Goal: Task Accomplishment & Management: Manage account settings

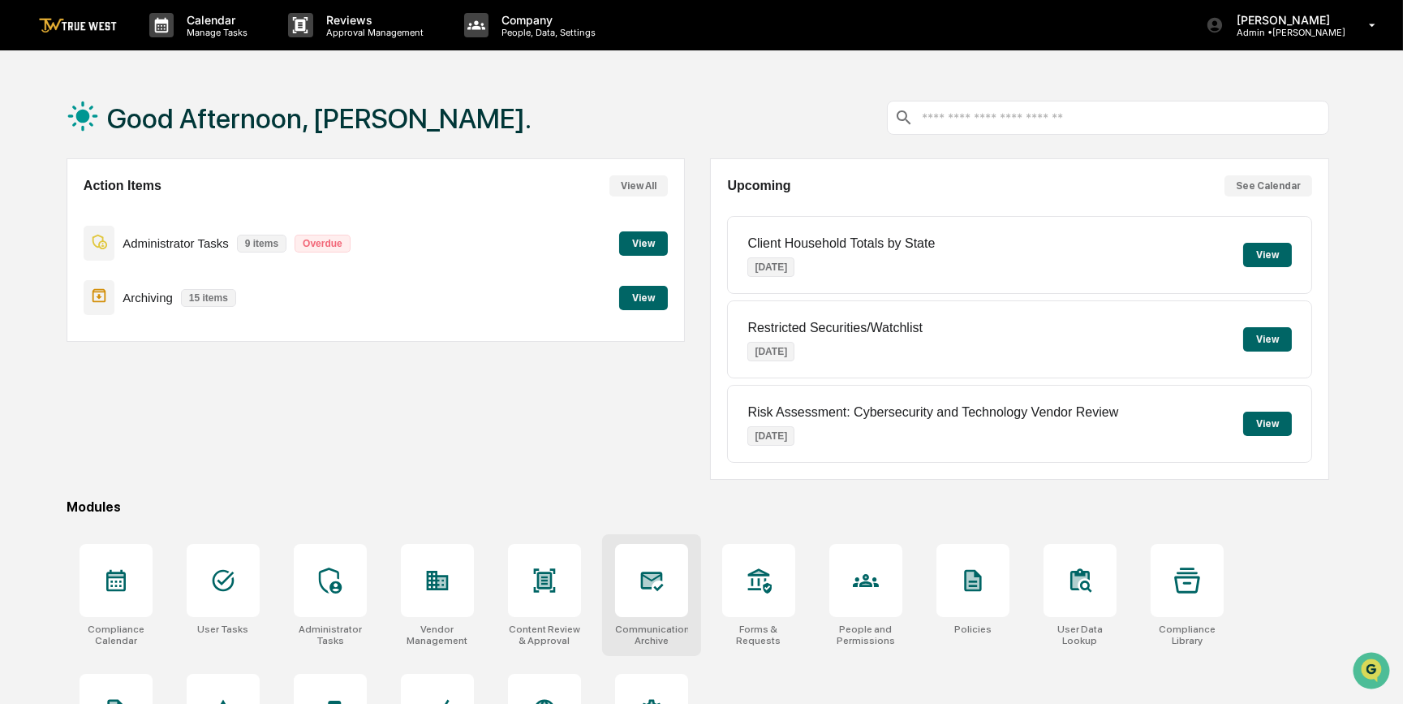
click at [650, 591] on icon at bounding box center [652, 580] width 26 height 26
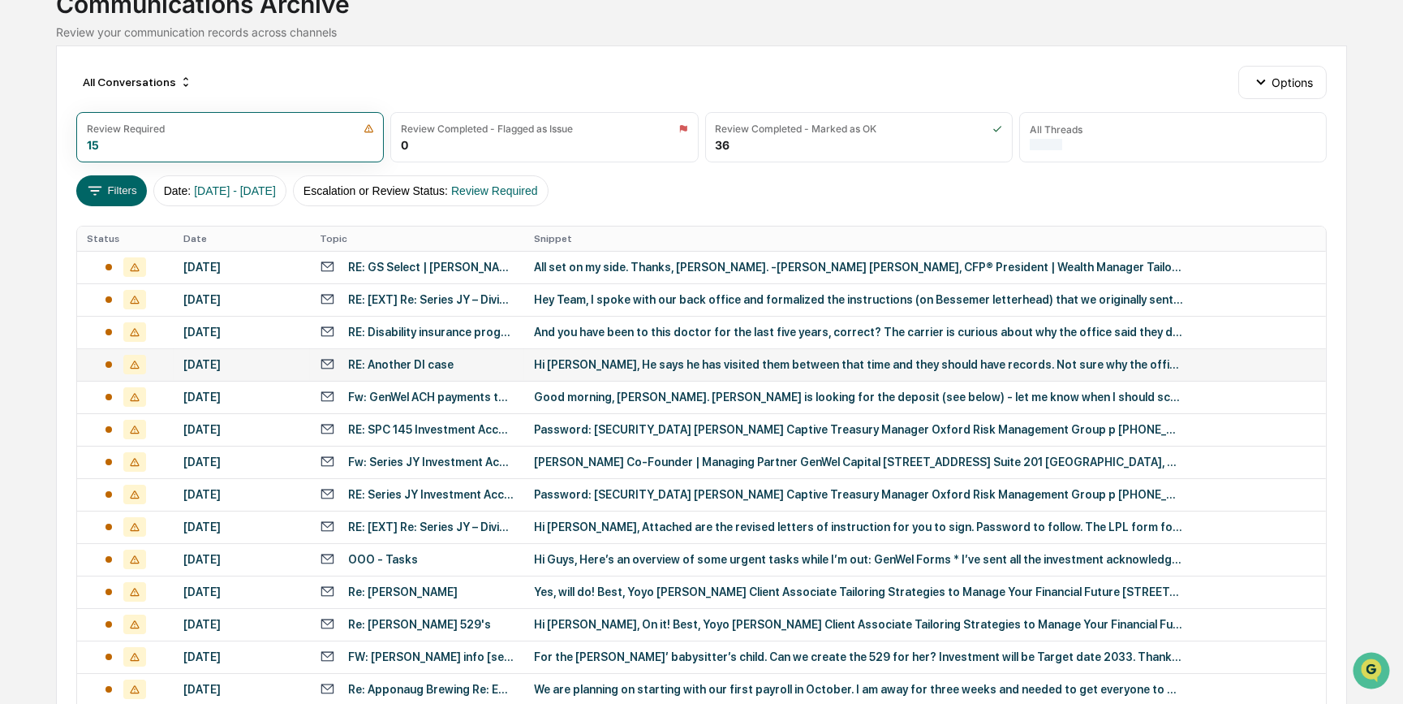
scroll to position [221, 0]
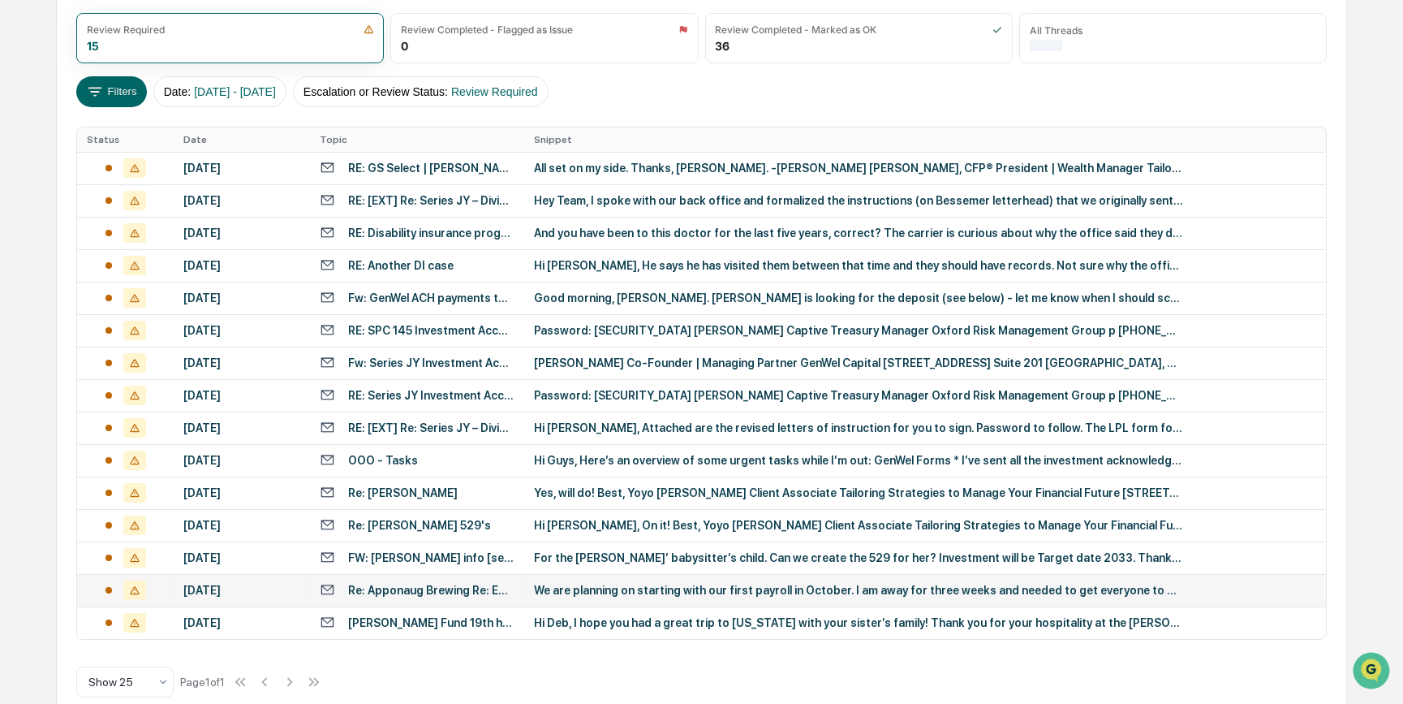
click at [599, 584] on div "We are planning on starting with our first payroll in October. I am away for th…" at bounding box center [858, 590] width 649 height 13
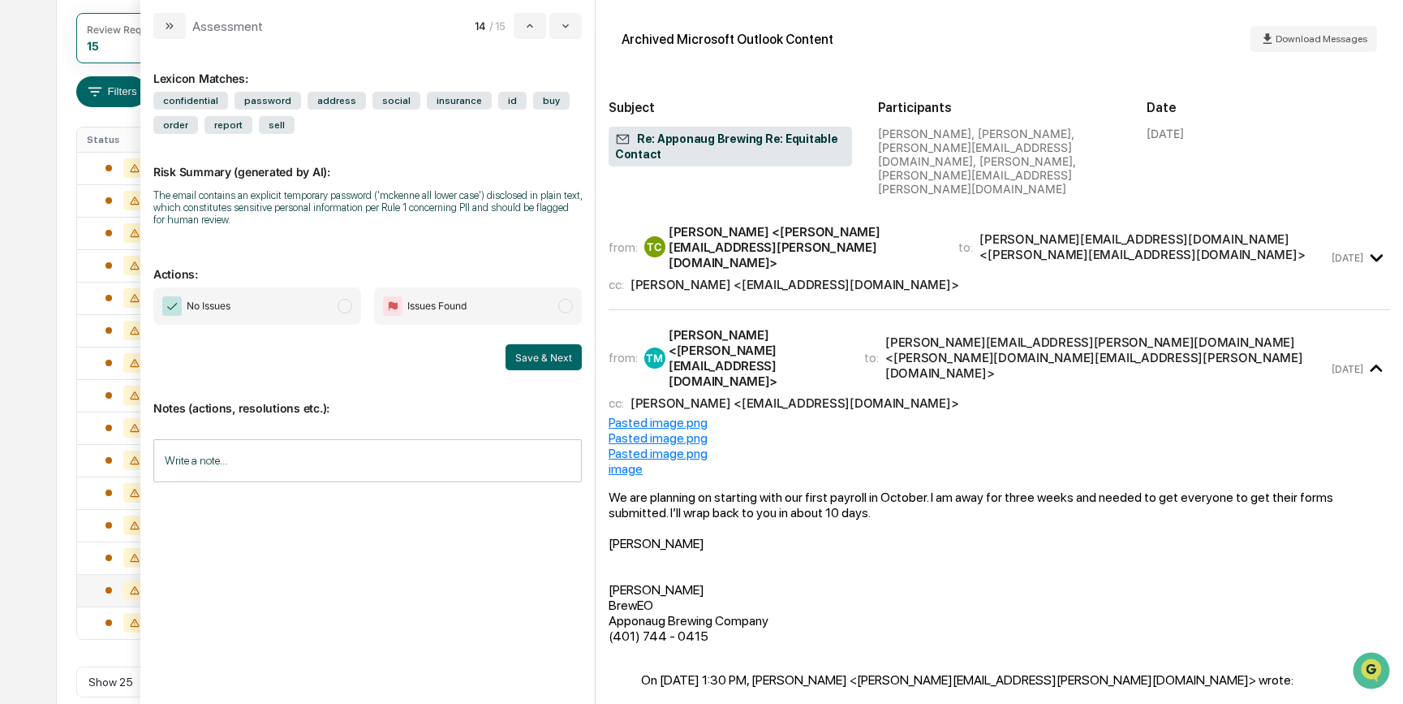
click at [253, 301] on span "No Issues" at bounding box center [257, 305] width 208 height 37
click at [535, 354] on button "Save & Next" at bounding box center [544, 357] width 76 height 26
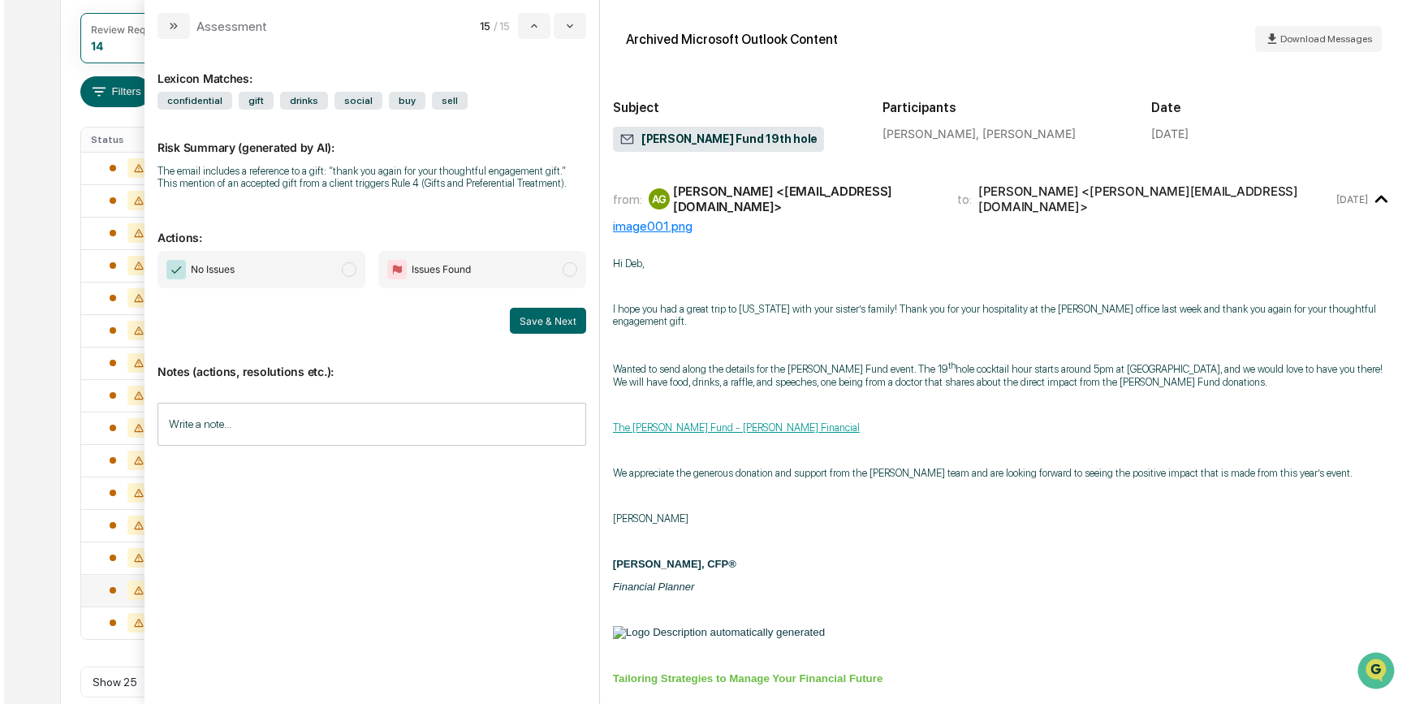
scroll to position [215, 0]
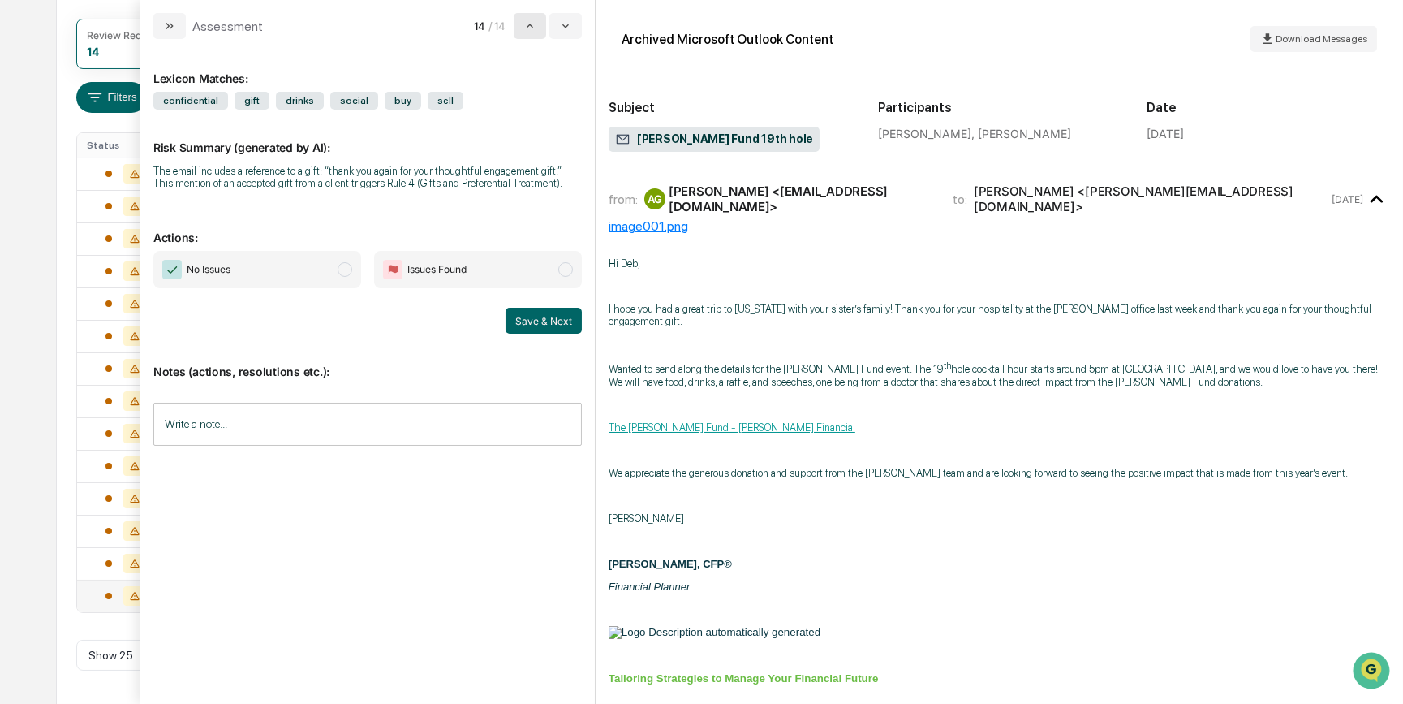
click at [524, 24] on icon "modal" at bounding box center [530, 25] width 13 height 13
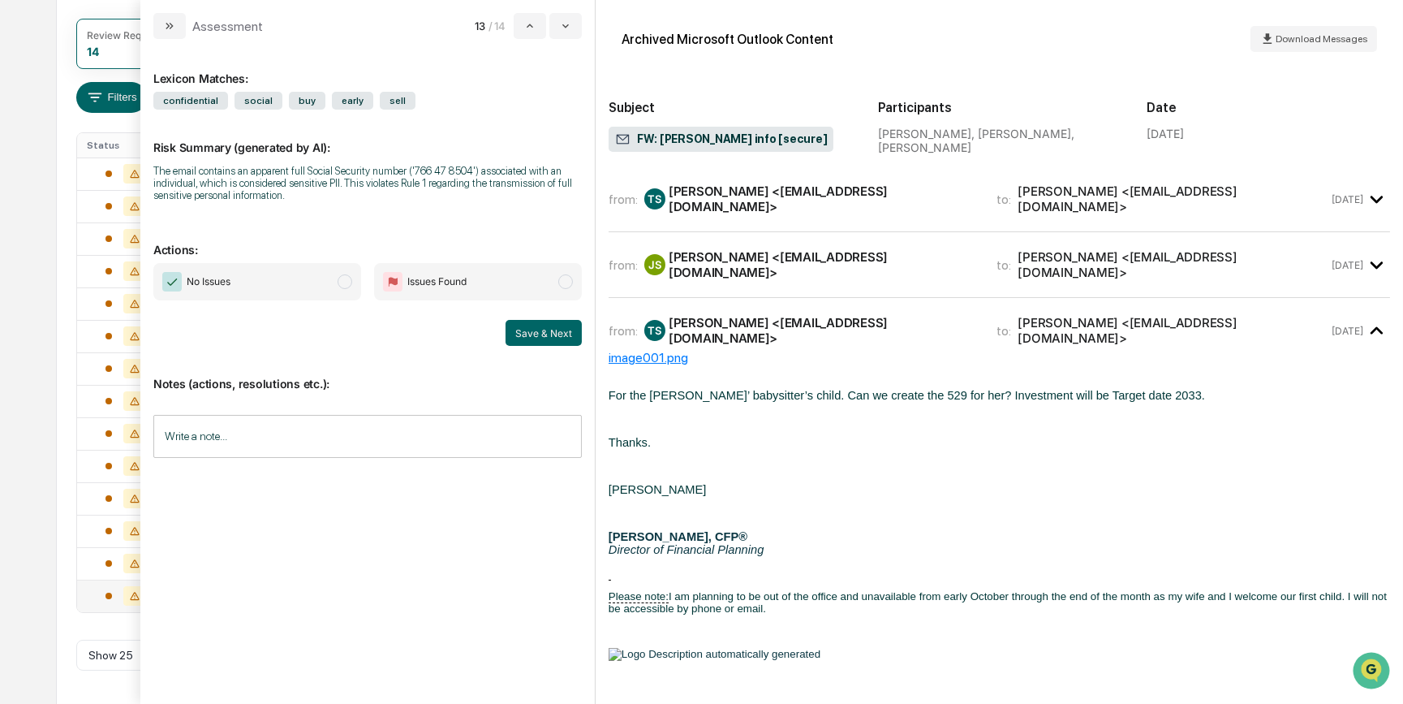
click at [299, 276] on span "No Issues" at bounding box center [257, 281] width 208 height 37
click at [9, 450] on div "Calendar Manage Tasks Reviews Approval Management Company People, Data, Setting…" at bounding box center [701, 245] width 1403 height 920
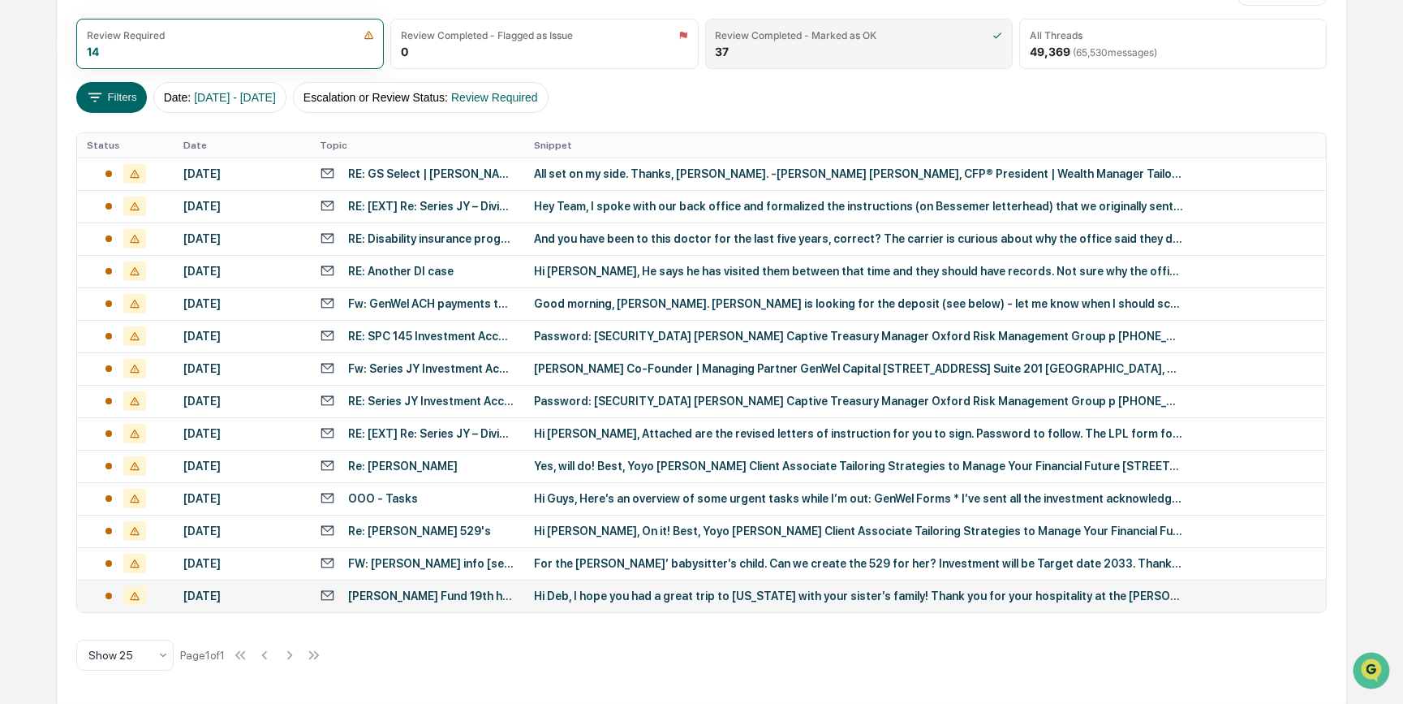
click at [797, 54] on div "Review Completed - Marked as OK 37" at bounding box center [859, 44] width 308 height 50
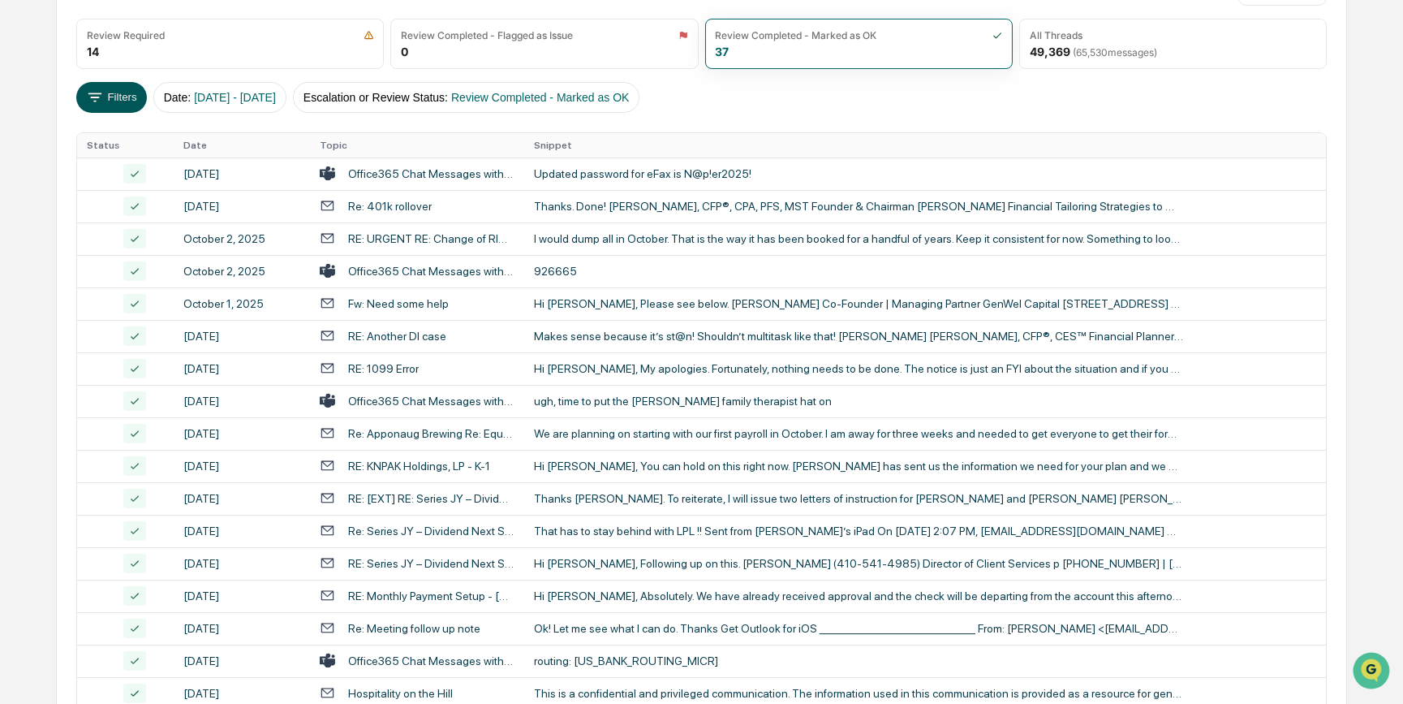
click at [122, 97] on button "Filters" at bounding box center [111, 97] width 71 height 31
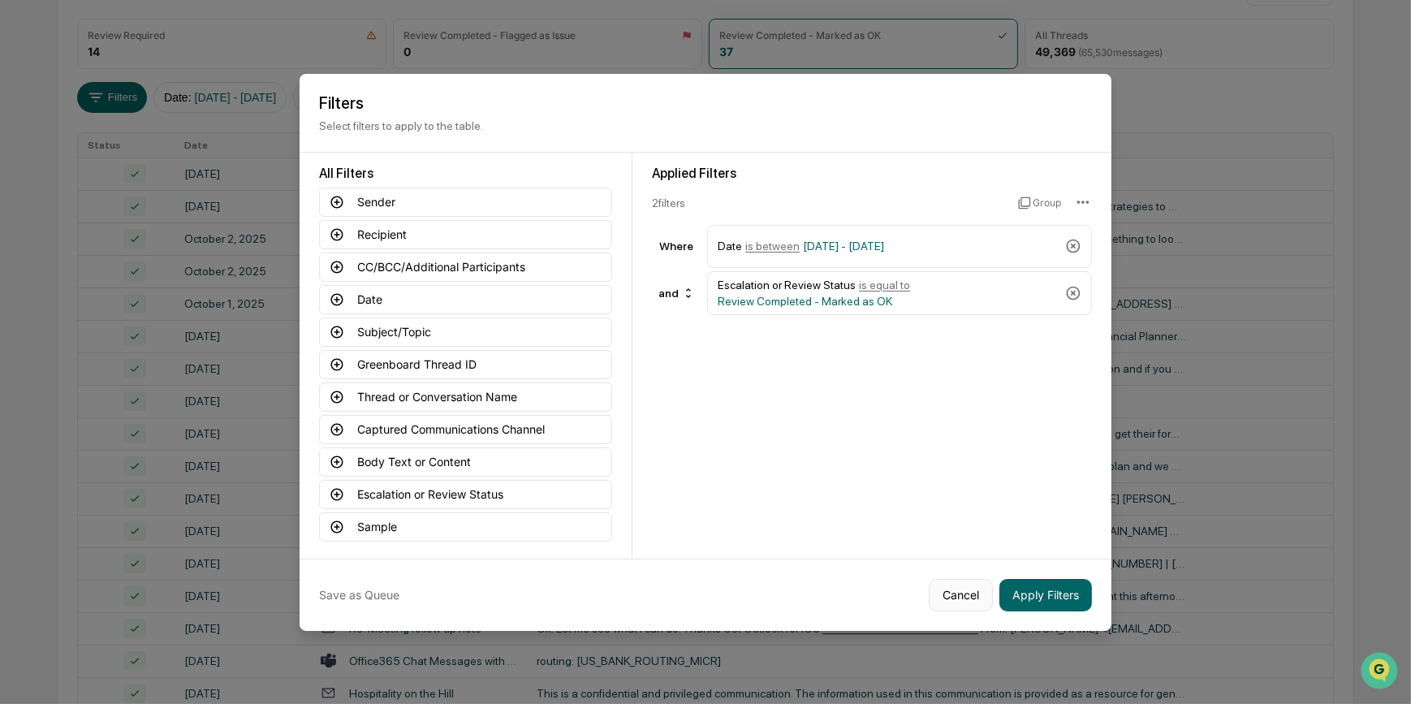
click at [951, 597] on button "Cancel" at bounding box center [961, 595] width 64 height 32
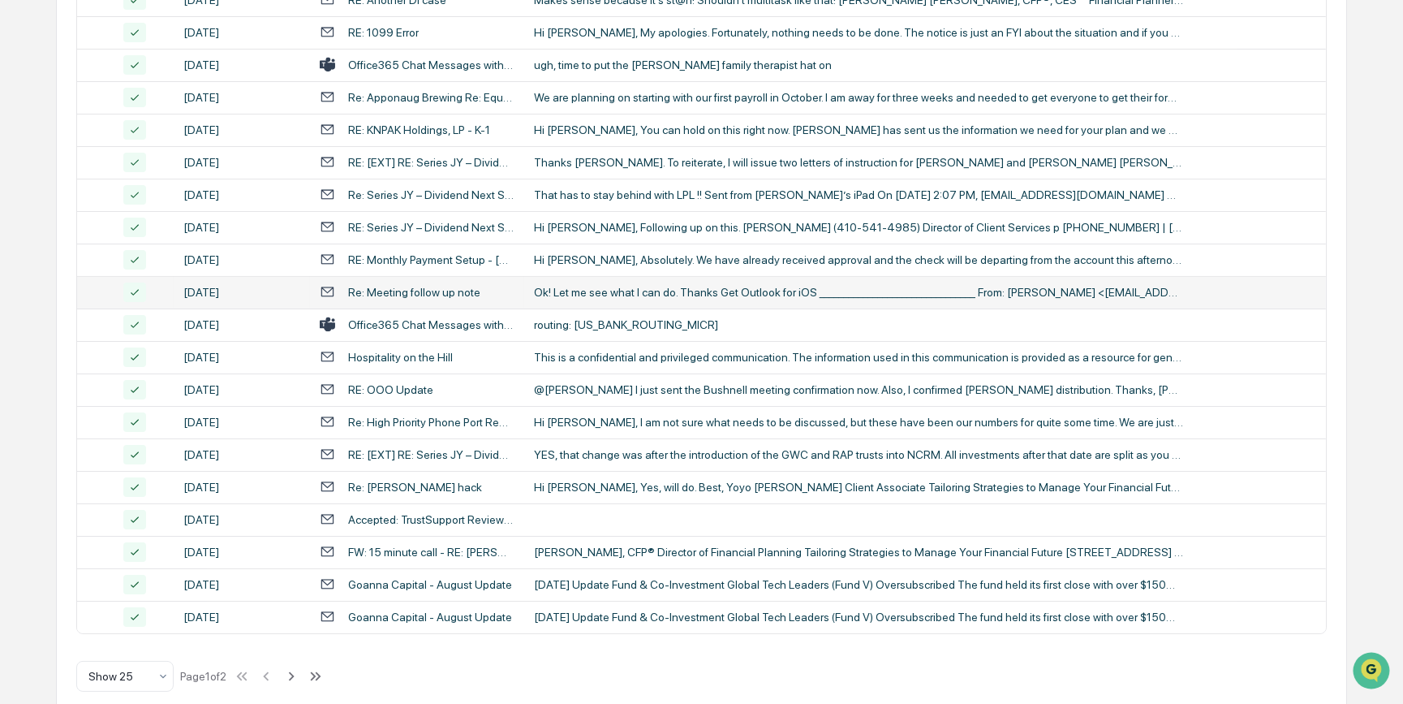
scroll to position [572, 0]
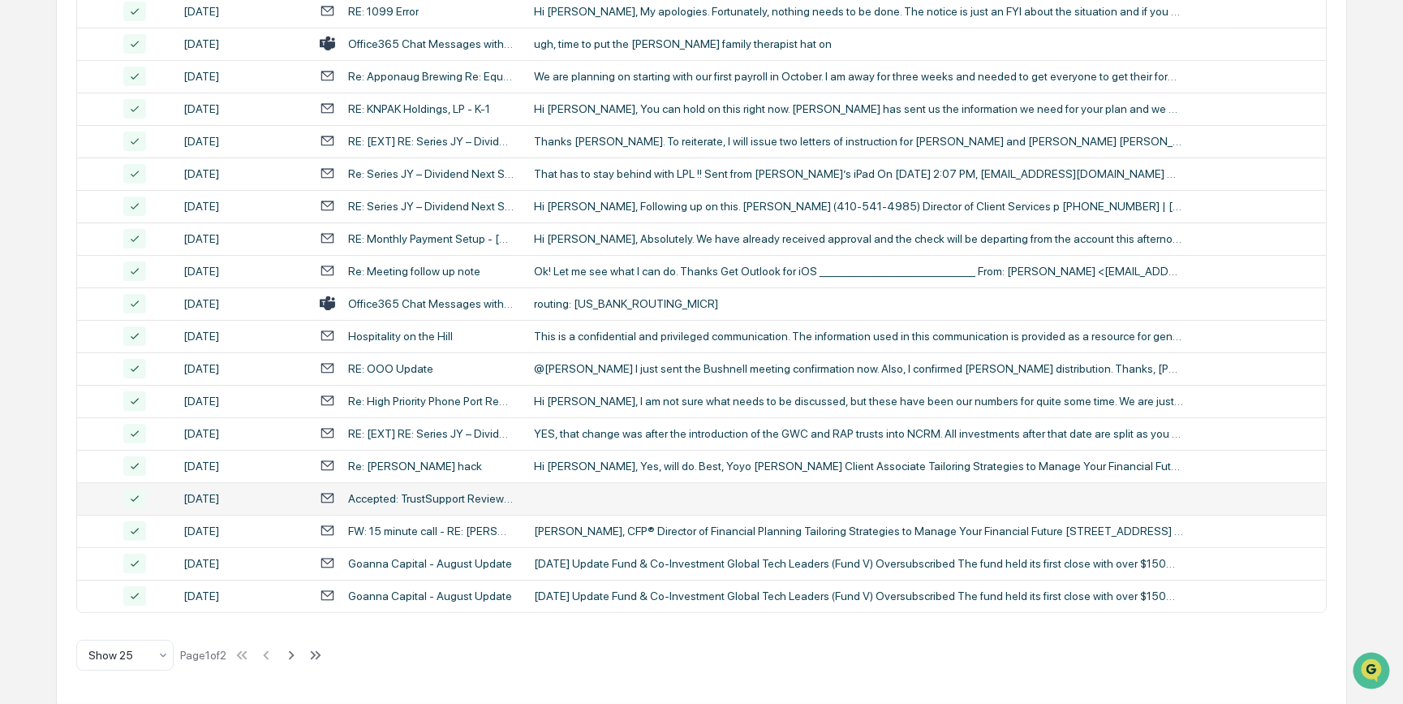
click at [462, 503] on div "Accepted: TrustSupport Review with [PERSON_NAME] via Video: [DOMAIN_NAME][URL] …" at bounding box center [431, 498] width 166 height 13
click at [45, 506] on div "Calendar Manage Tasks Reviews Approval Management Company People, Data, Setting…" at bounding box center [701, 66] width 1403 height 1277
click at [640, 592] on div "[DATE] Update Fund & Co-Investment Global Tech Leaders (Fund V) Oversubscribed …" at bounding box center [858, 595] width 649 height 13
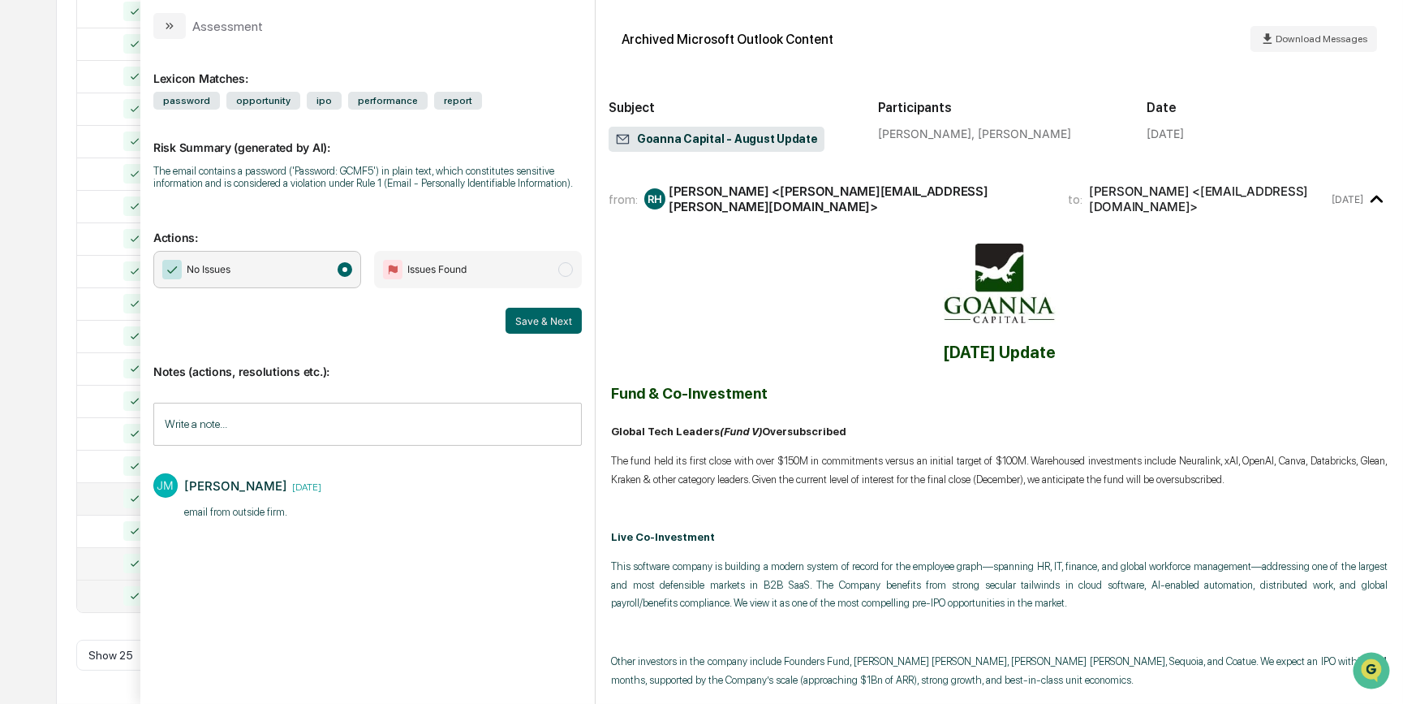
click at [81, 551] on td at bounding box center [125, 563] width 97 height 32
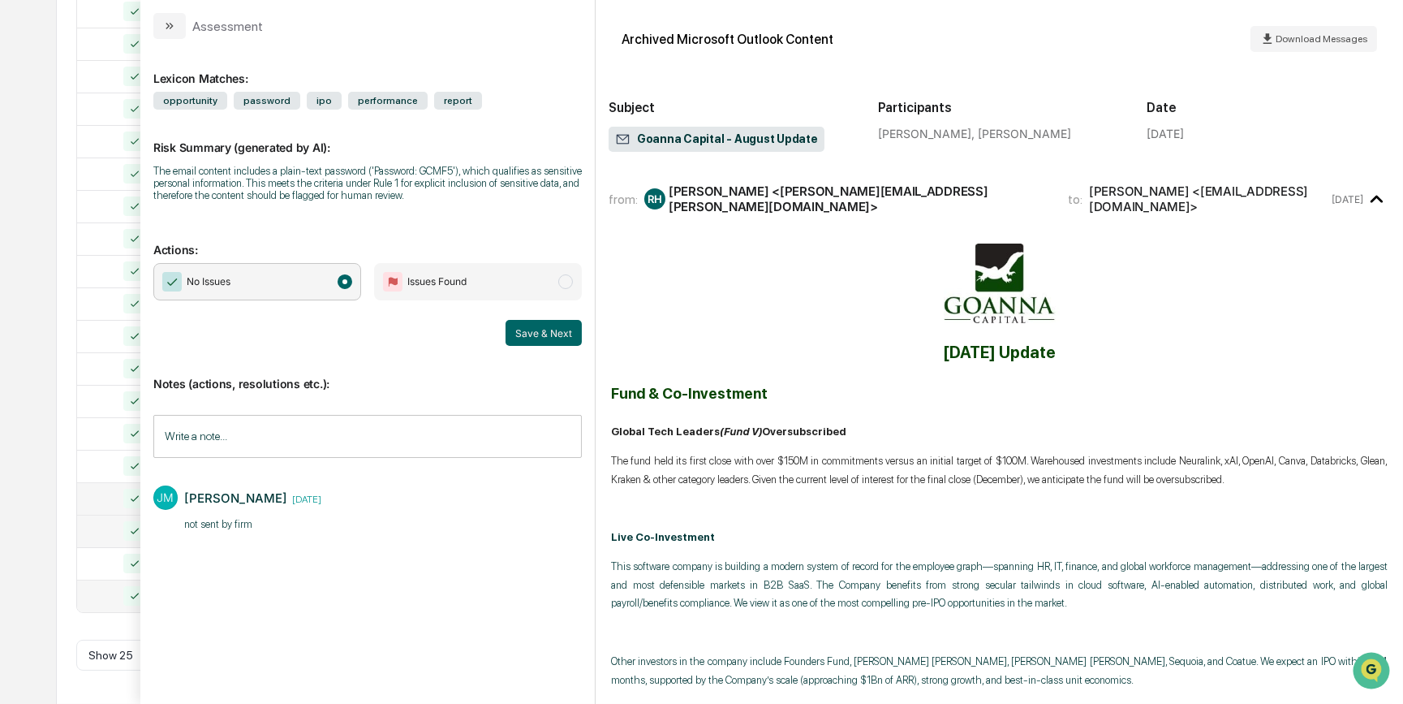
click at [118, 528] on div at bounding box center [125, 530] width 77 height 19
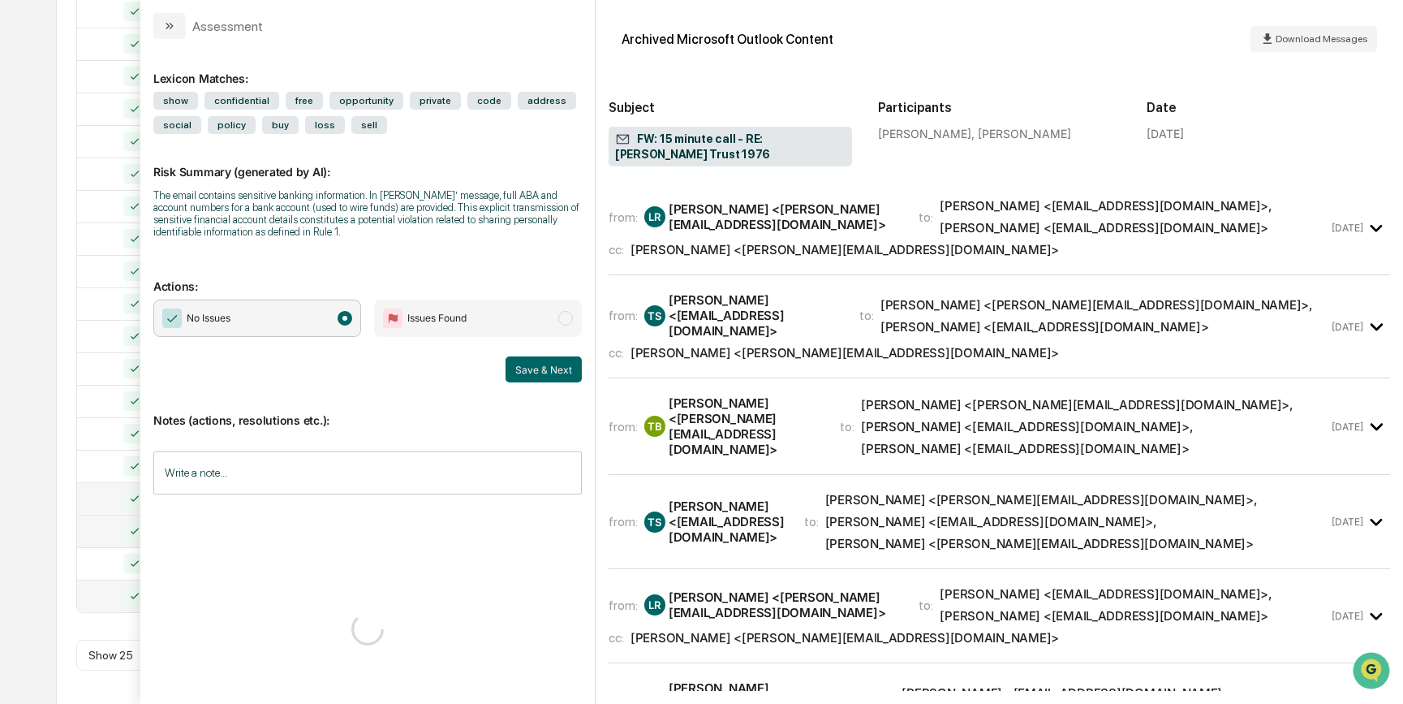
click at [115, 496] on div at bounding box center [125, 498] width 77 height 19
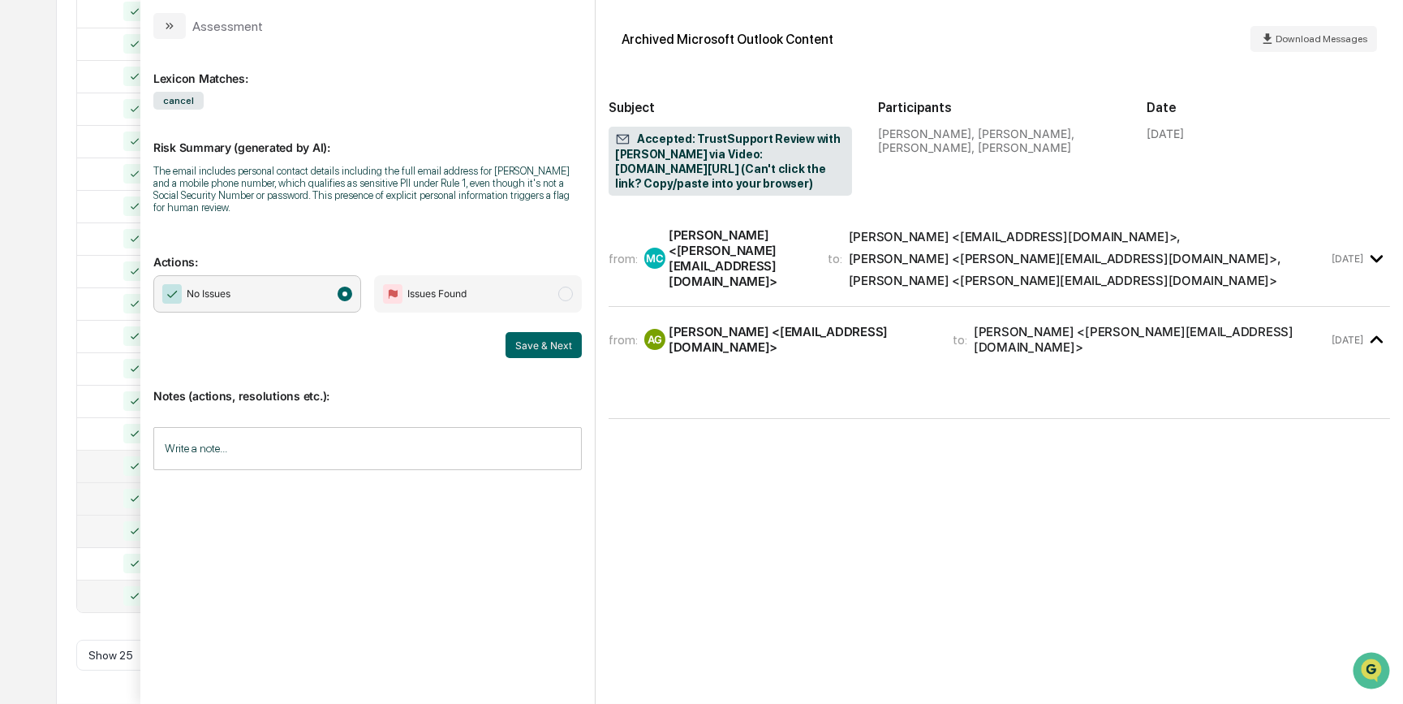
click at [113, 471] on div at bounding box center [125, 465] width 77 height 19
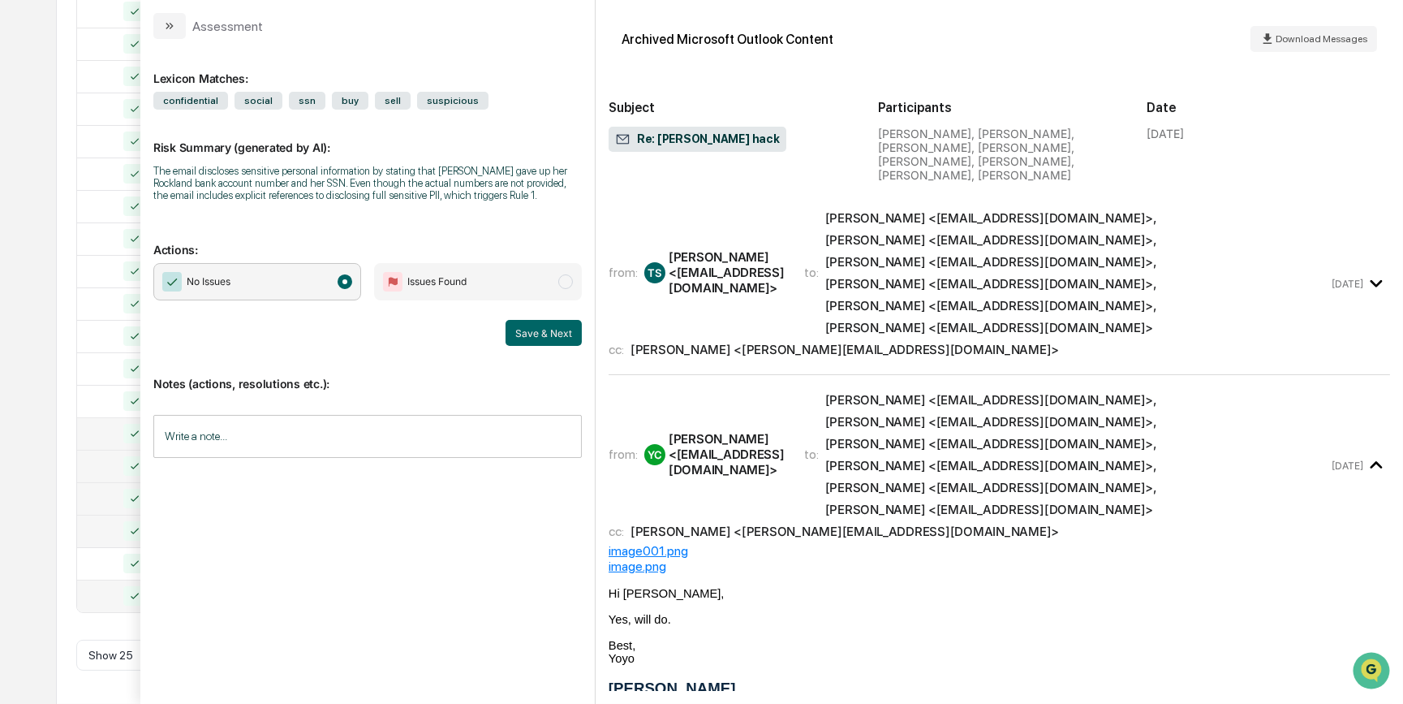
click at [112, 435] on div at bounding box center [125, 433] width 77 height 19
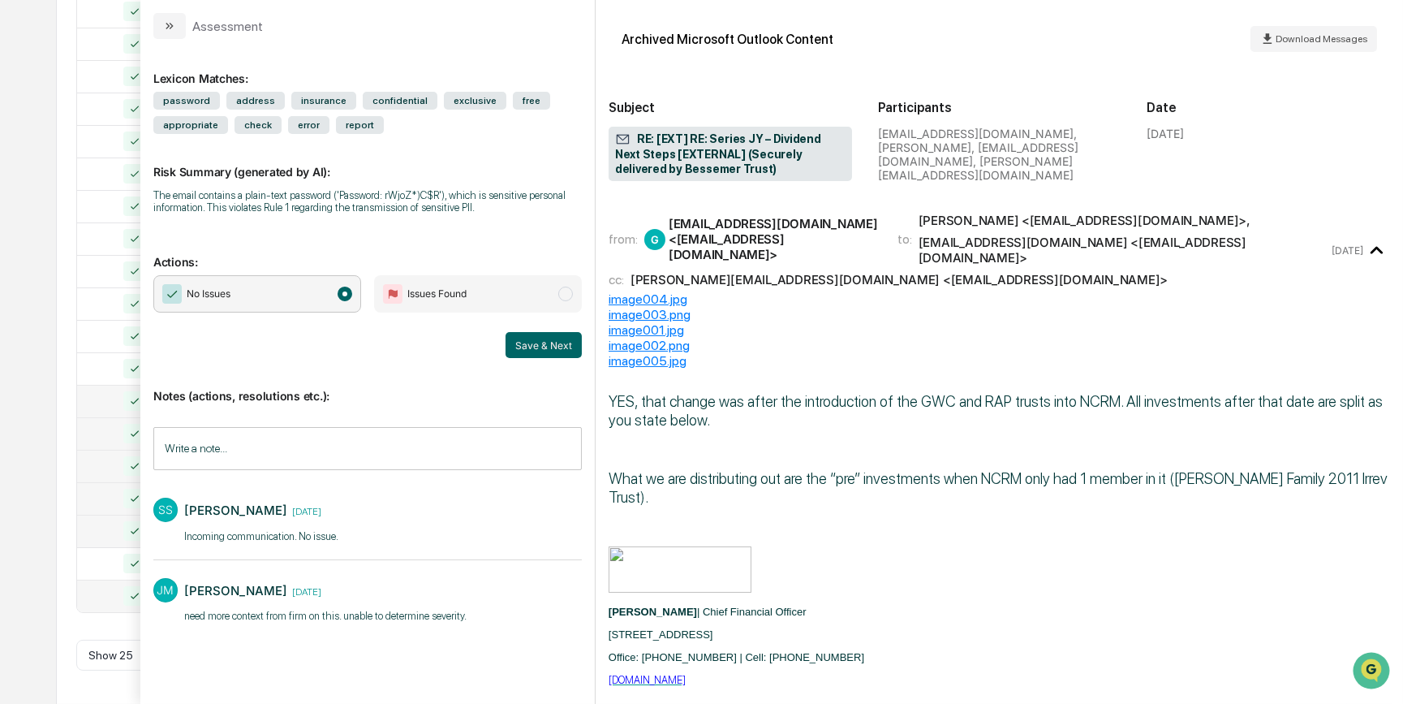
click at [106, 394] on div at bounding box center [125, 400] width 77 height 19
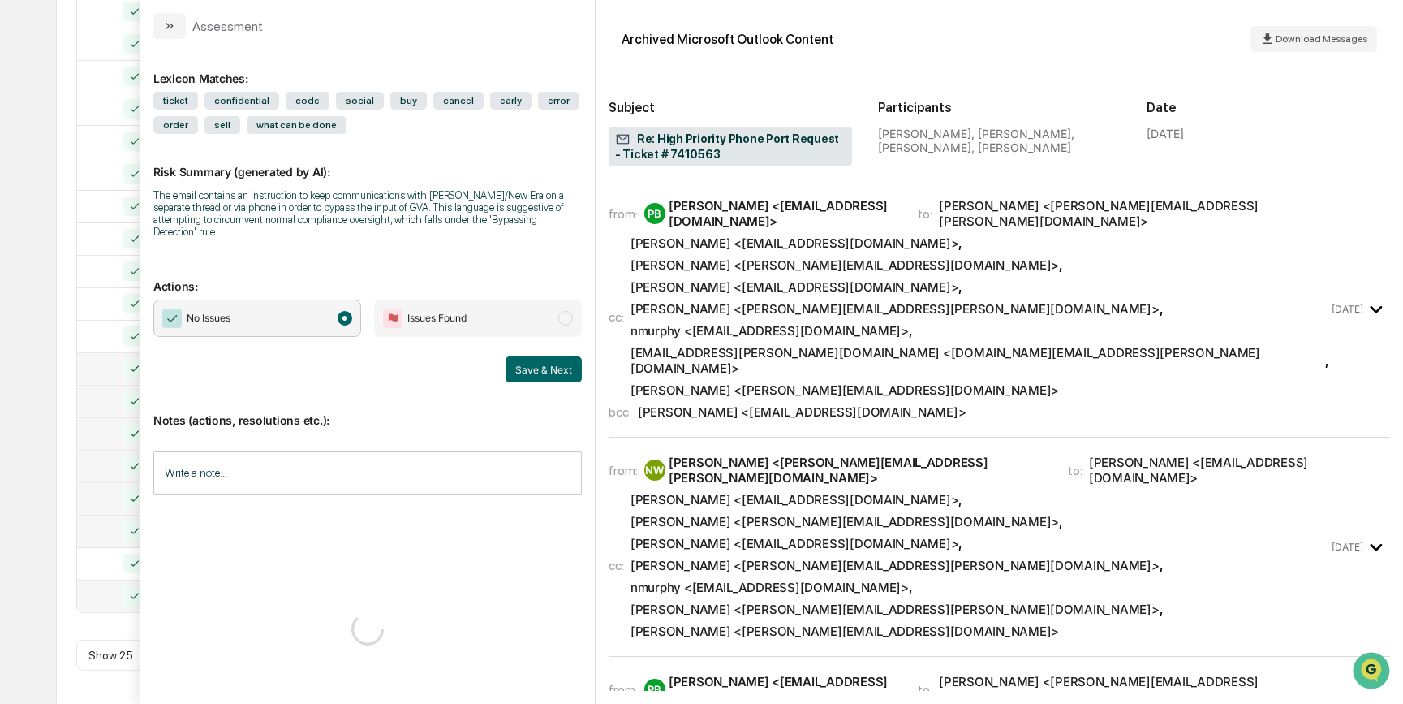
click at [106, 364] on div at bounding box center [125, 368] width 77 height 19
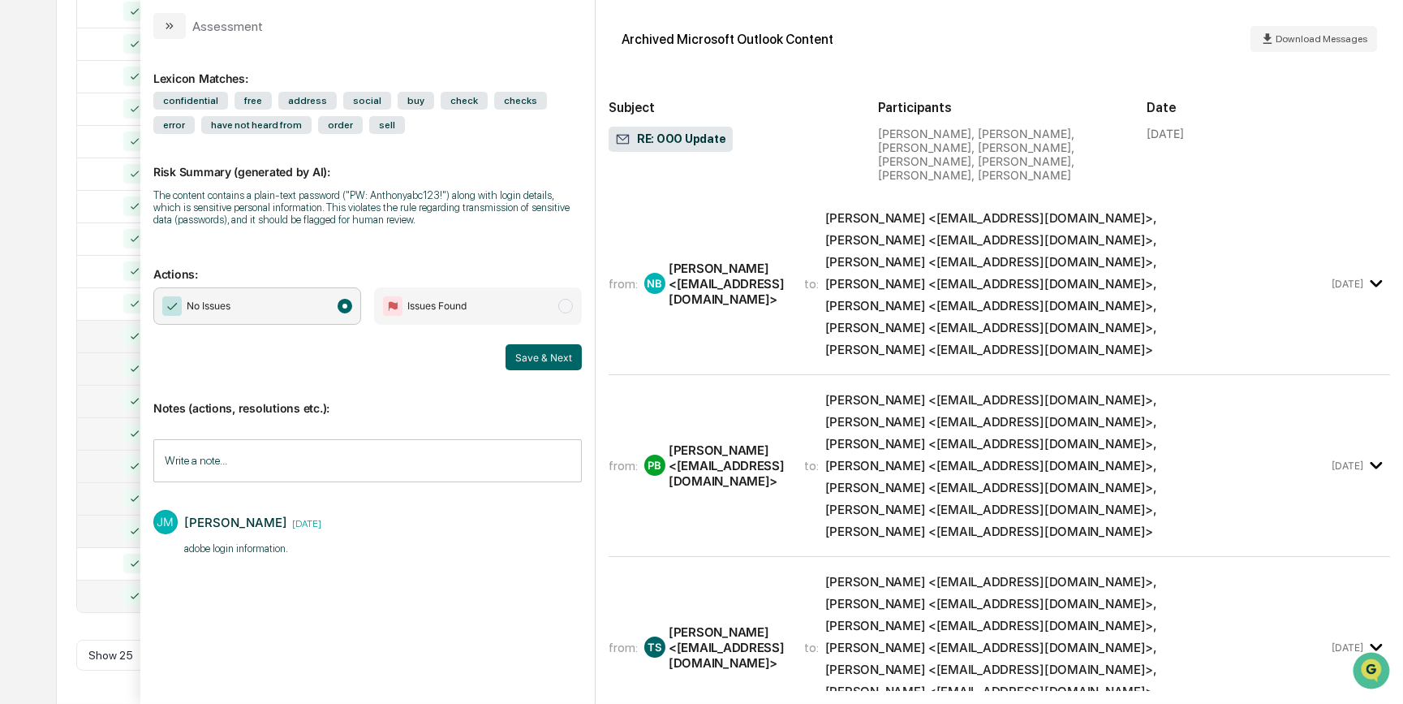
click at [106, 339] on div at bounding box center [125, 335] width 77 height 19
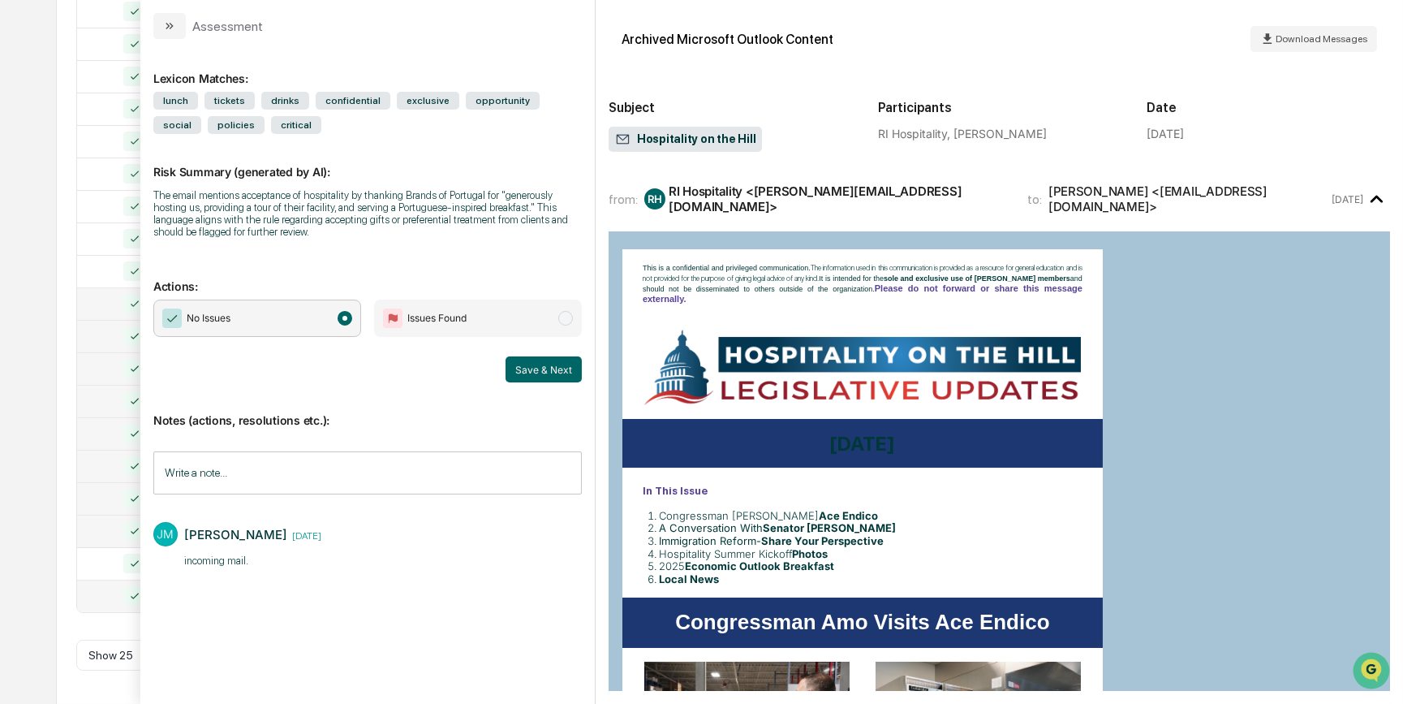
click at [106, 306] on div at bounding box center [125, 303] width 77 height 19
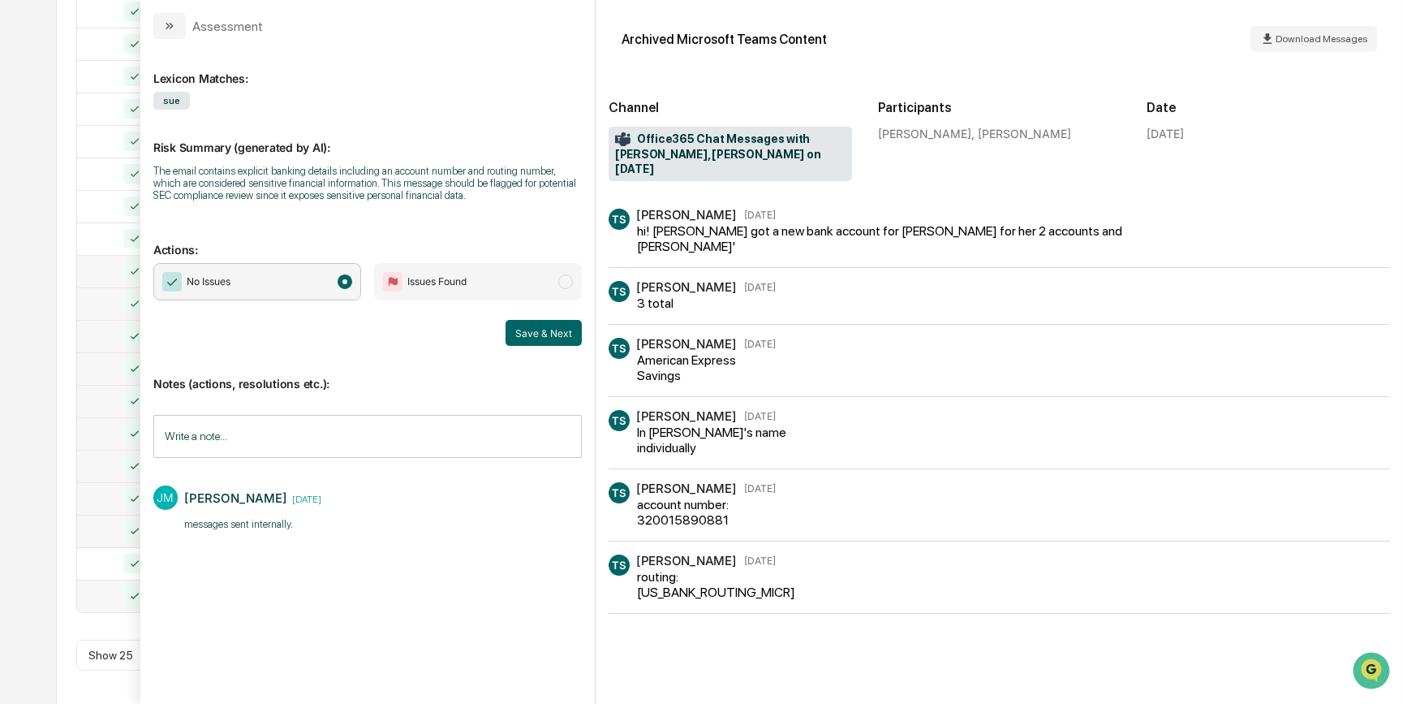
click at [107, 273] on div at bounding box center [125, 270] width 77 height 19
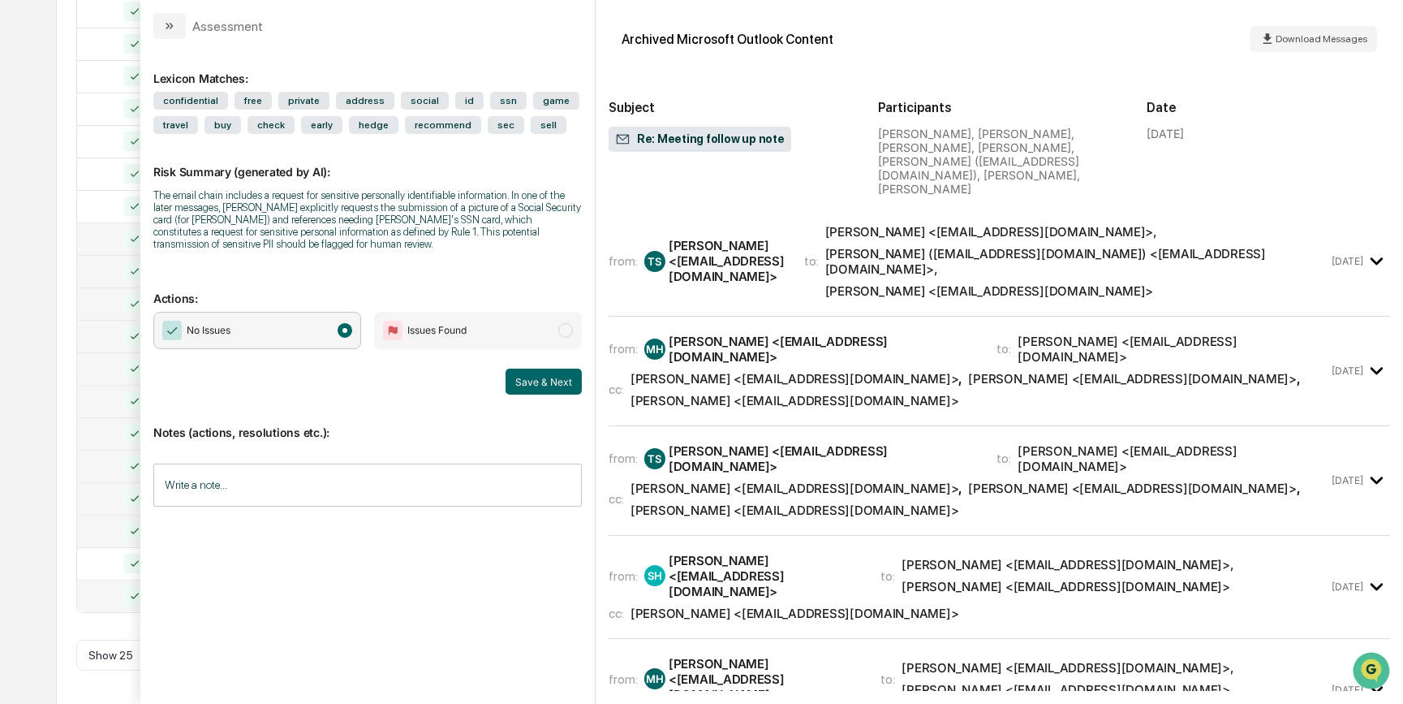
click at [107, 245] on div at bounding box center [125, 238] width 77 height 19
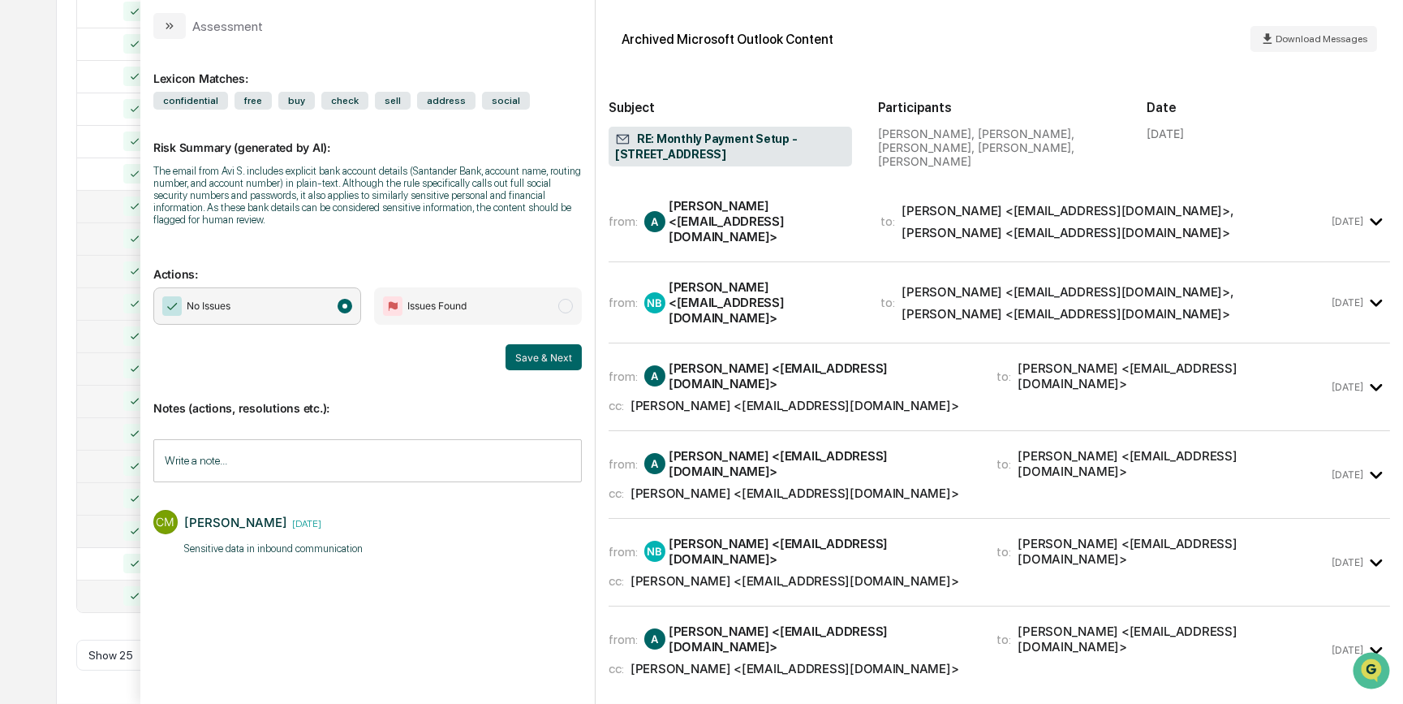
click at [110, 213] on div at bounding box center [125, 205] width 77 height 19
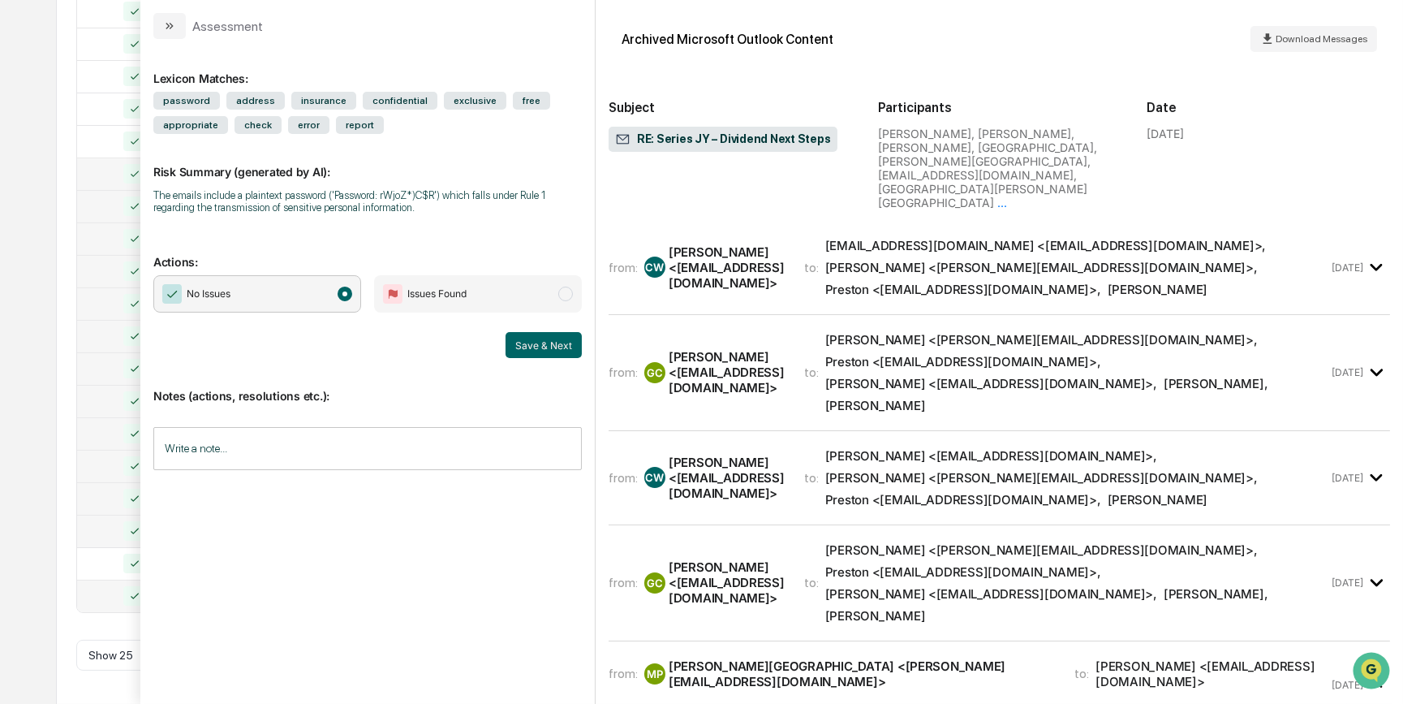
click at [110, 177] on div at bounding box center [125, 173] width 77 height 19
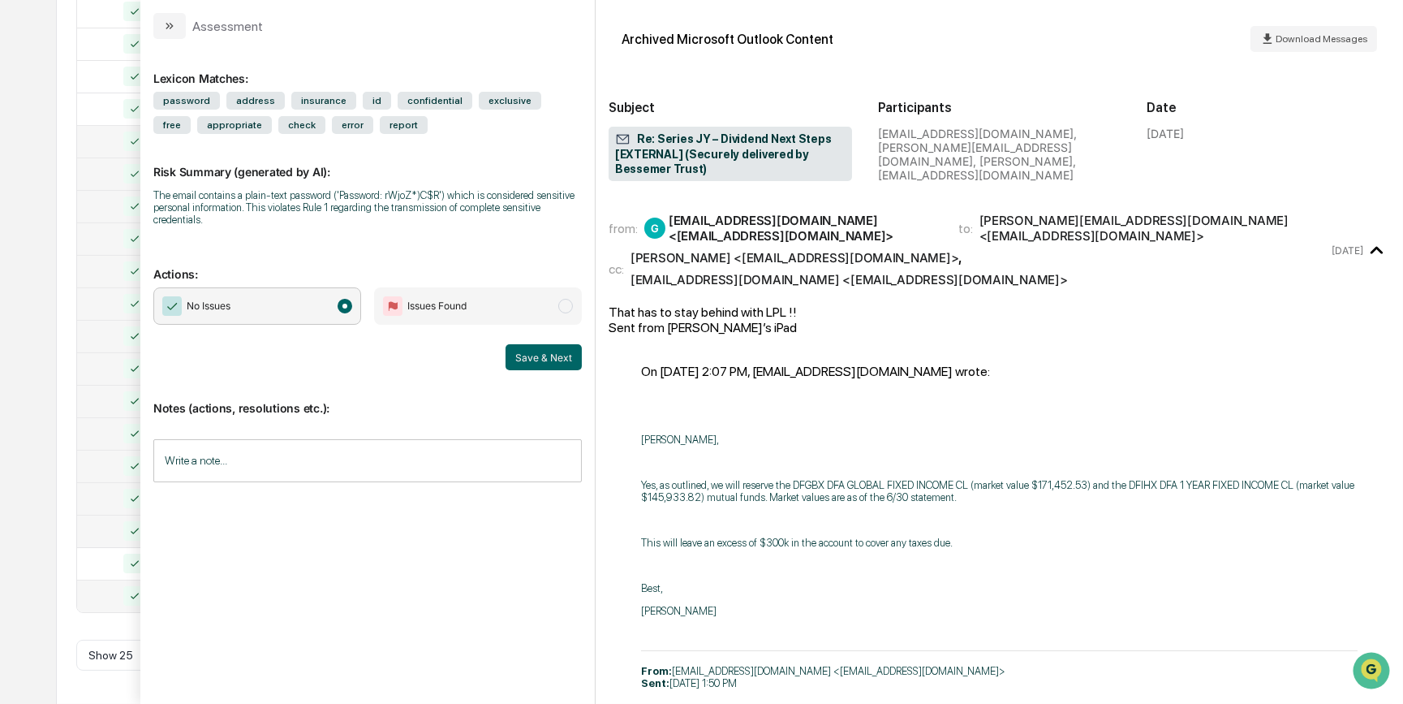
click at [106, 145] on div at bounding box center [125, 140] width 77 height 19
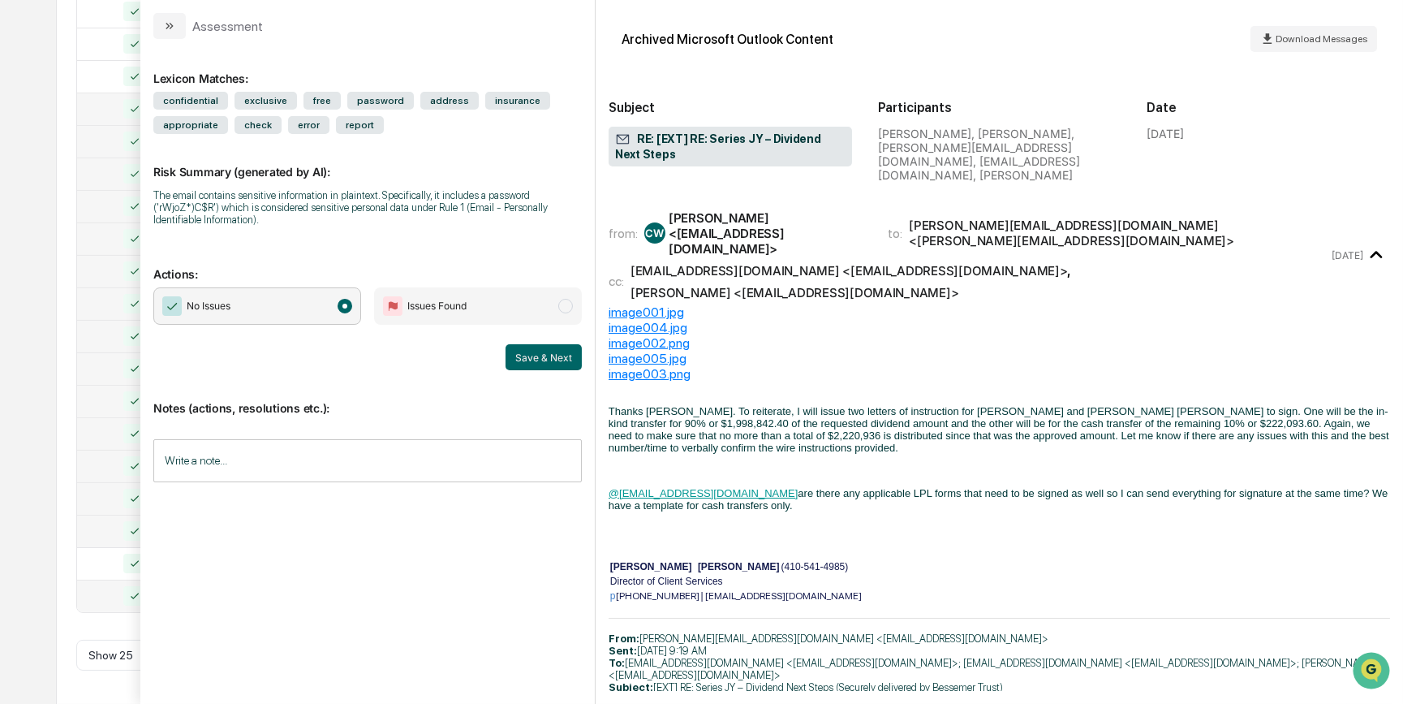
click at [106, 106] on div at bounding box center [125, 108] width 77 height 19
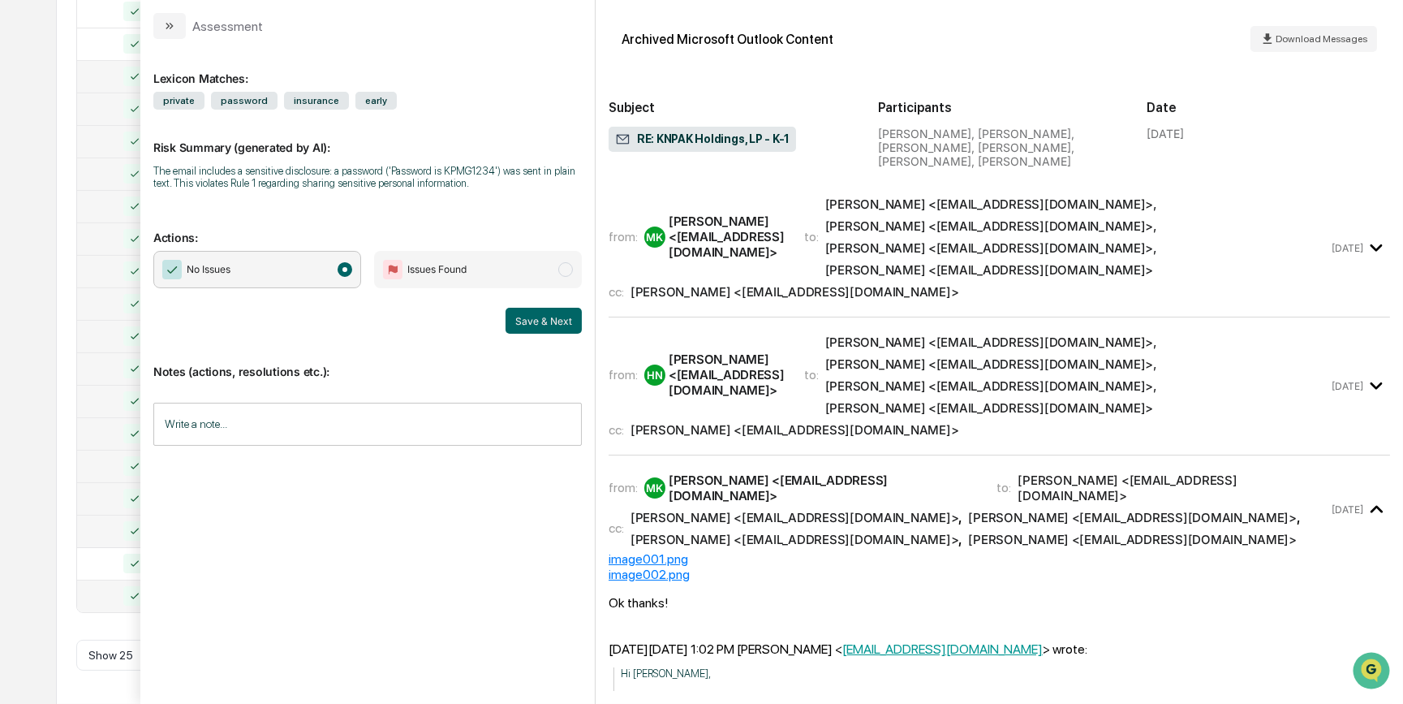
click at [110, 79] on div at bounding box center [125, 76] width 77 height 19
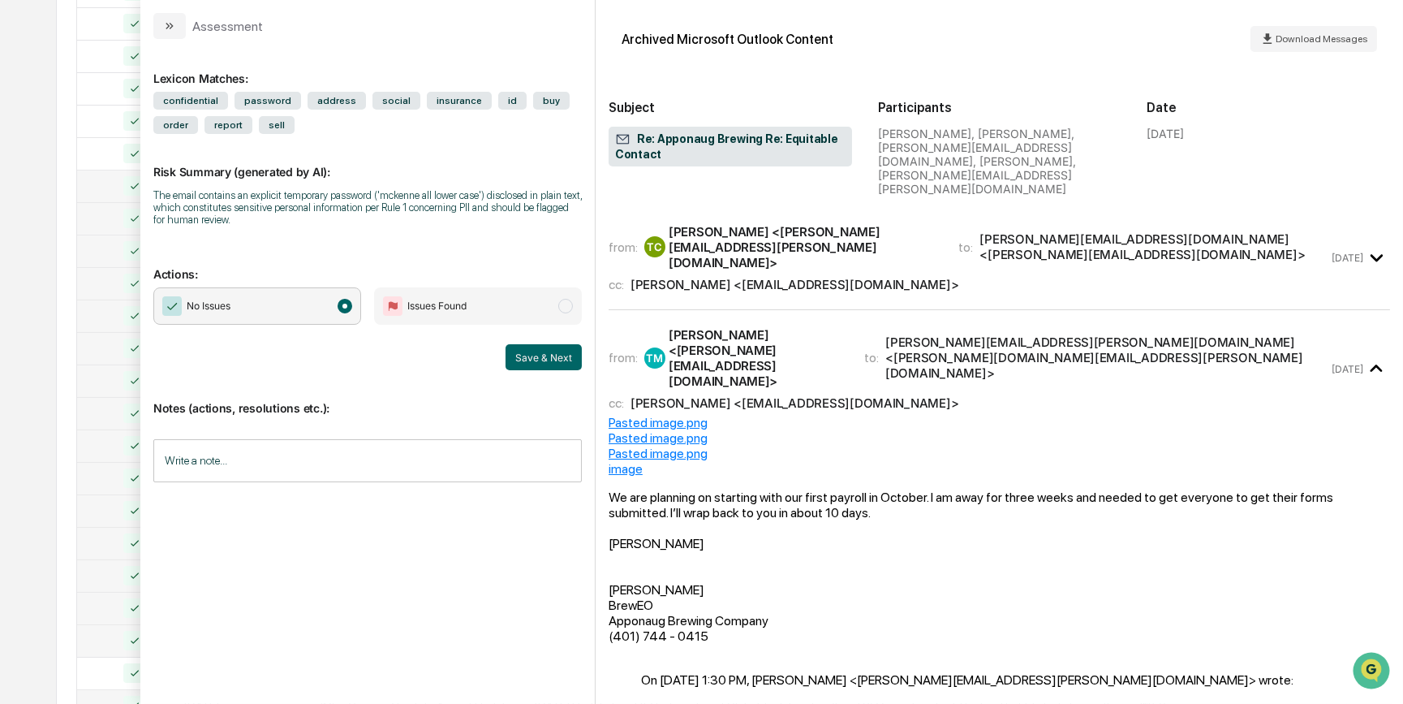
scroll to position [424, 0]
click at [103, 284] on div at bounding box center [125, 288] width 77 height 19
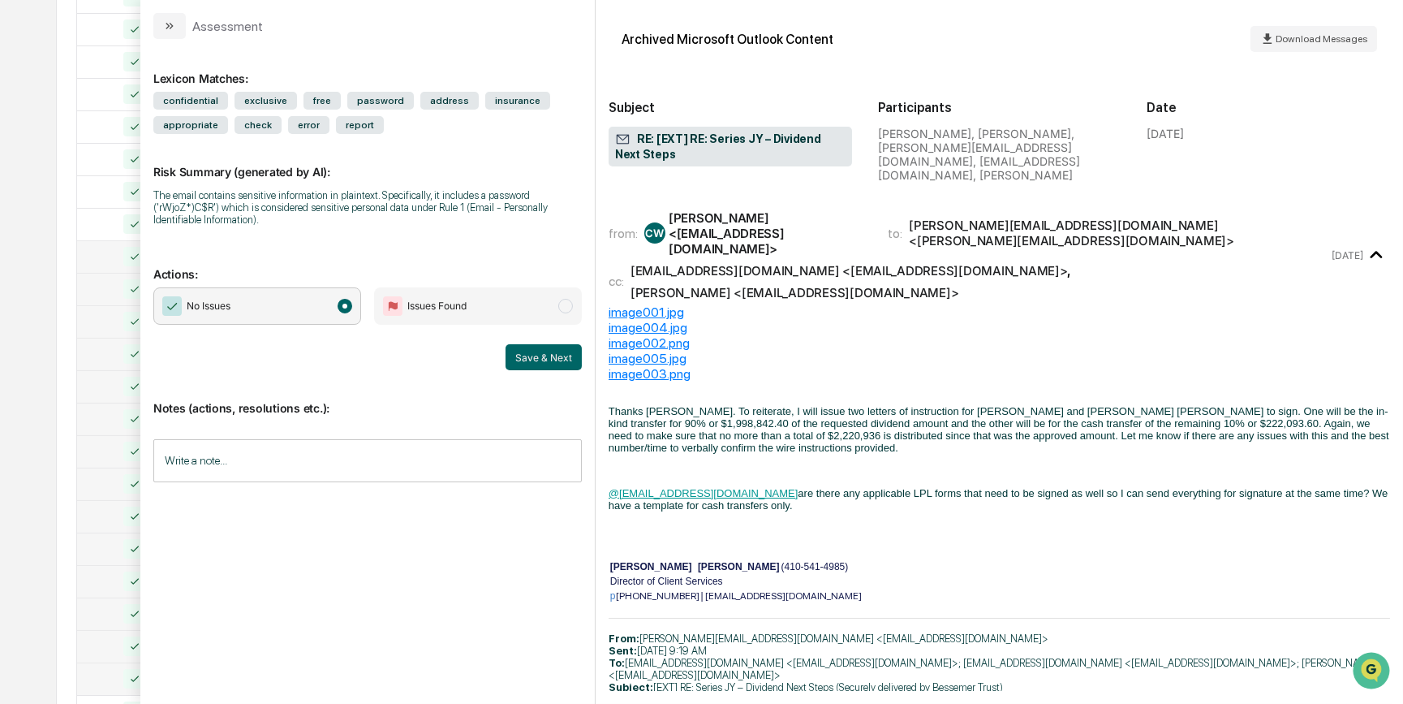
click at [103, 256] on div at bounding box center [125, 256] width 77 height 19
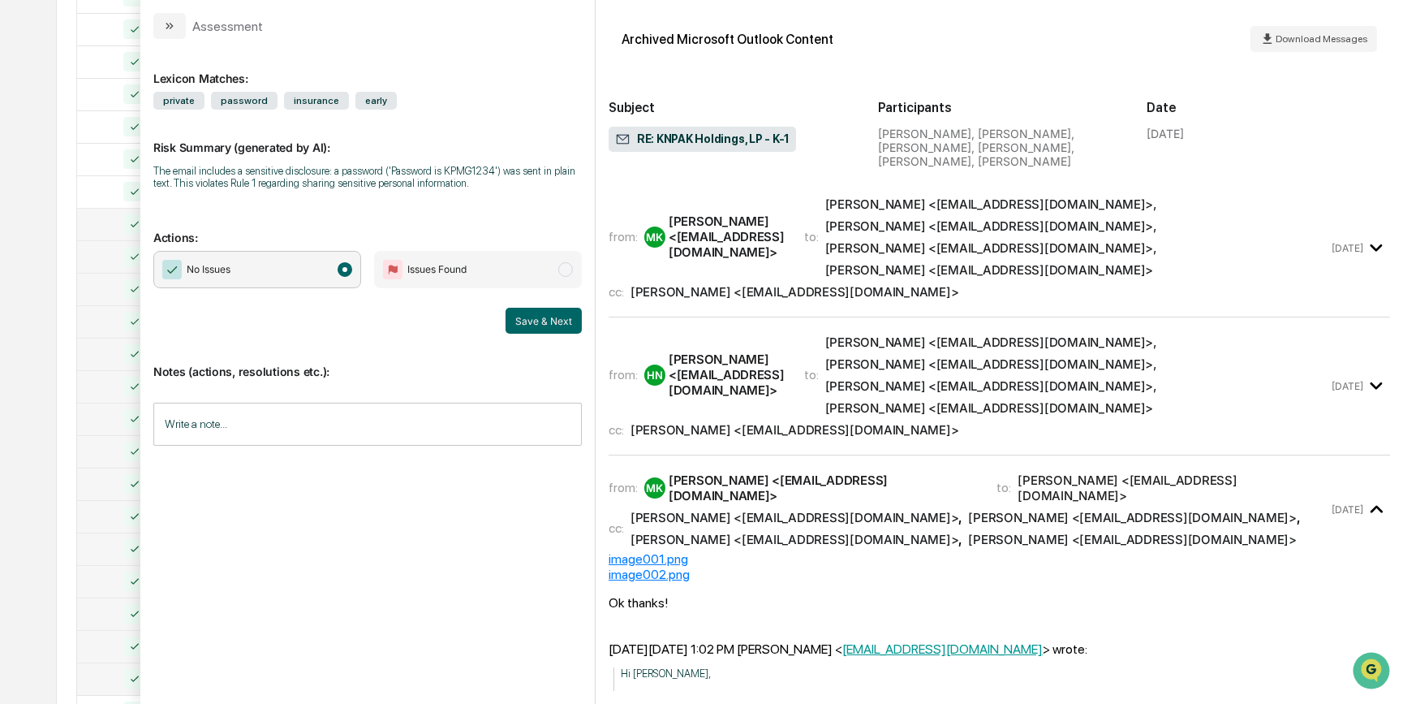
click at [113, 220] on div at bounding box center [125, 223] width 77 height 19
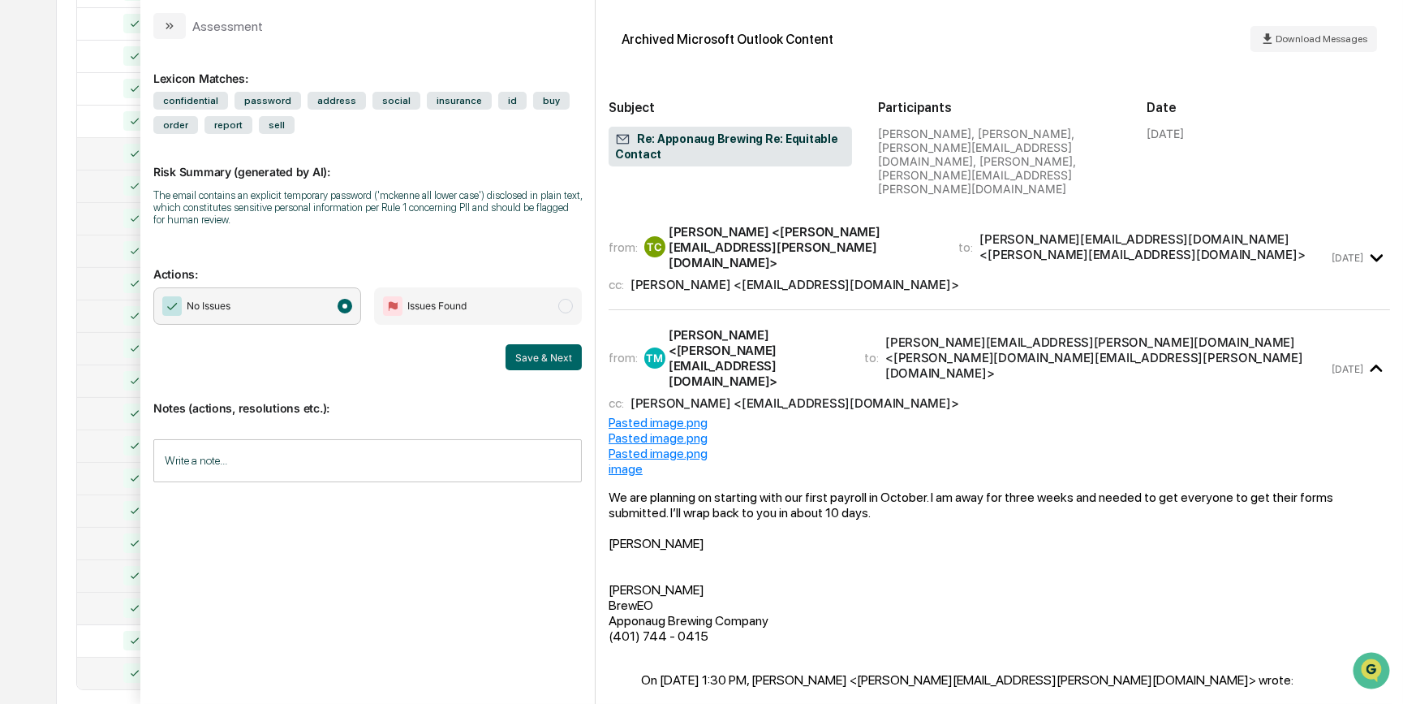
scroll to position [572, 0]
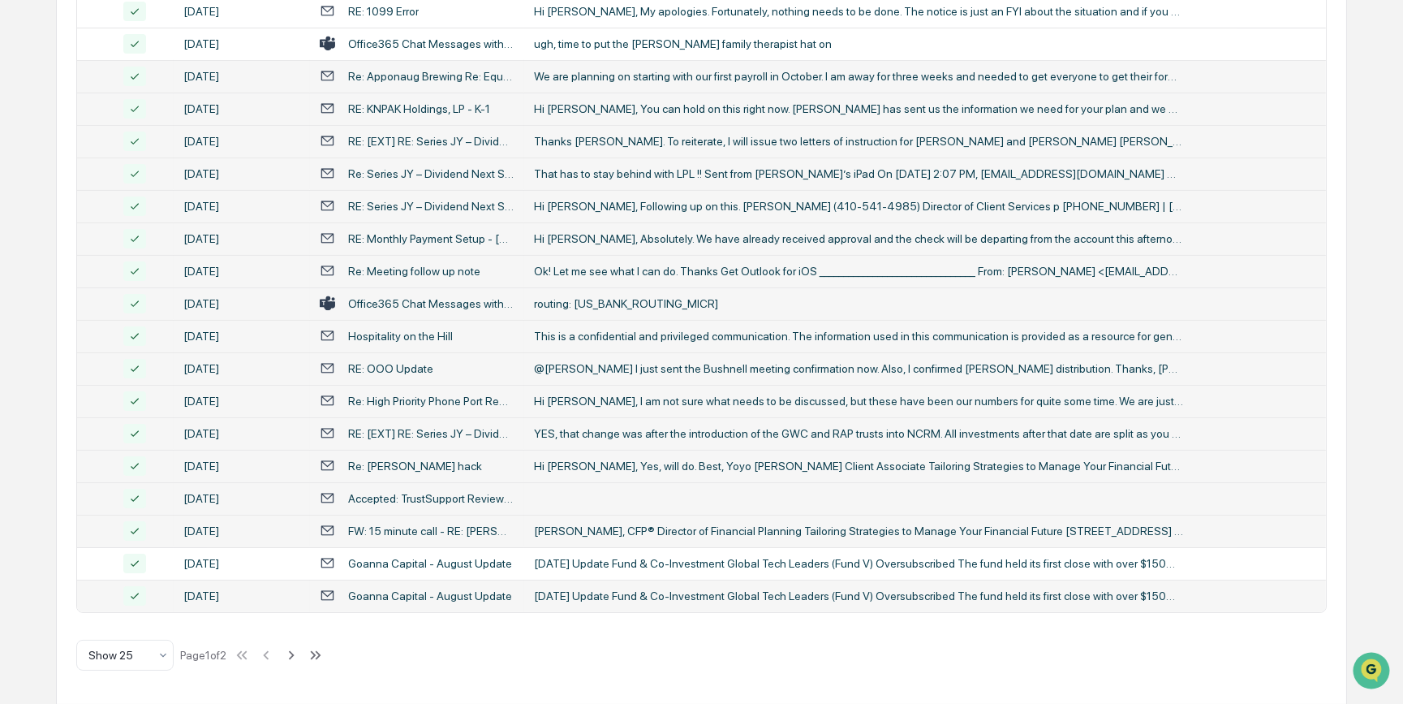
click at [48, 636] on div "Calendar Manage Tasks Reviews Approval Management Company People, Data, Setting…" at bounding box center [701, 66] width 1403 height 1277
click at [292, 656] on icon at bounding box center [291, 655] width 18 height 18
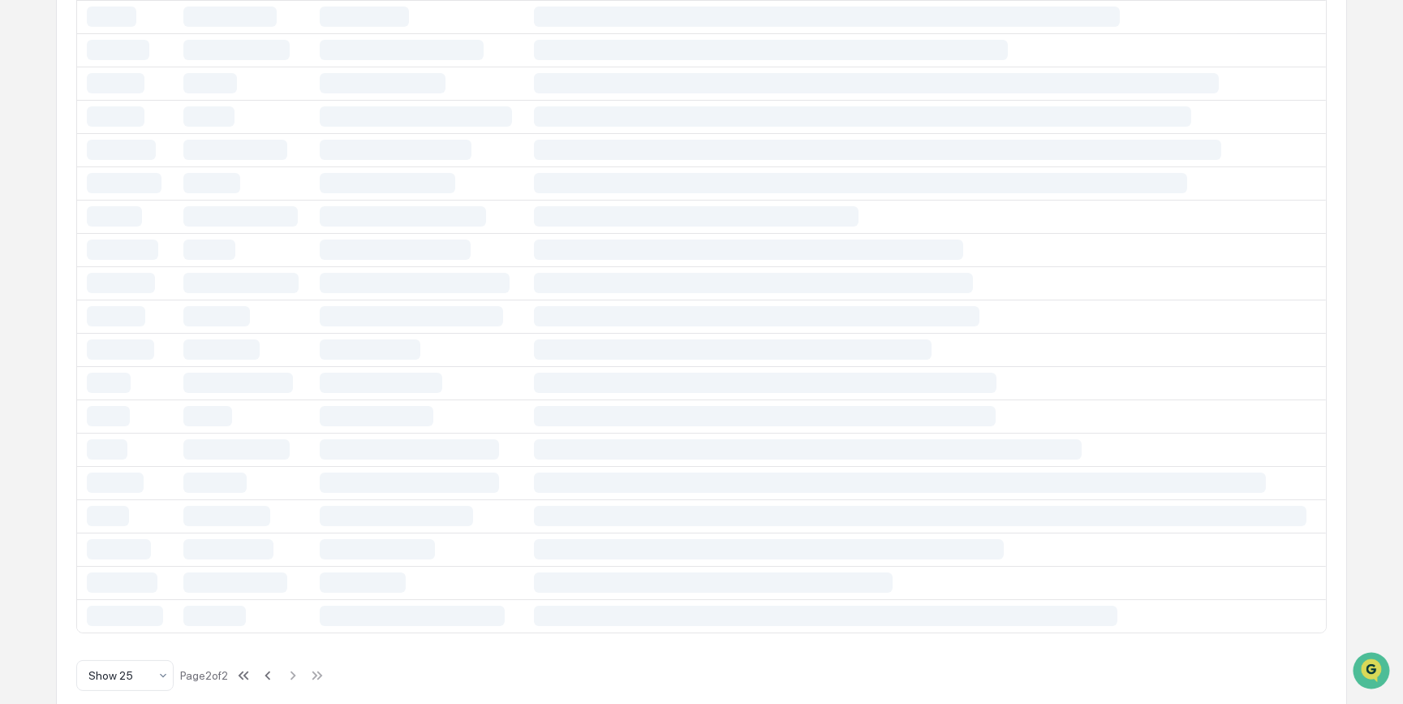
scroll to position [150, 0]
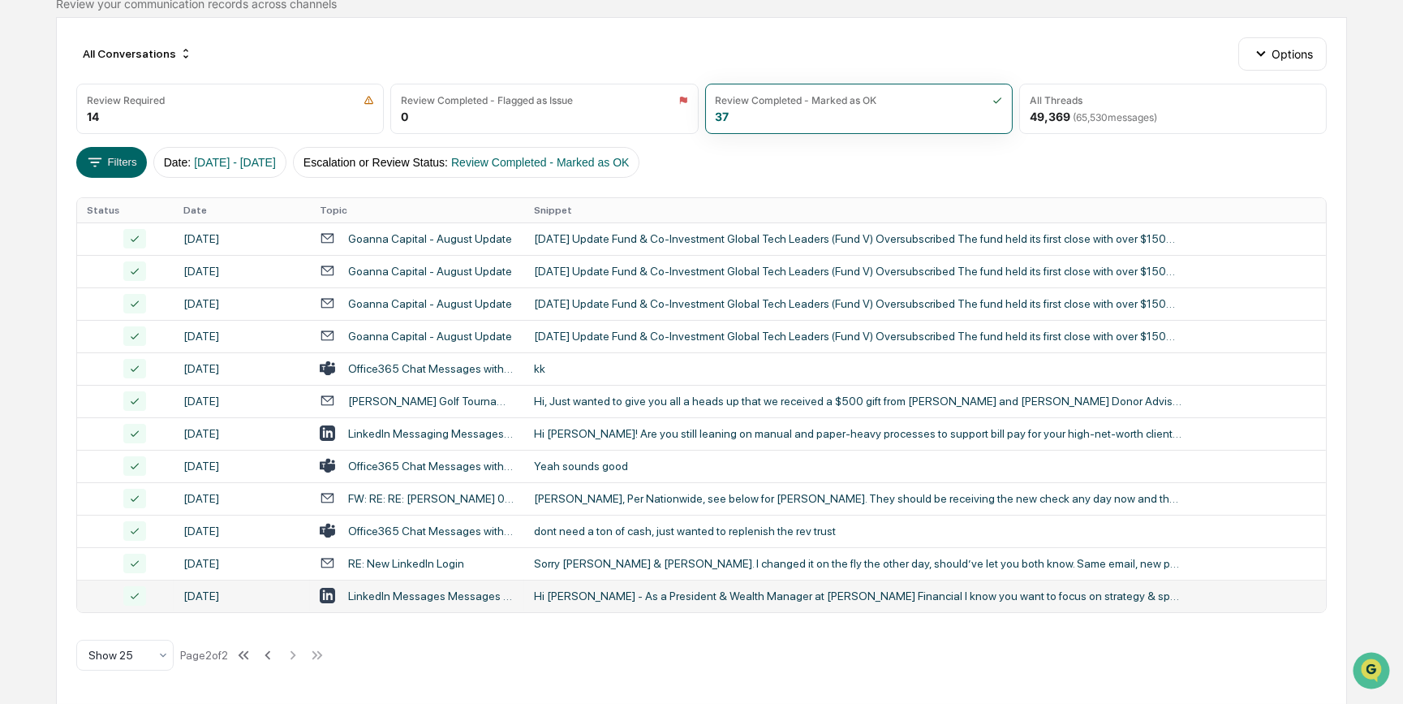
click at [194, 600] on div "[DATE]" at bounding box center [241, 595] width 116 height 13
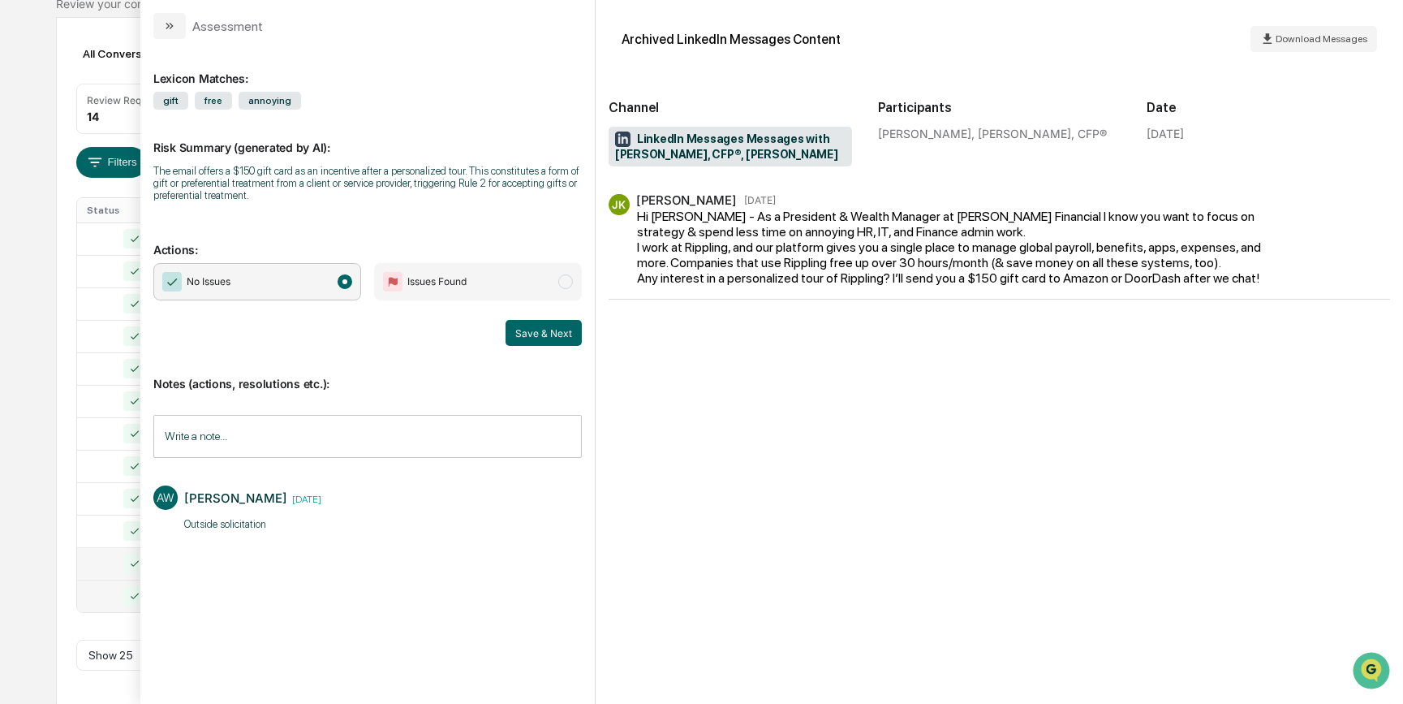
click at [106, 569] on div at bounding box center [125, 563] width 77 height 19
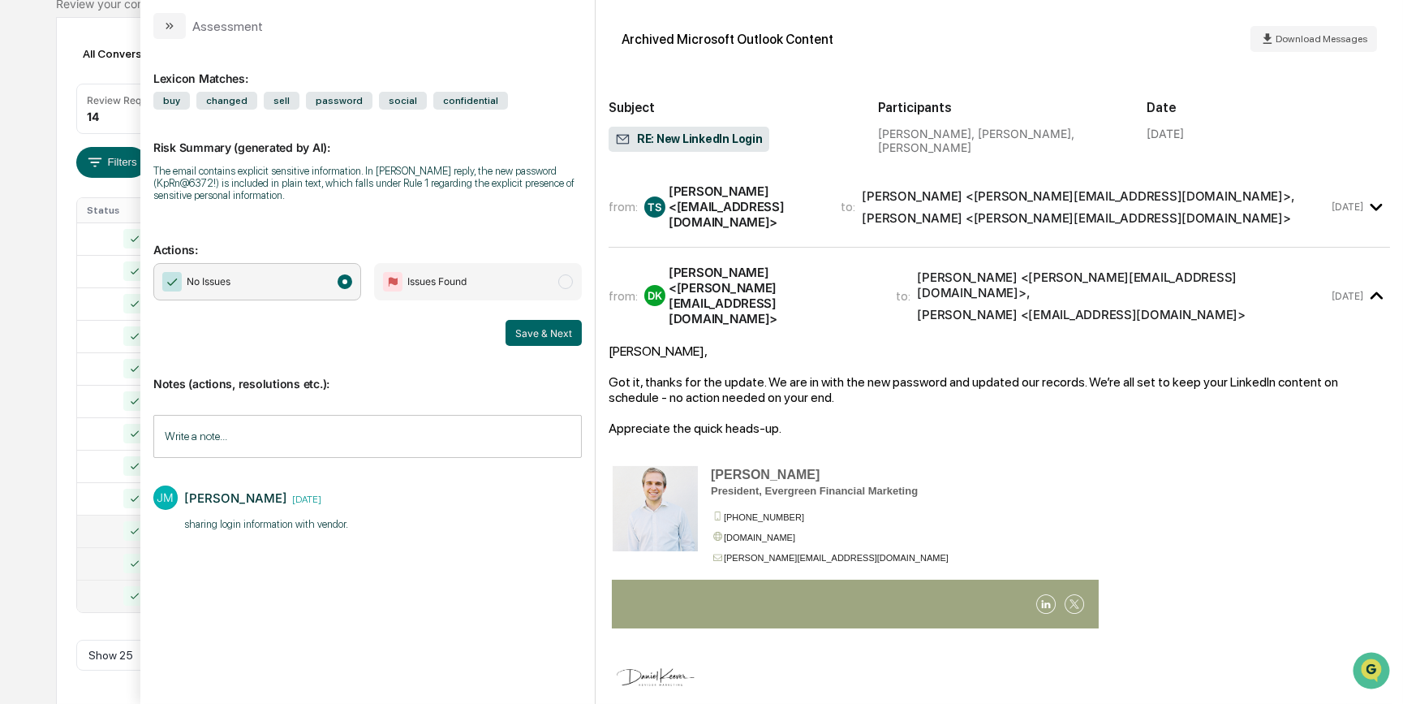
click at [110, 534] on div at bounding box center [125, 530] width 77 height 19
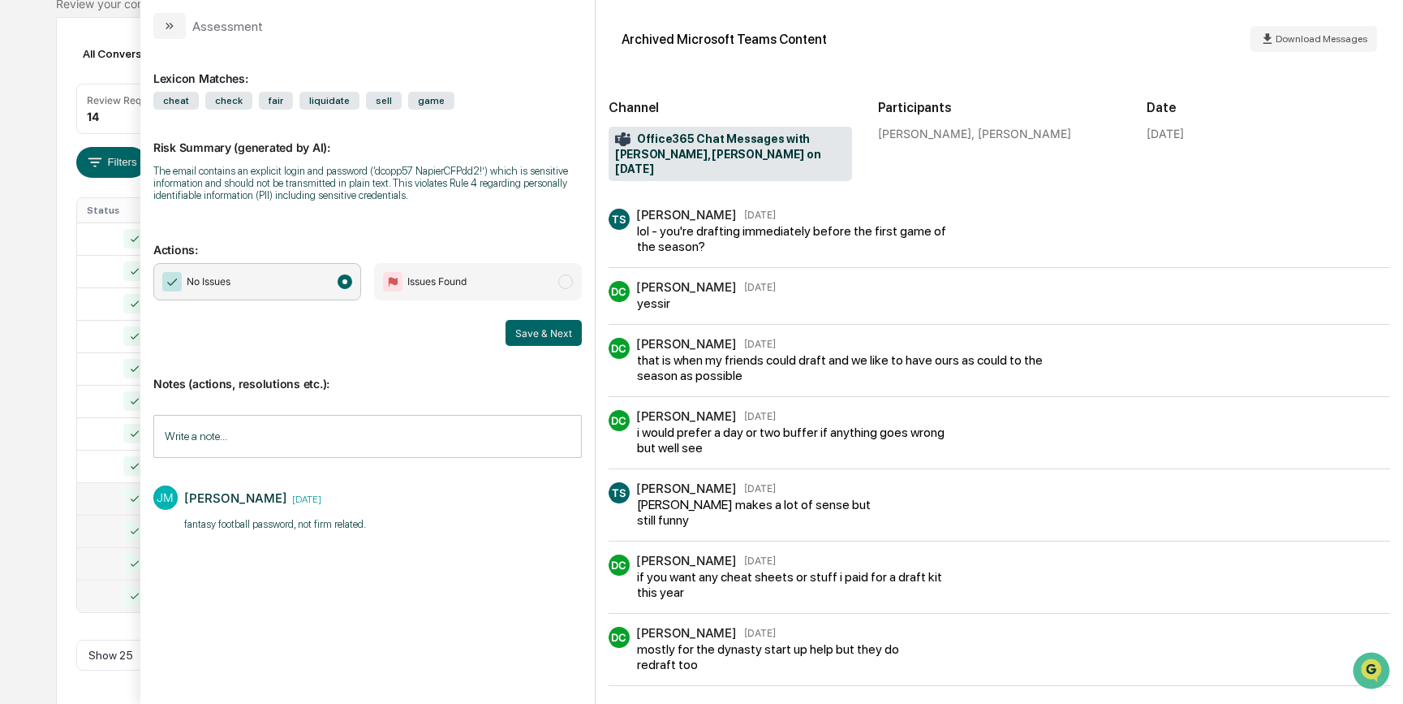
click at [114, 503] on div at bounding box center [125, 498] width 77 height 19
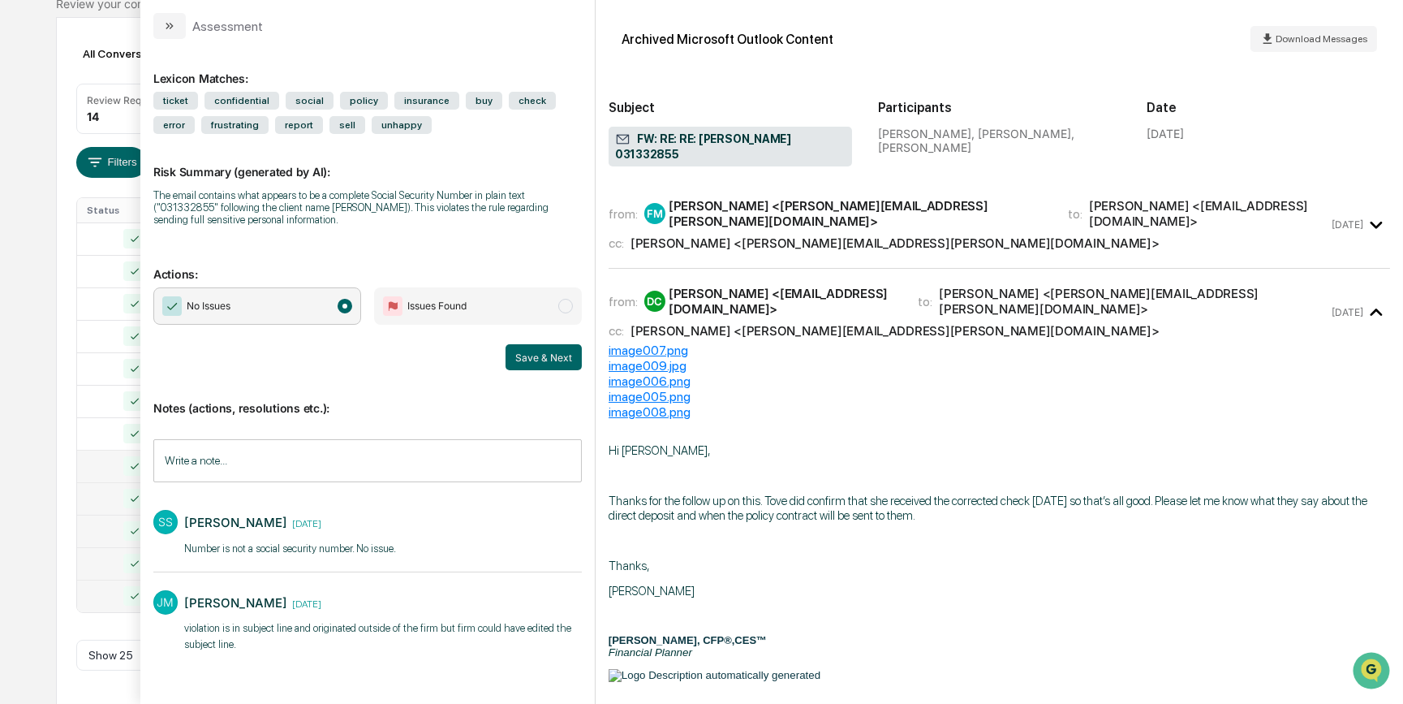
click at [113, 463] on div at bounding box center [125, 465] width 77 height 19
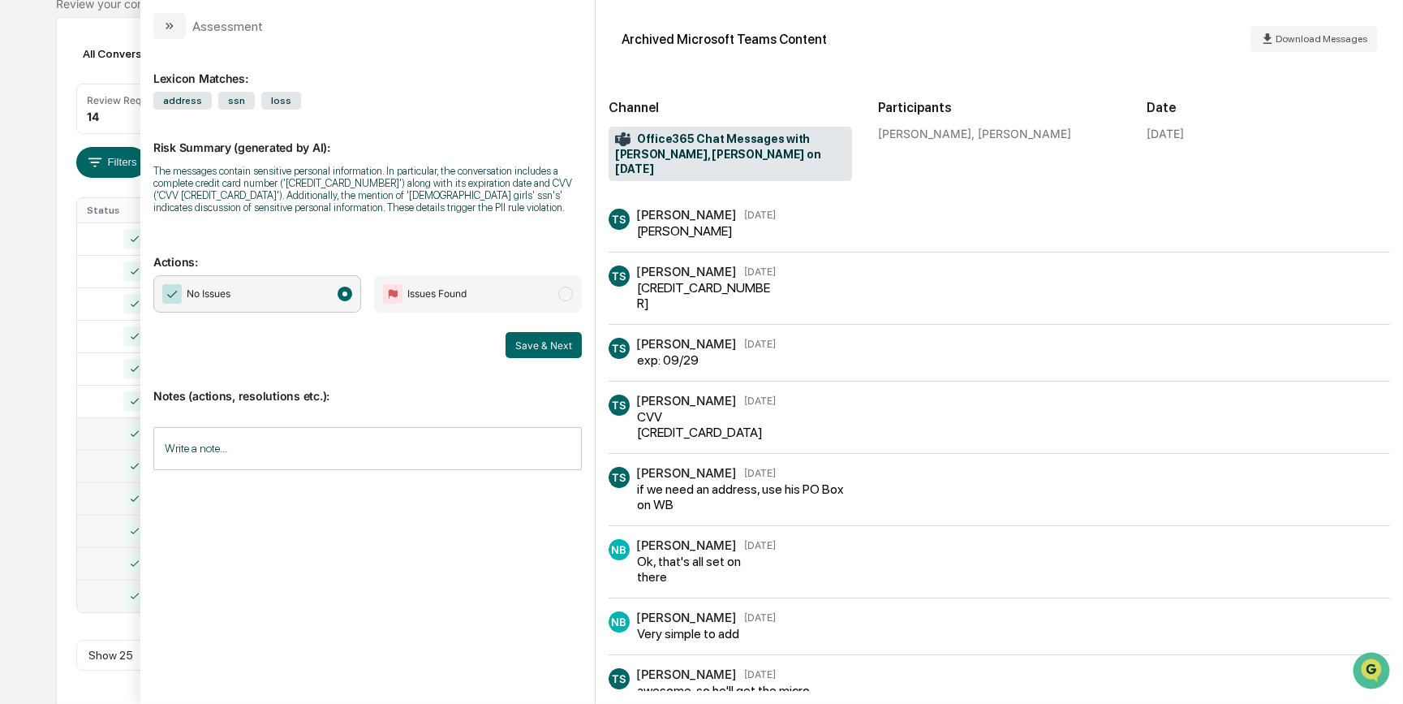
click at [106, 437] on div at bounding box center [125, 433] width 77 height 19
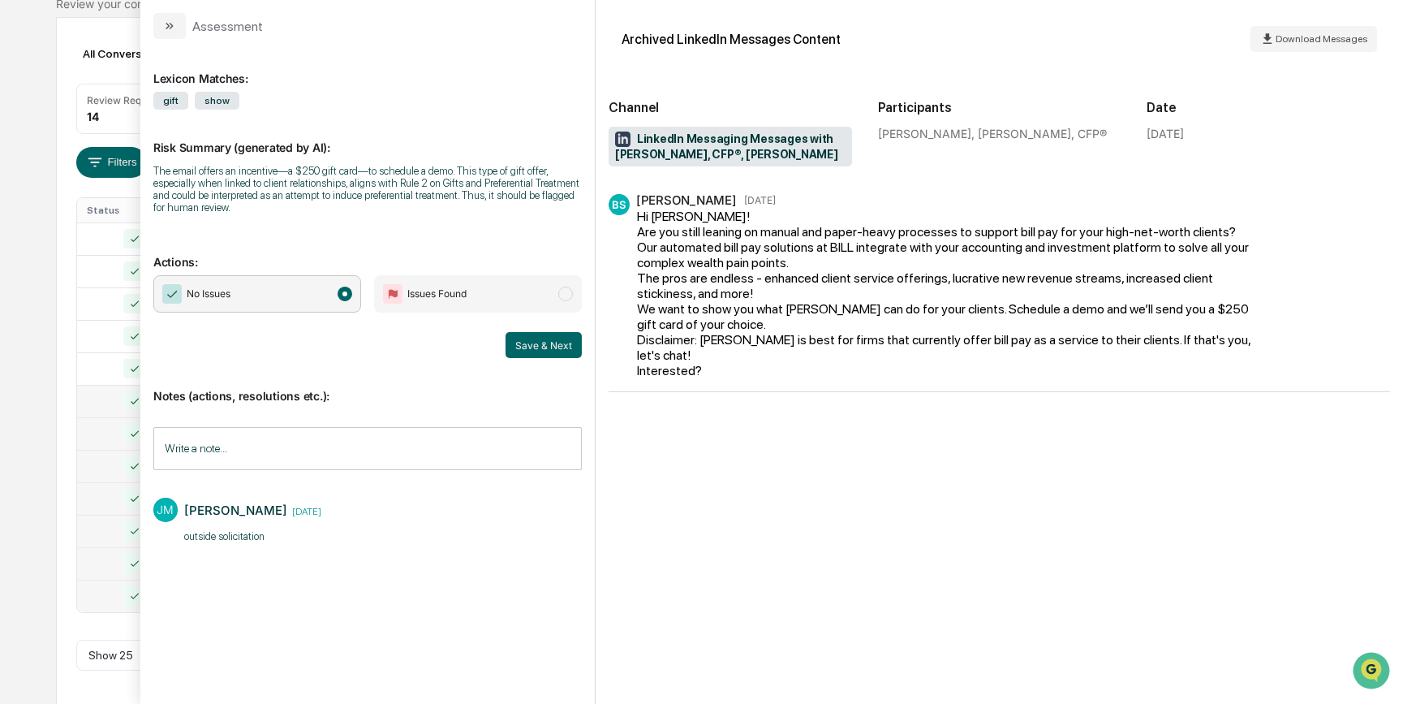
click at [97, 406] on div at bounding box center [125, 400] width 77 height 19
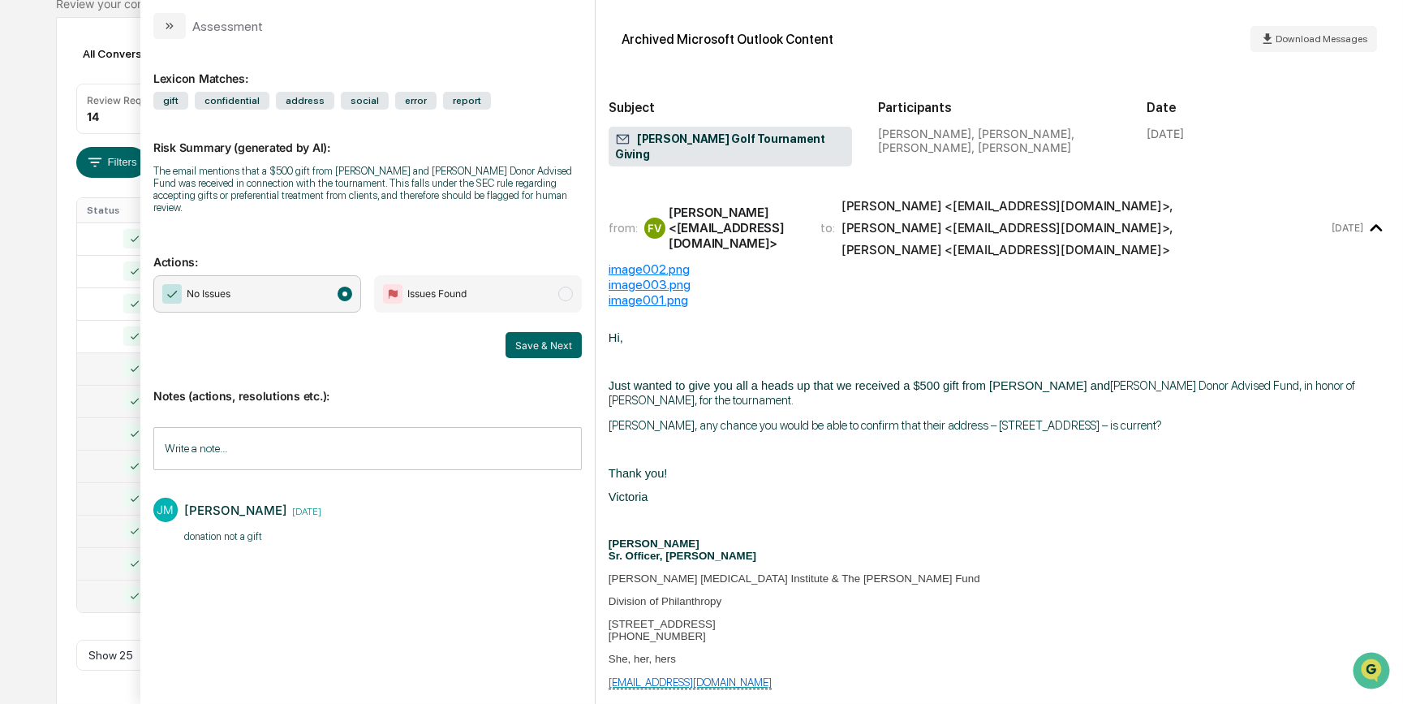
click at [94, 373] on div at bounding box center [125, 368] width 77 height 19
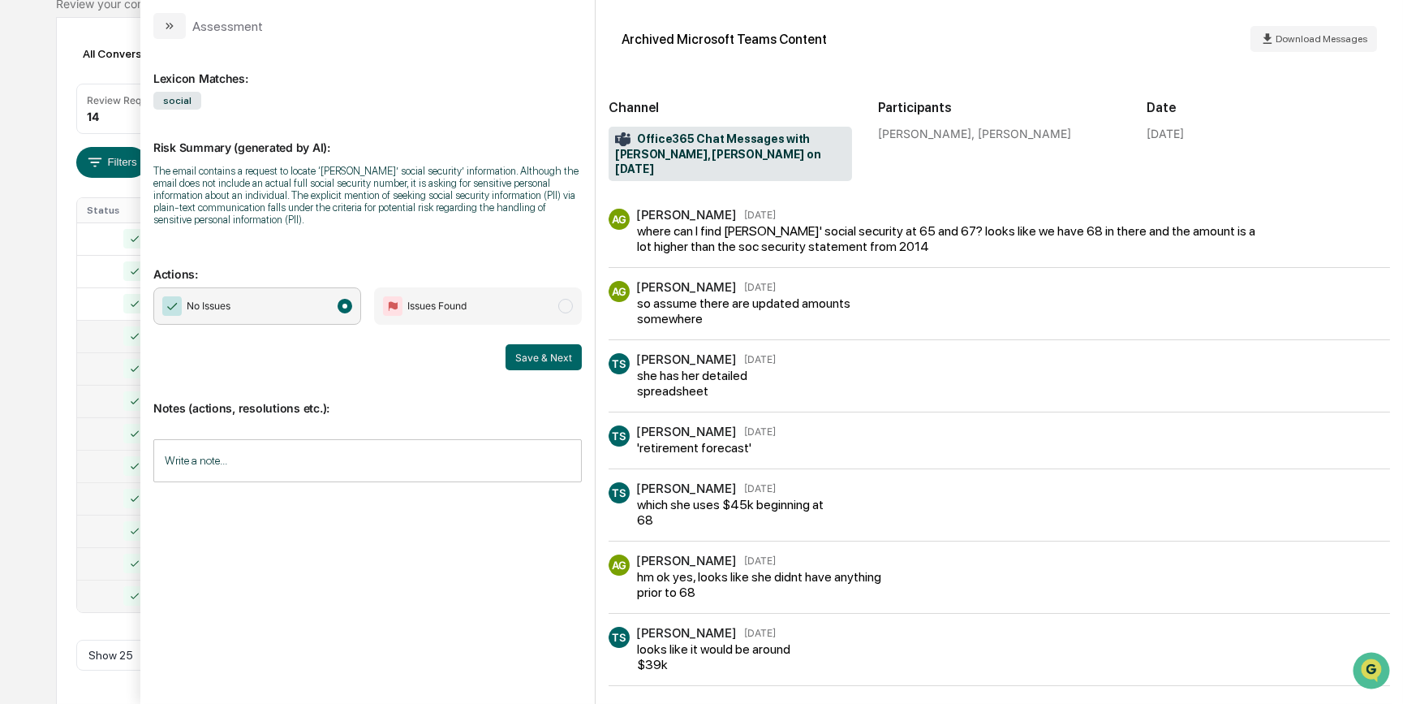
click at [97, 338] on div at bounding box center [125, 335] width 77 height 19
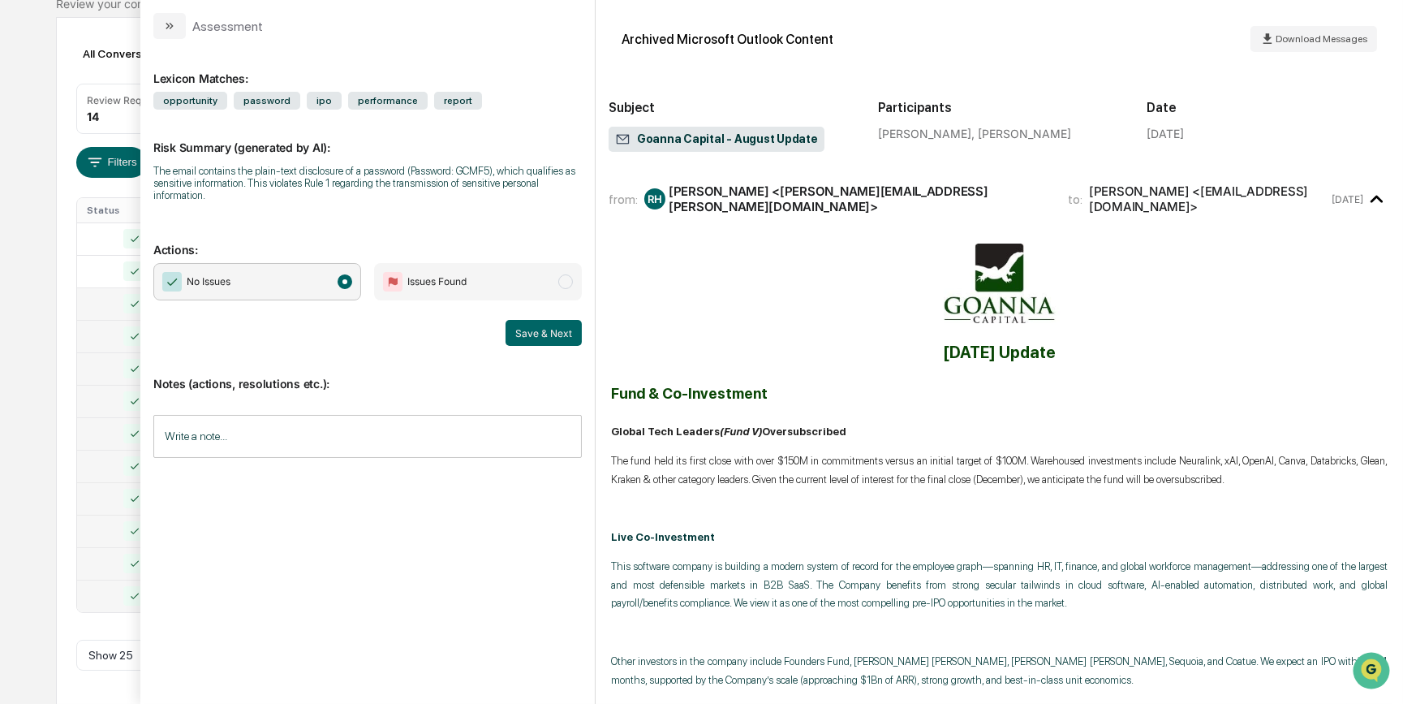
click at [97, 308] on div at bounding box center [125, 303] width 77 height 19
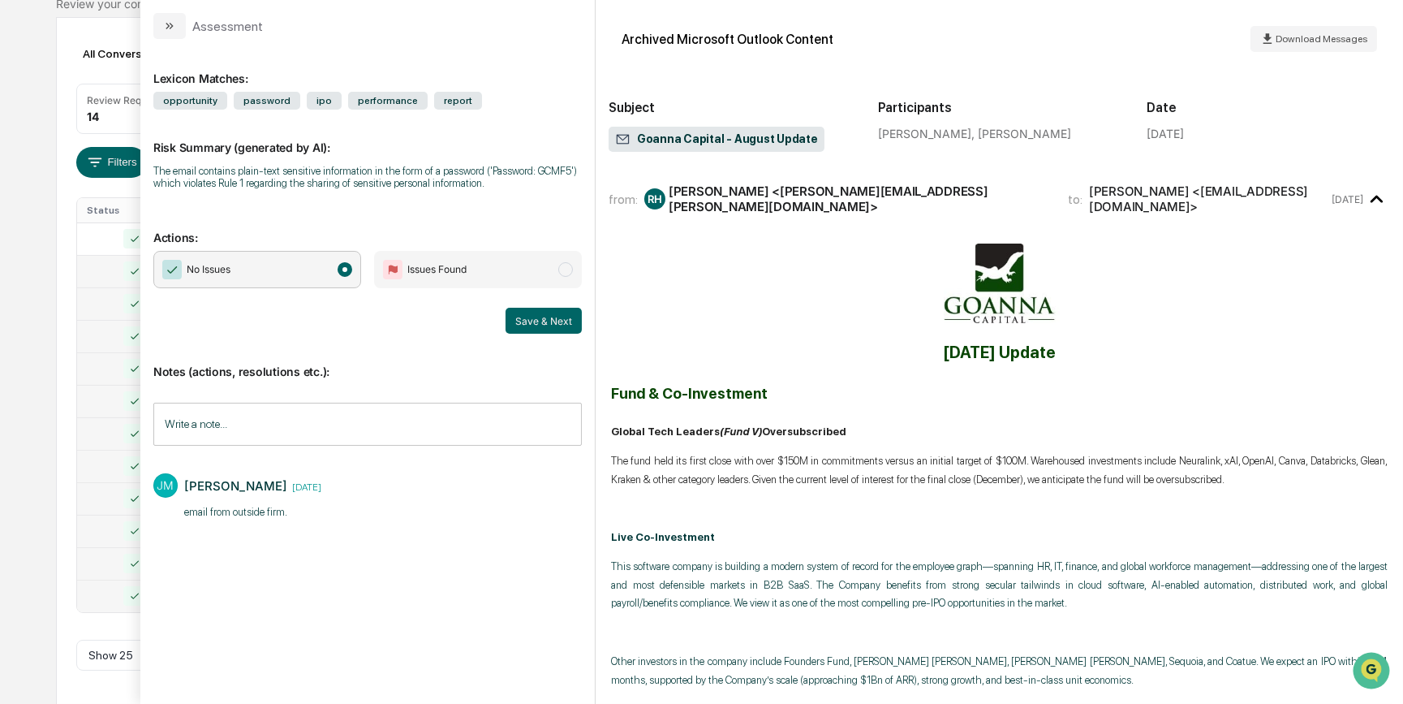
click at [103, 259] on td at bounding box center [125, 271] width 97 height 32
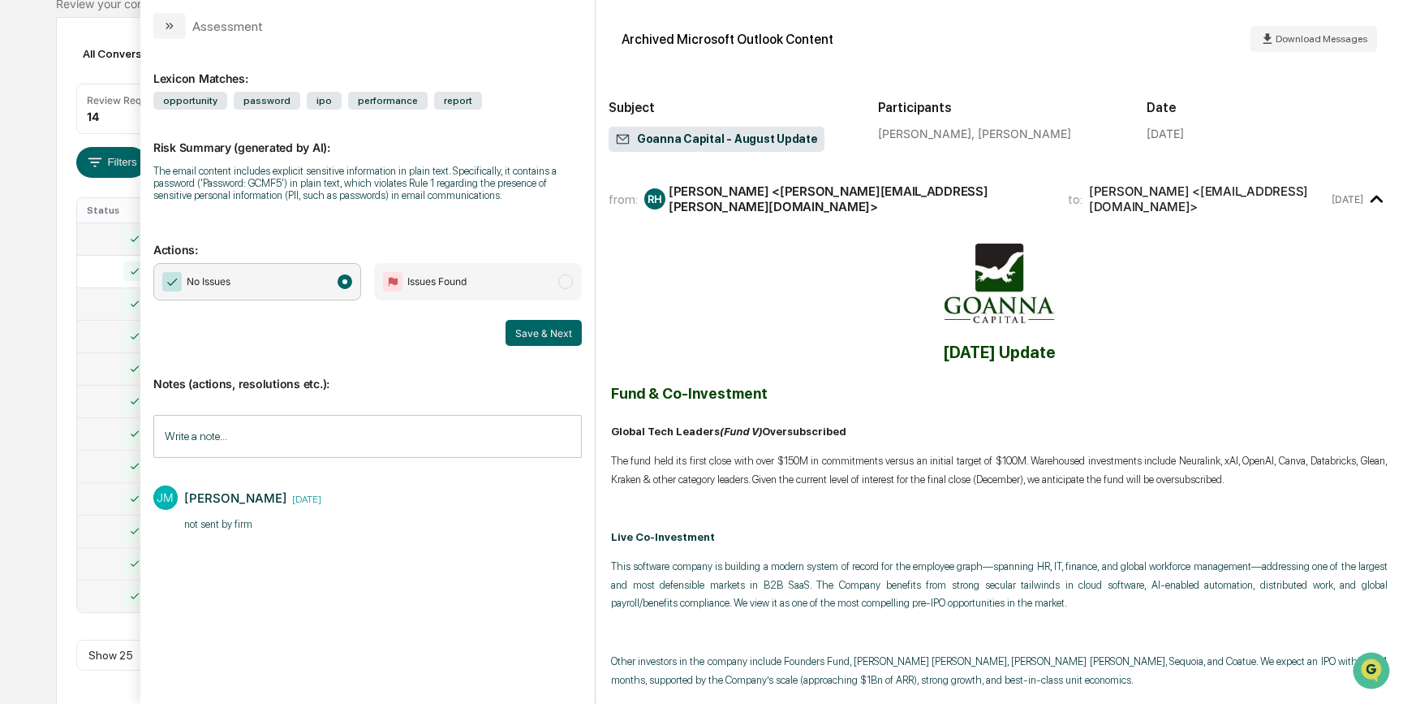
click at [105, 241] on div at bounding box center [125, 238] width 77 height 19
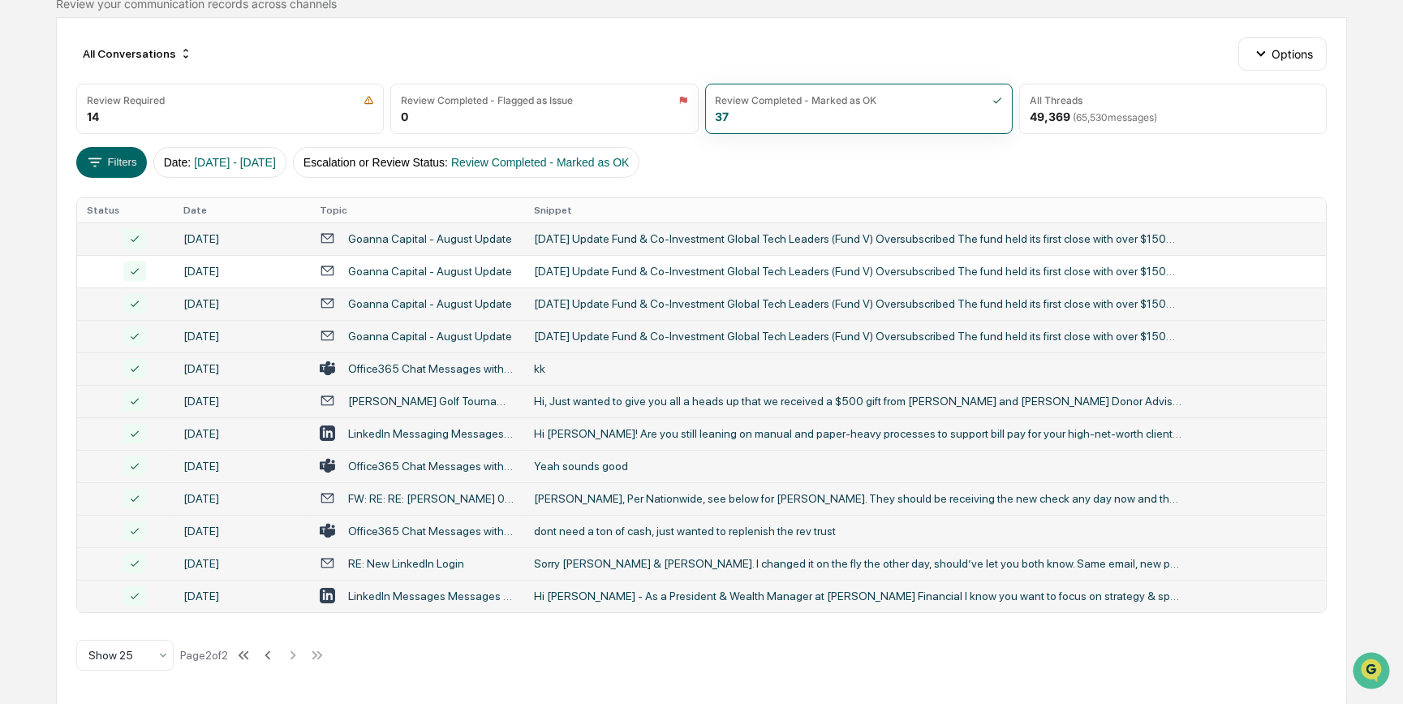
click at [11, 501] on div "Calendar Manage Tasks Reviews Approval Management Company People, Data, Setting…" at bounding box center [701, 277] width 1403 height 855
click at [250, 127] on div "Review Required 14" at bounding box center [230, 109] width 308 height 50
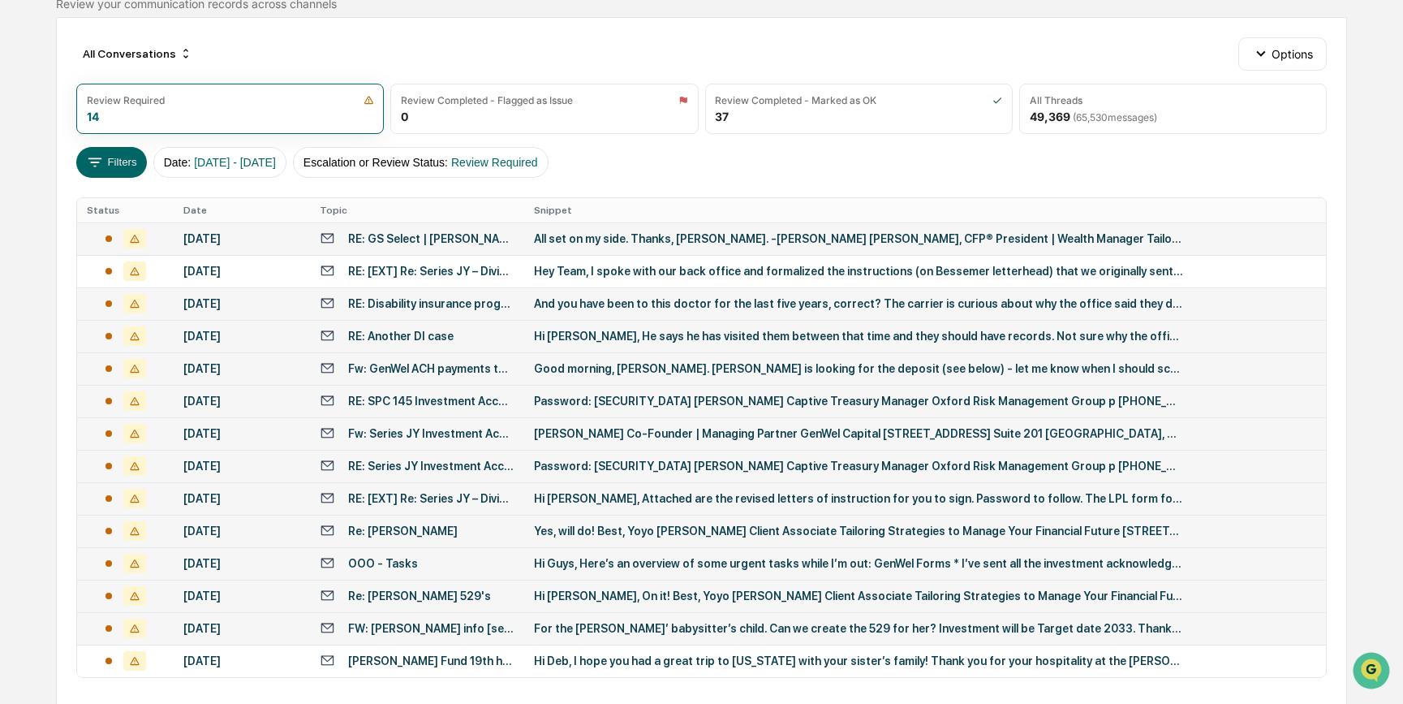
click at [420, 625] on div "FW: [PERSON_NAME] info [secure]" at bounding box center [431, 628] width 166 height 13
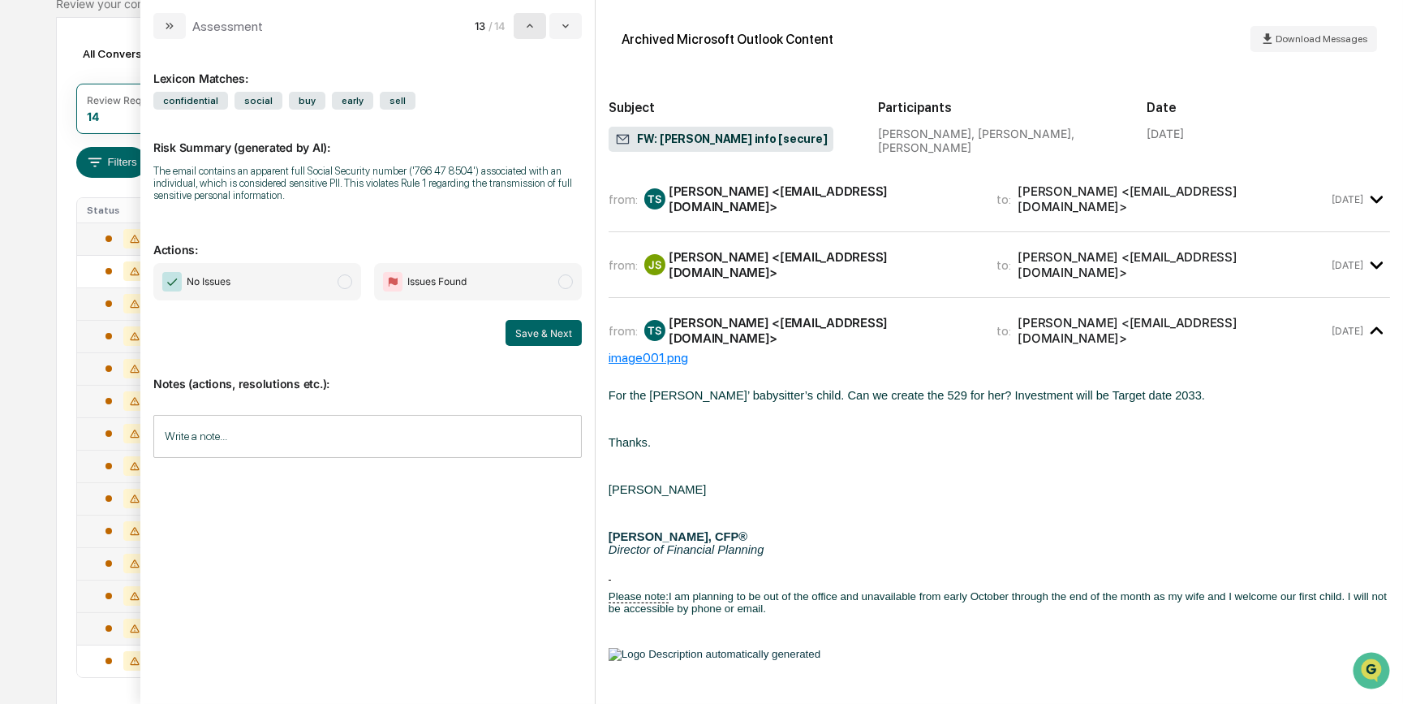
click at [526, 29] on icon "modal" at bounding box center [530, 25] width 13 height 13
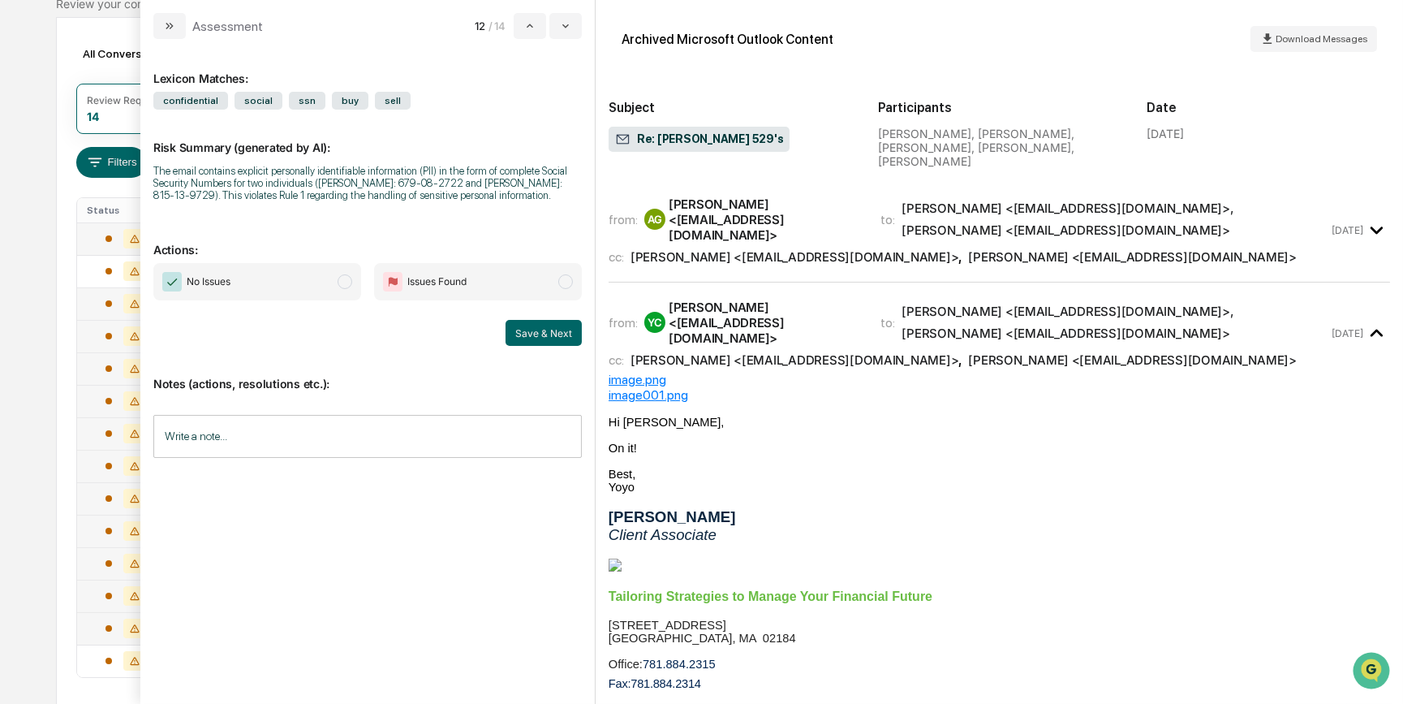
click at [252, 446] on input "Write a note..." at bounding box center [367, 436] width 429 height 43
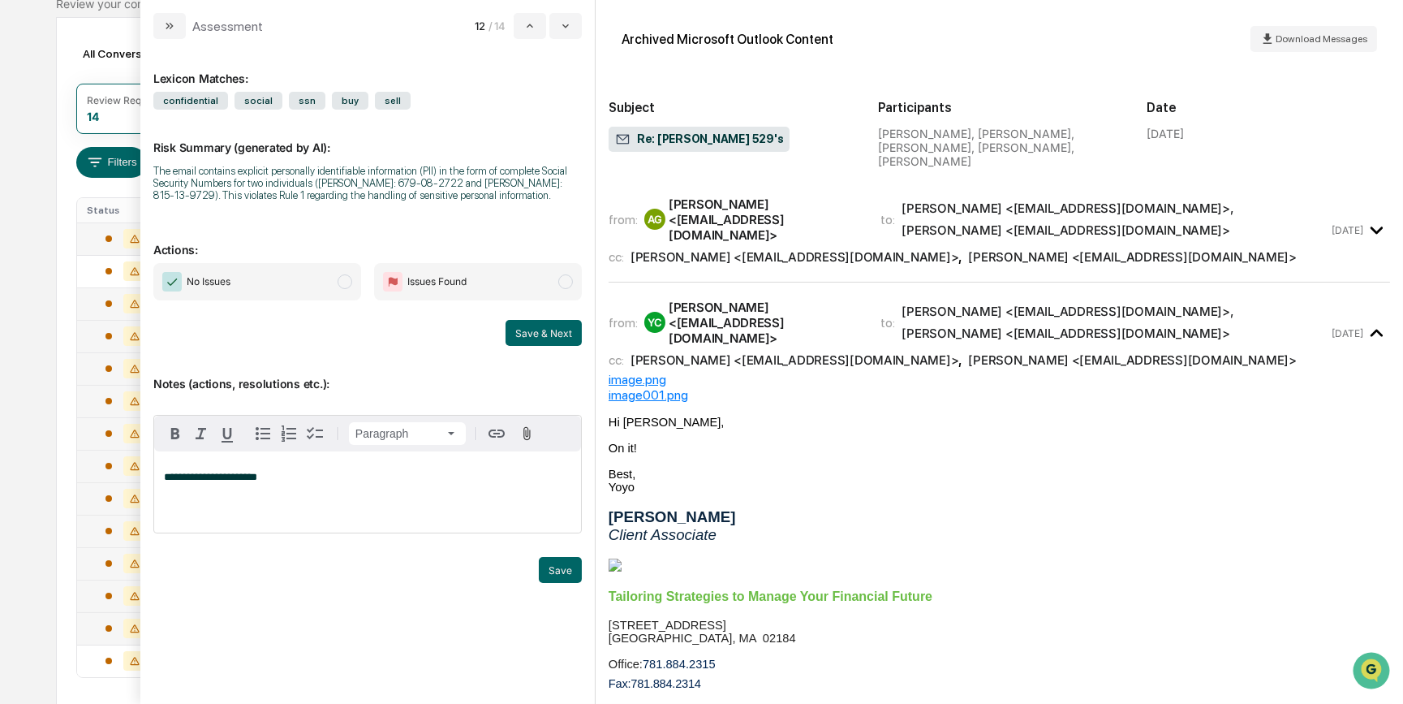
click at [330, 287] on span "No Issues" at bounding box center [257, 281] width 208 height 37
click at [558, 576] on button "Save" at bounding box center [560, 570] width 43 height 26
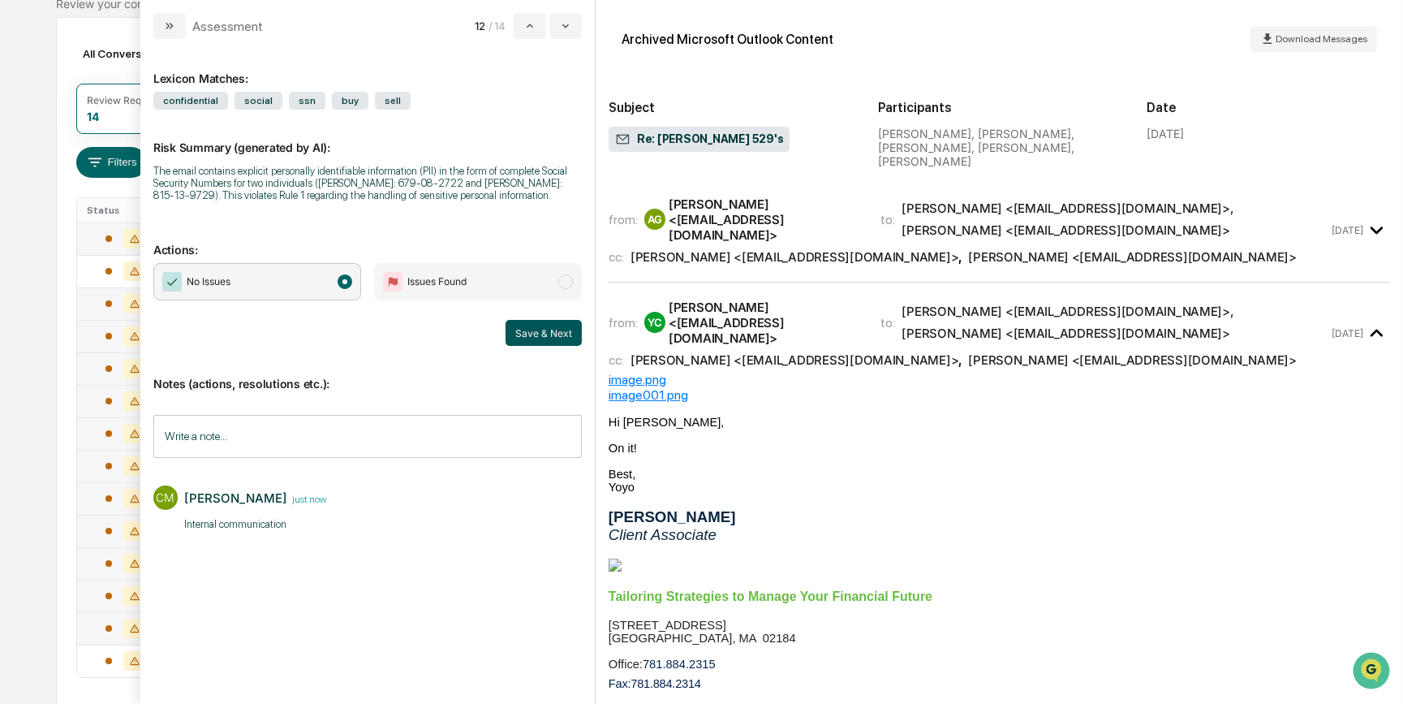
click at [548, 333] on button "Save & Next" at bounding box center [544, 333] width 76 height 26
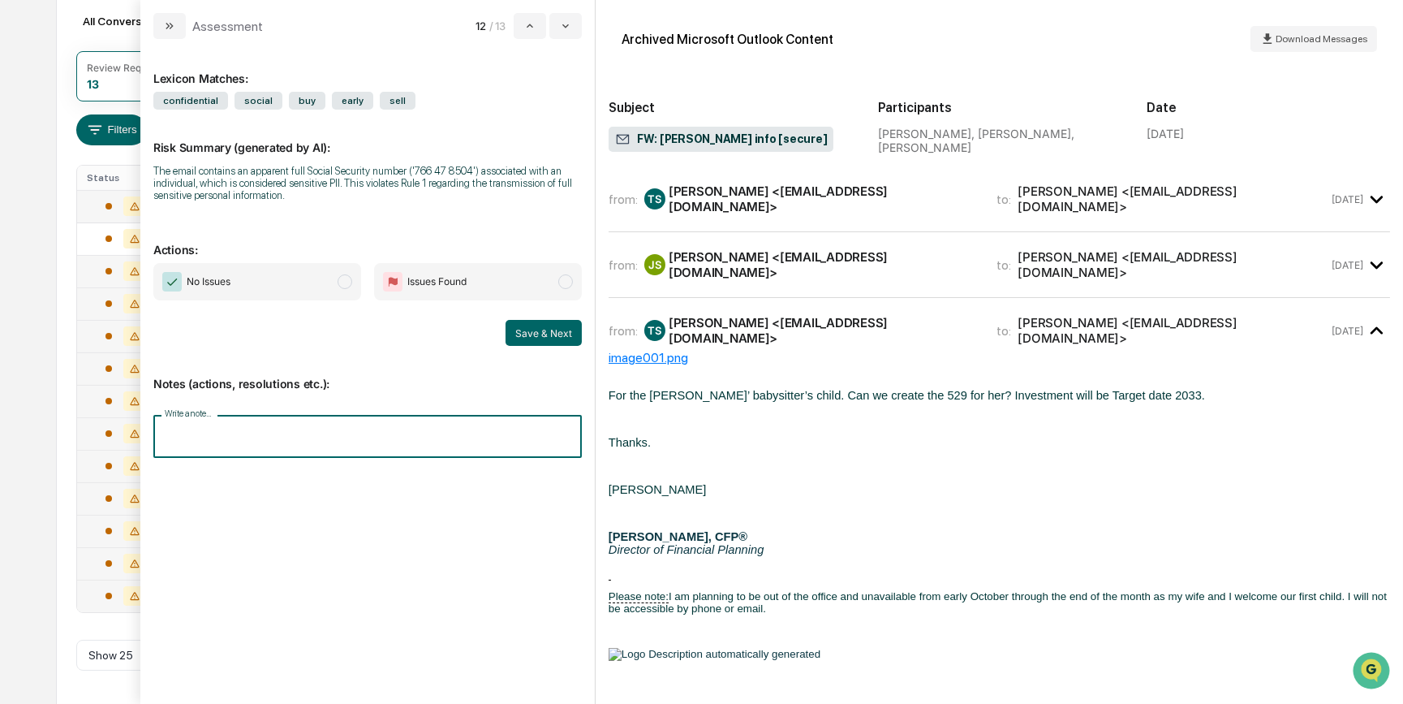
click at [434, 450] on input "Write a note..." at bounding box center [367, 436] width 429 height 43
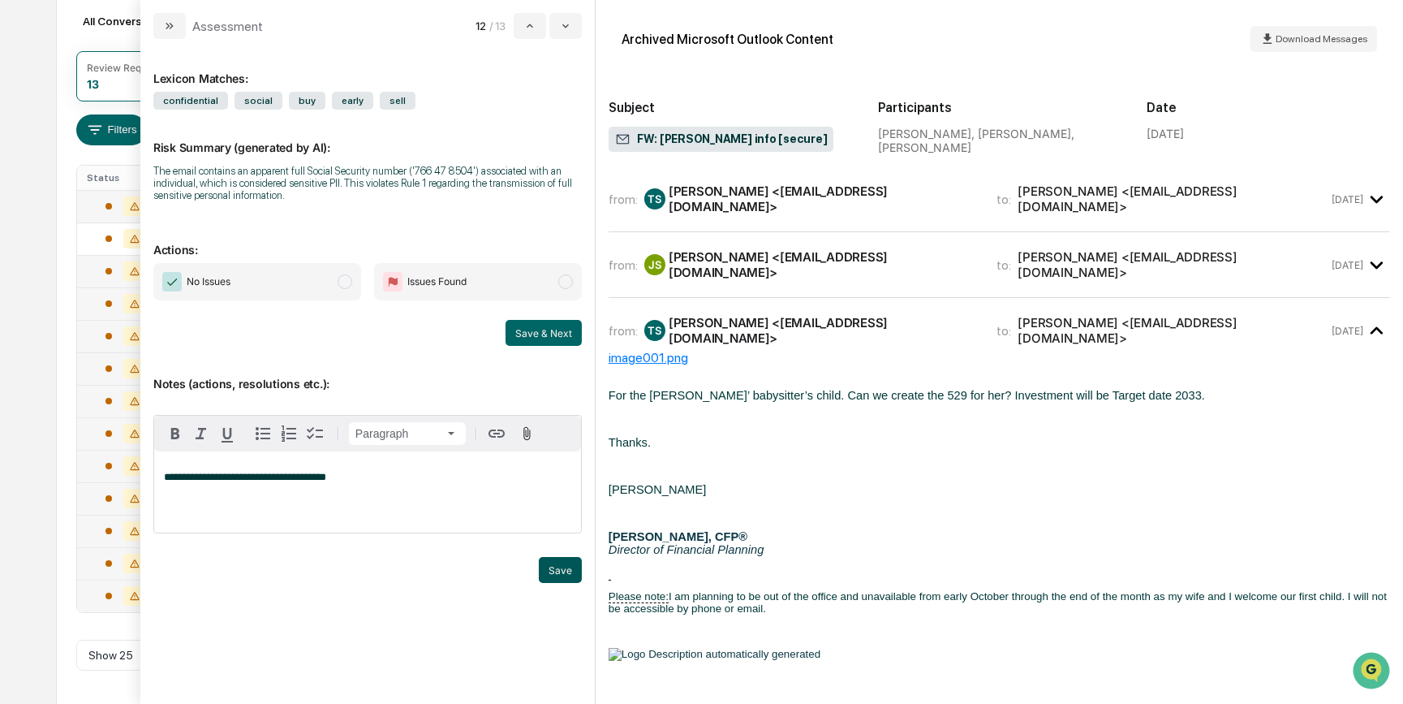
click at [568, 572] on button "Save" at bounding box center [560, 570] width 43 height 26
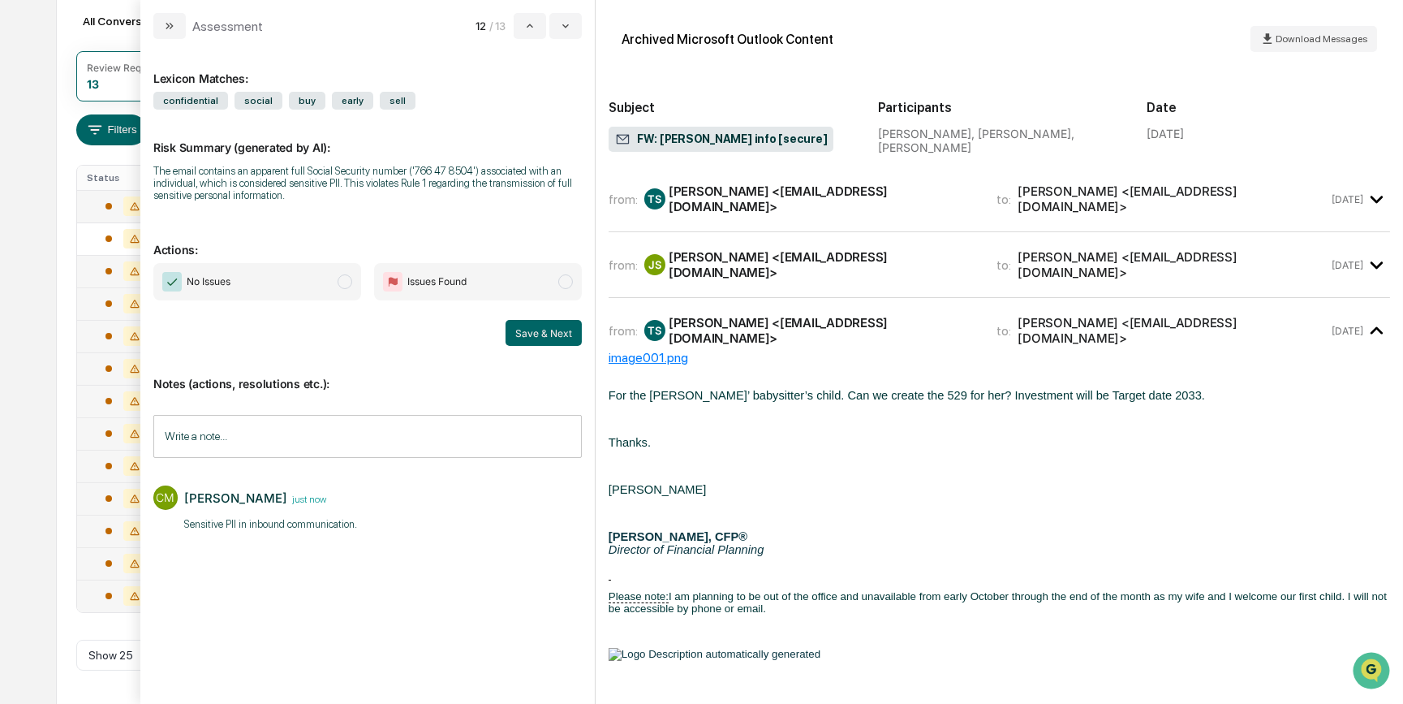
click at [318, 280] on span "No Issues" at bounding box center [257, 281] width 208 height 37
click at [544, 328] on button "Save & Next" at bounding box center [544, 333] width 76 height 26
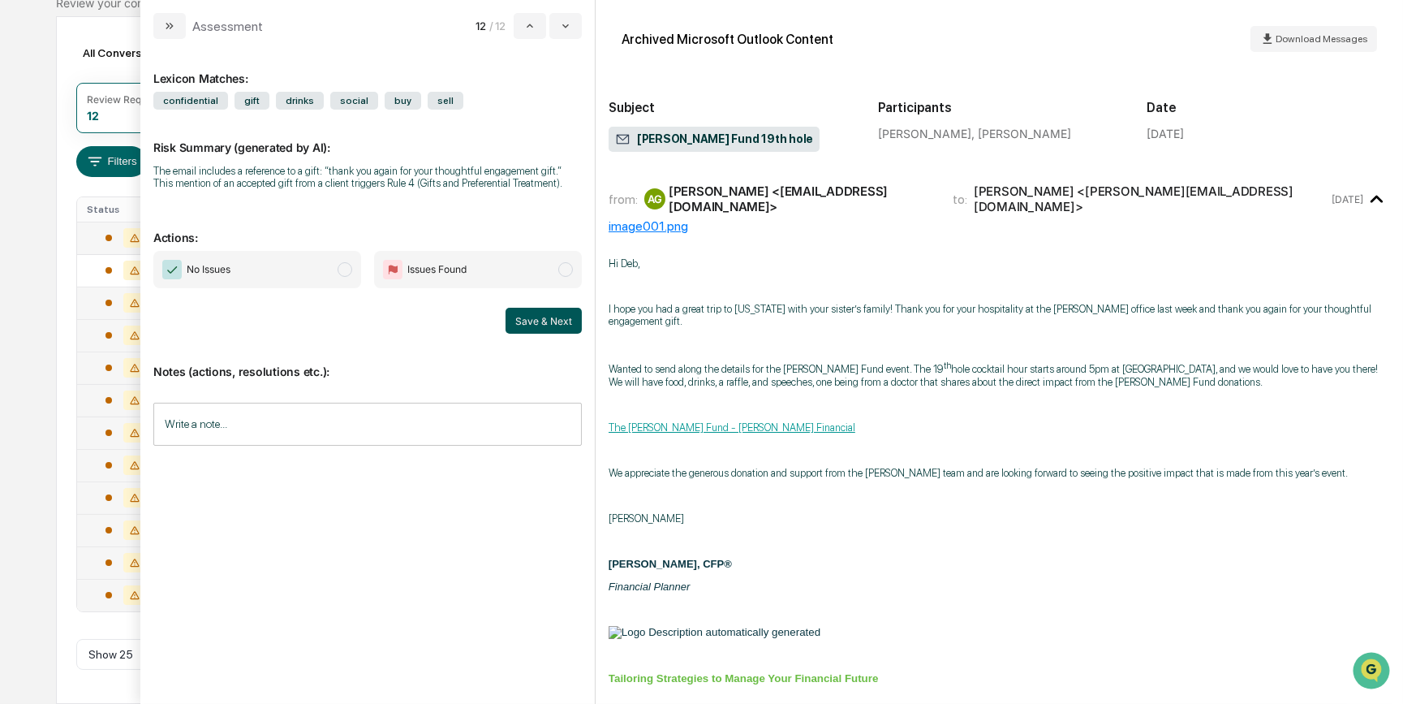
scroll to position [150, 0]
click at [518, 24] on button "modal" at bounding box center [530, 26] width 32 height 26
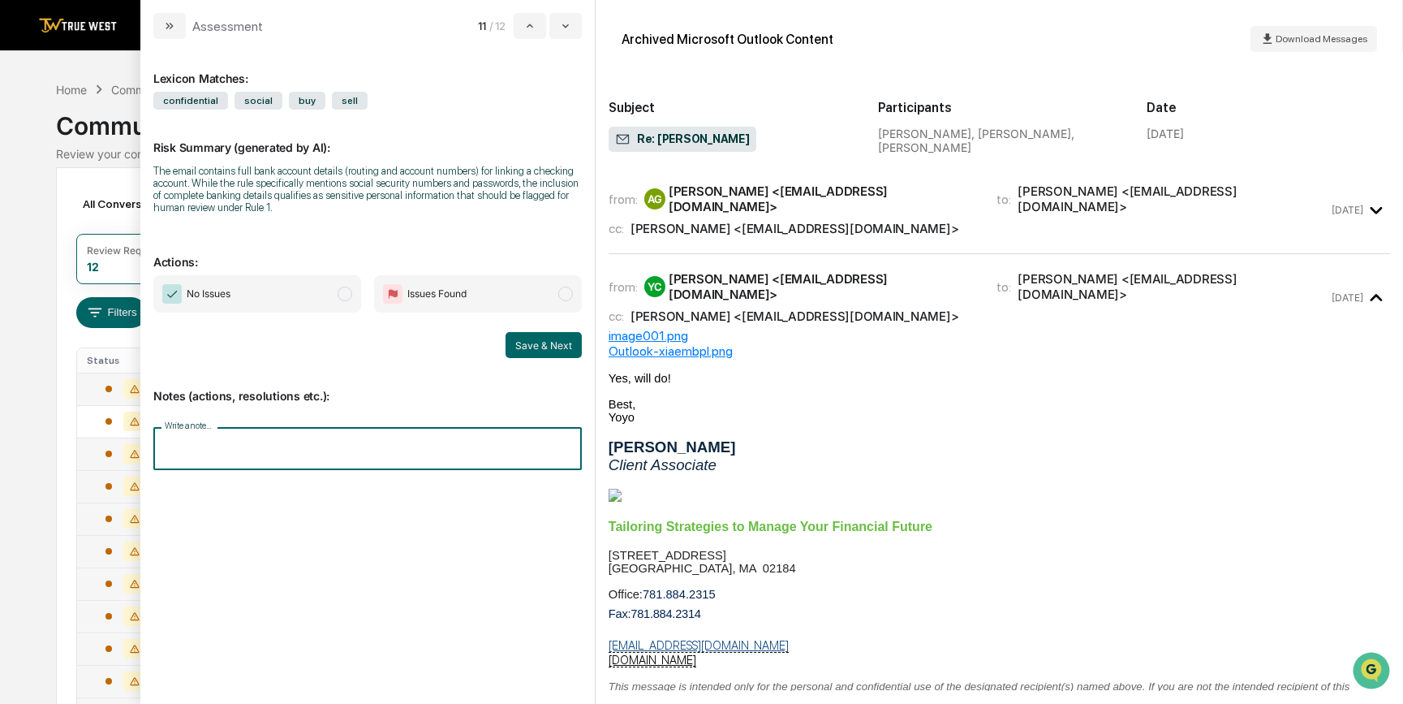
click at [450, 455] on input "Write a note..." at bounding box center [367, 448] width 429 height 43
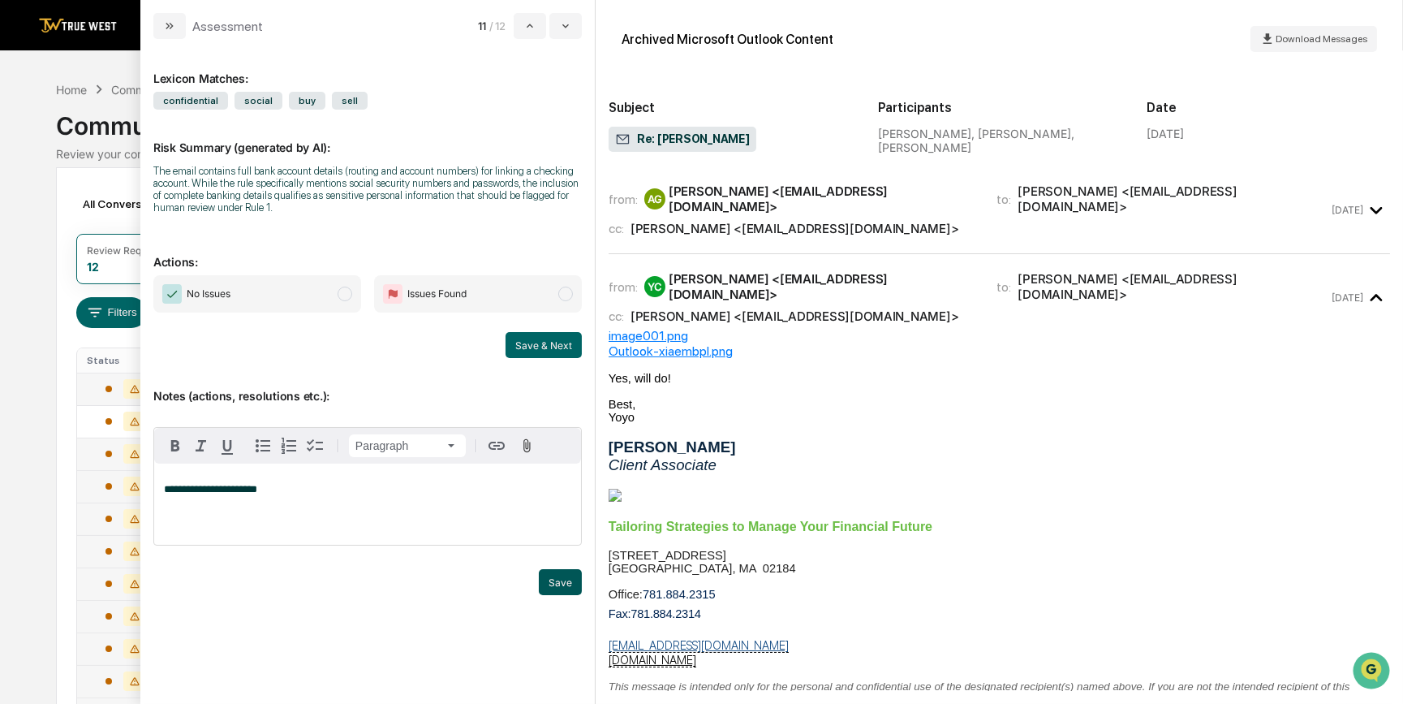
click at [554, 585] on button "Save" at bounding box center [560, 582] width 43 height 26
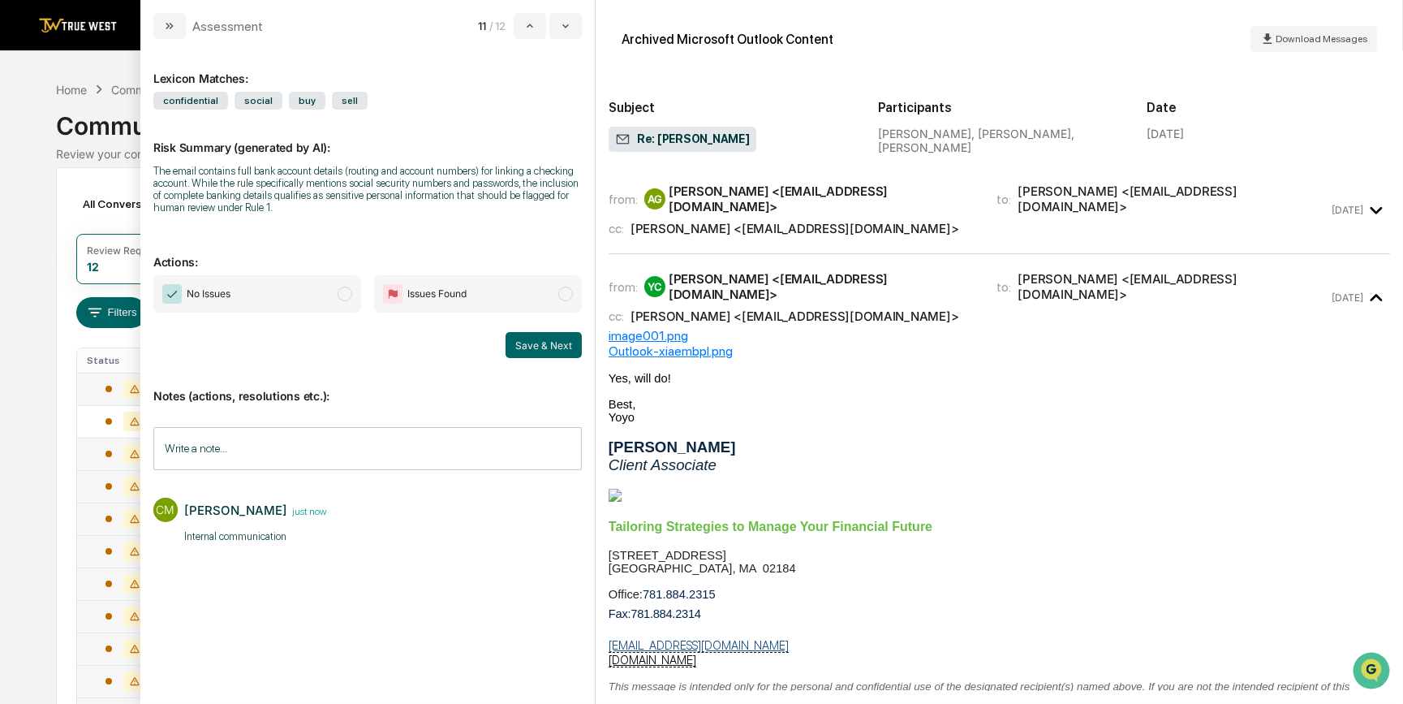
click at [295, 292] on span "No Issues" at bounding box center [257, 293] width 208 height 37
click at [529, 347] on button "Save & Next" at bounding box center [544, 345] width 76 height 26
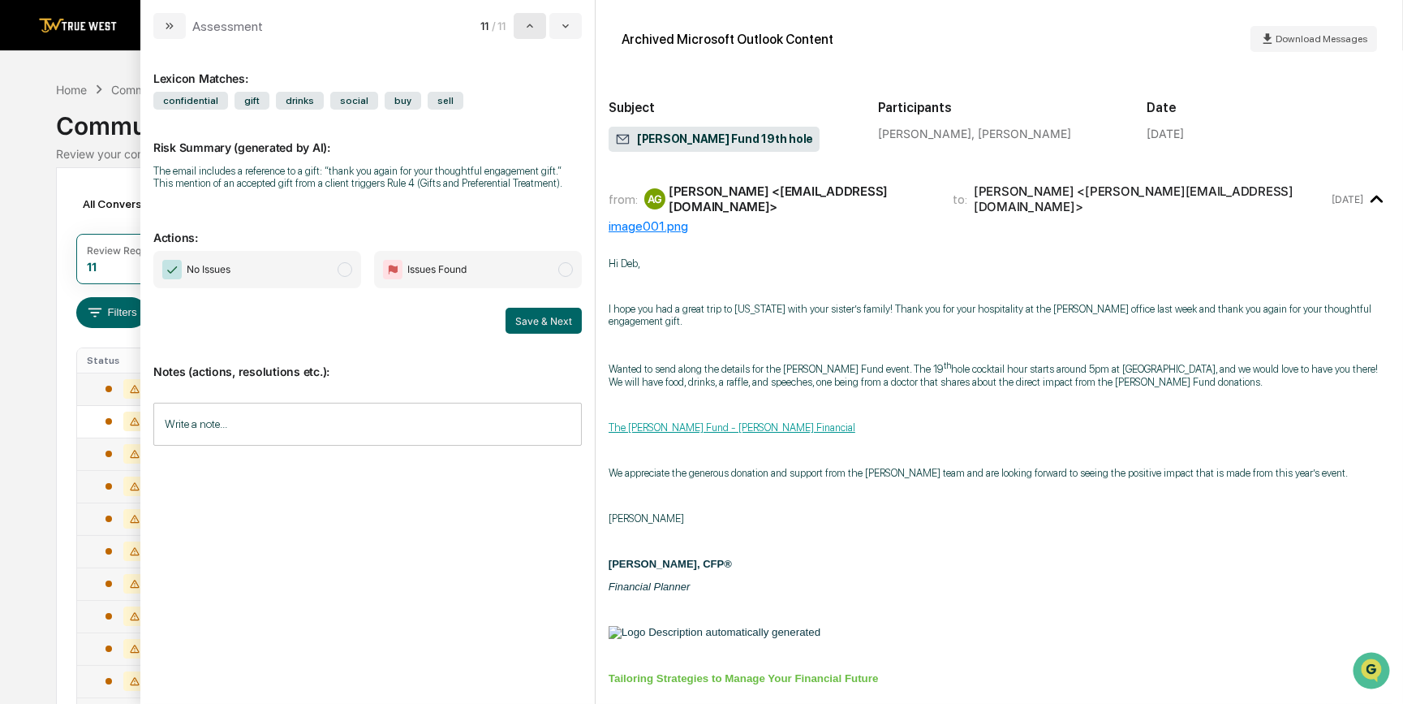
click at [525, 26] on icon "modal" at bounding box center [530, 25] width 13 height 13
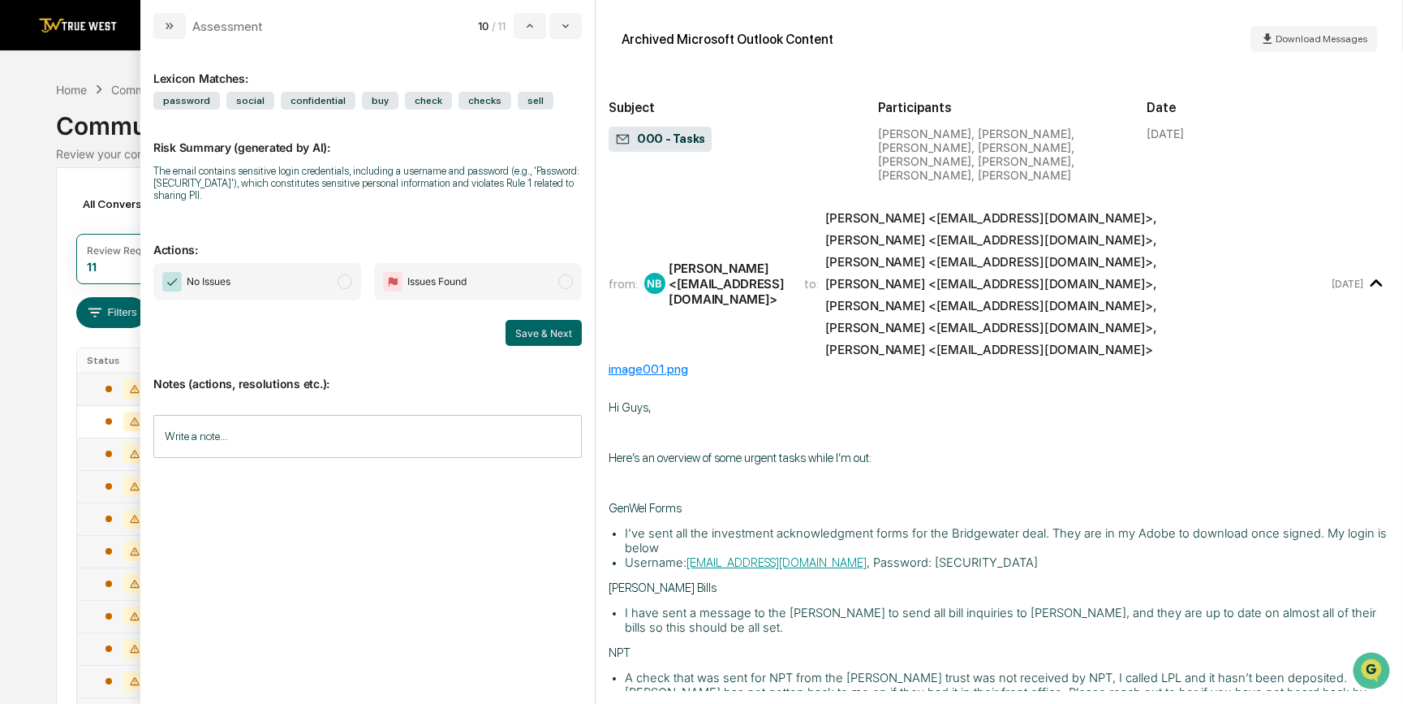
click at [315, 286] on span "No Issues" at bounding box center [257, 281] width 208 height 37
click at [565, 334] on button "Save & Next" at bounding box center [544, 333] width 76 height 26
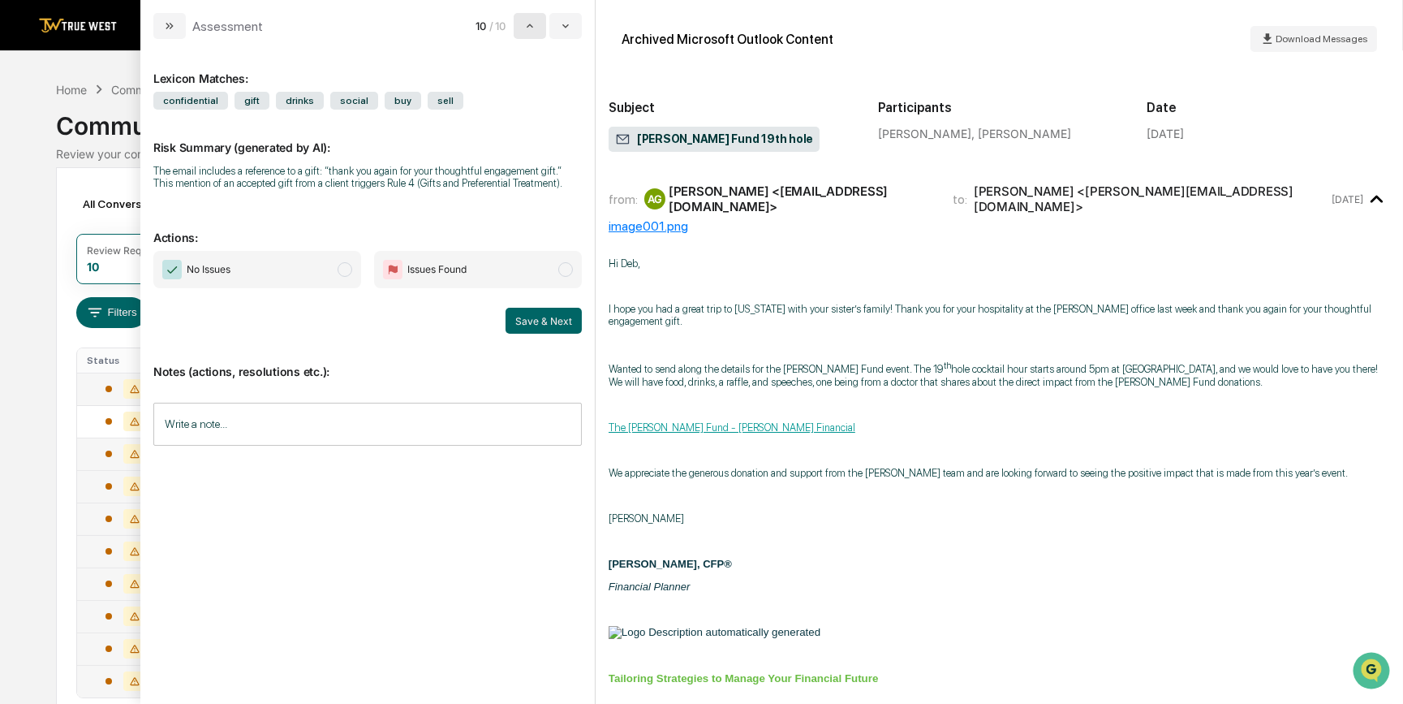
click at [530, 27] on icon "modal" at bounding box center [530, 25] width 13 height 13
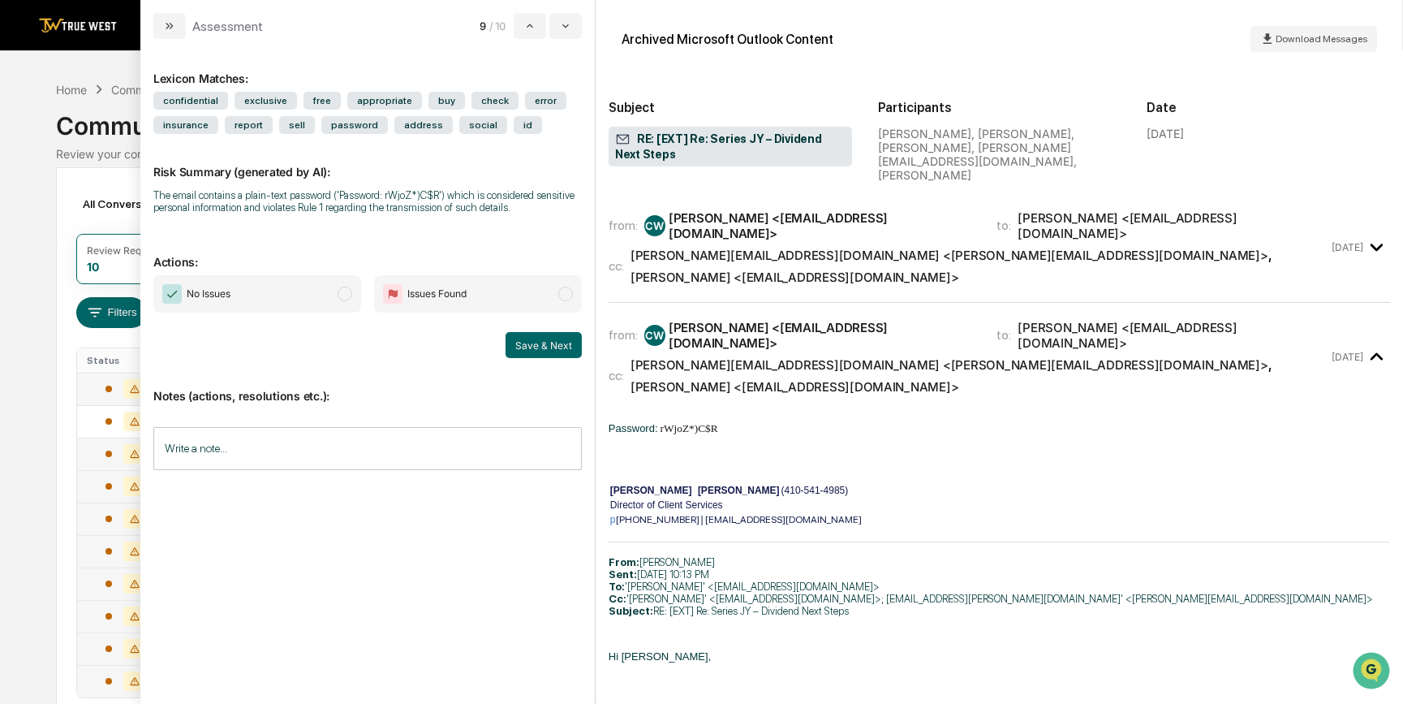
click at [269, 295] on span "No Issues" at bounding box center [257, 293] width 208 height 37
click at [552, 357] on button "Save & Next" at bounding box center [544, 345] width 76 height 26
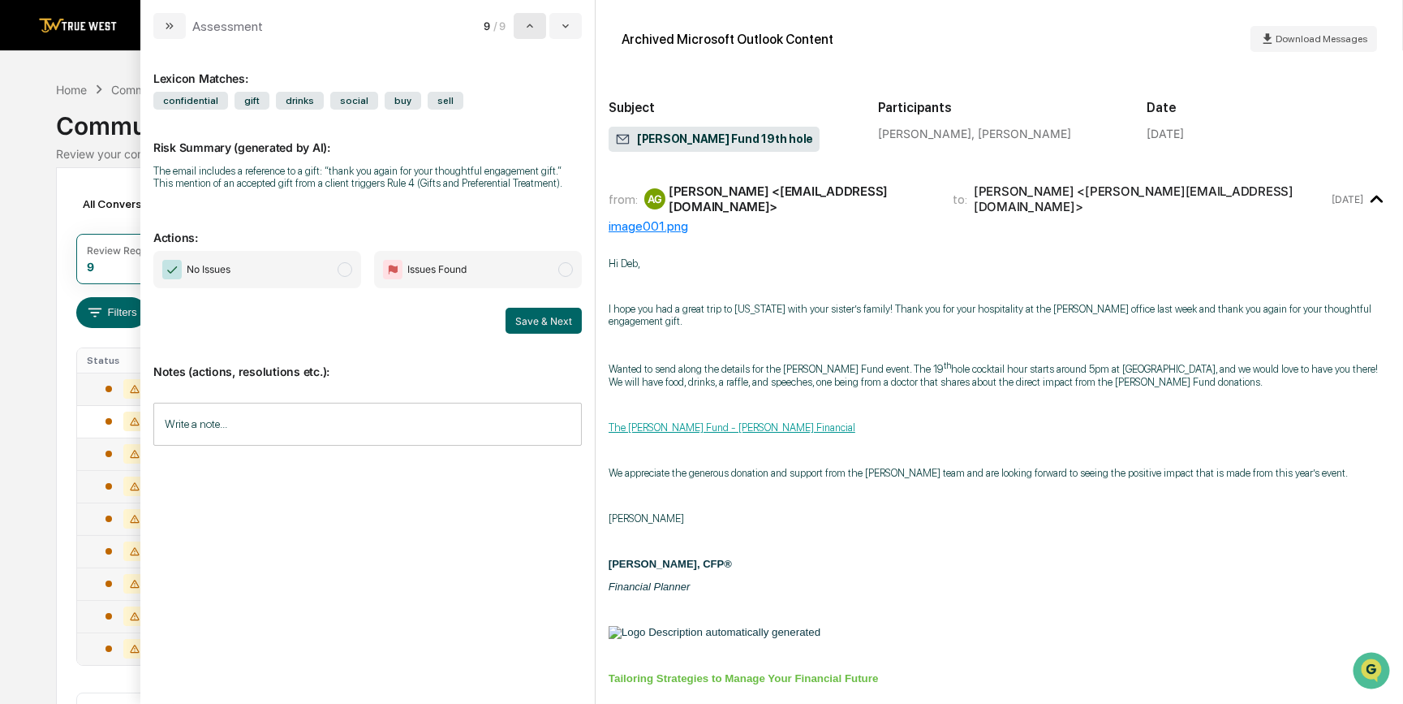
click at [524, 24] on icon "modal" at bounding box center [530, 25] width 13 height 13
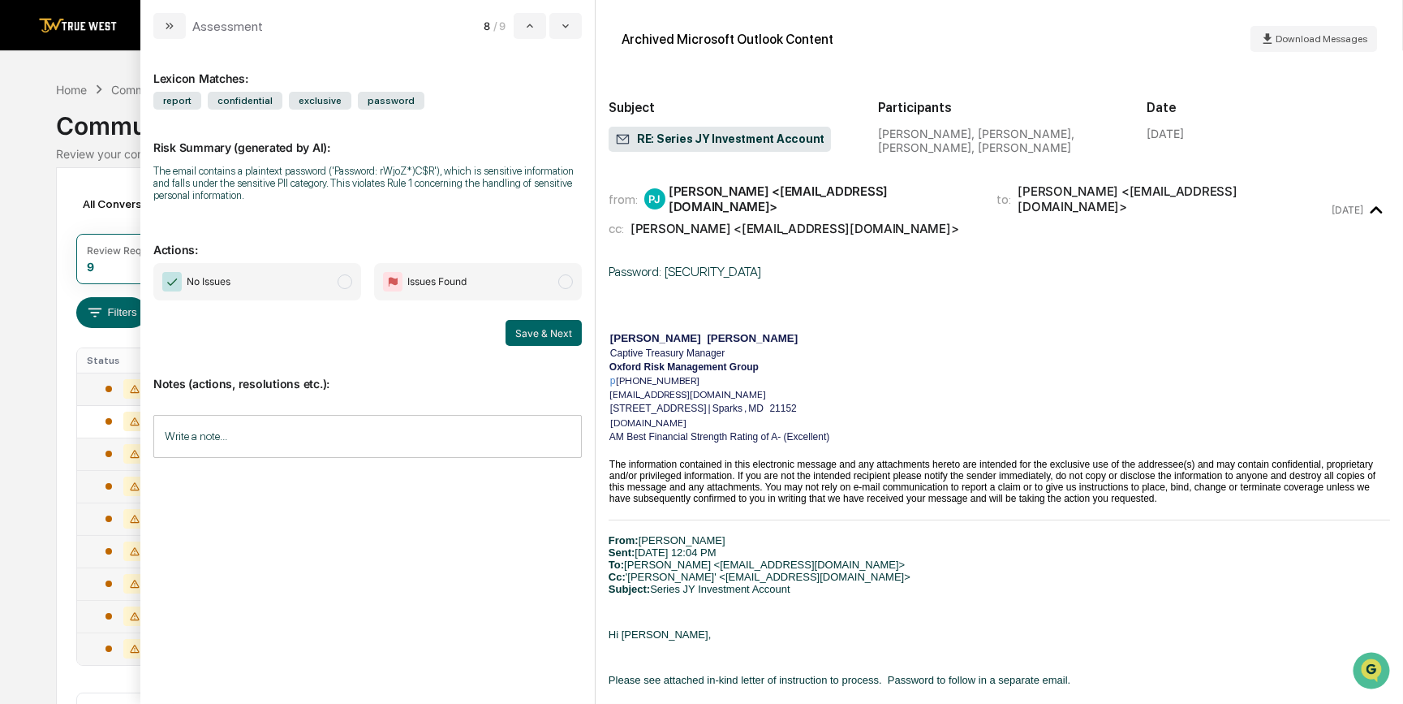
click at [286, 290] on span "No Issues" at bounding box center [257, 281] width 208 height 37
click at [541, 341] on button "Save & Next" at bounding box center [544, 333] width 76 height 26
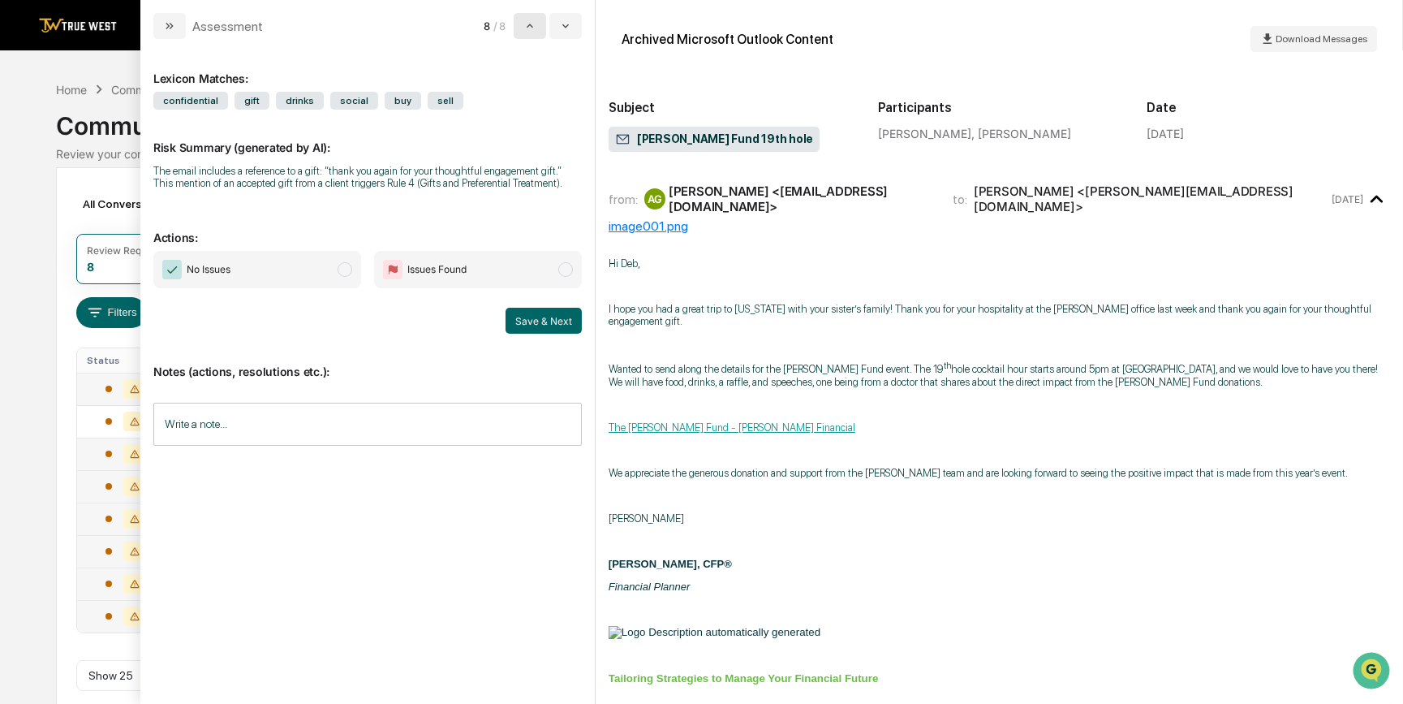
click at [528, 23] on icon "modal" at bounding box center [530, 25] width 13 height 13
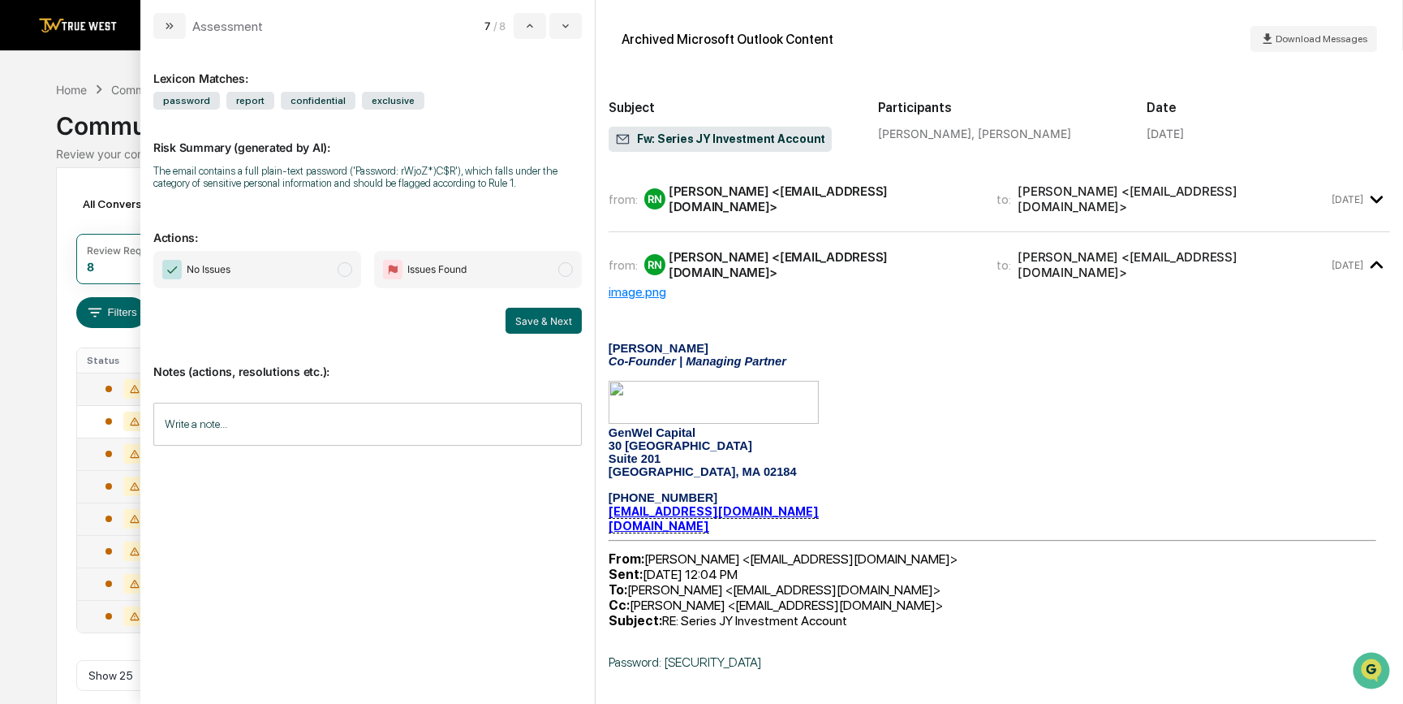
click at [287, 268] on span "No Issues" at bounding box center [257, 269] width 208 height 37
click at [546, 320] on button "Save & Next" at bounding box center [544, 321] width 76 height 26
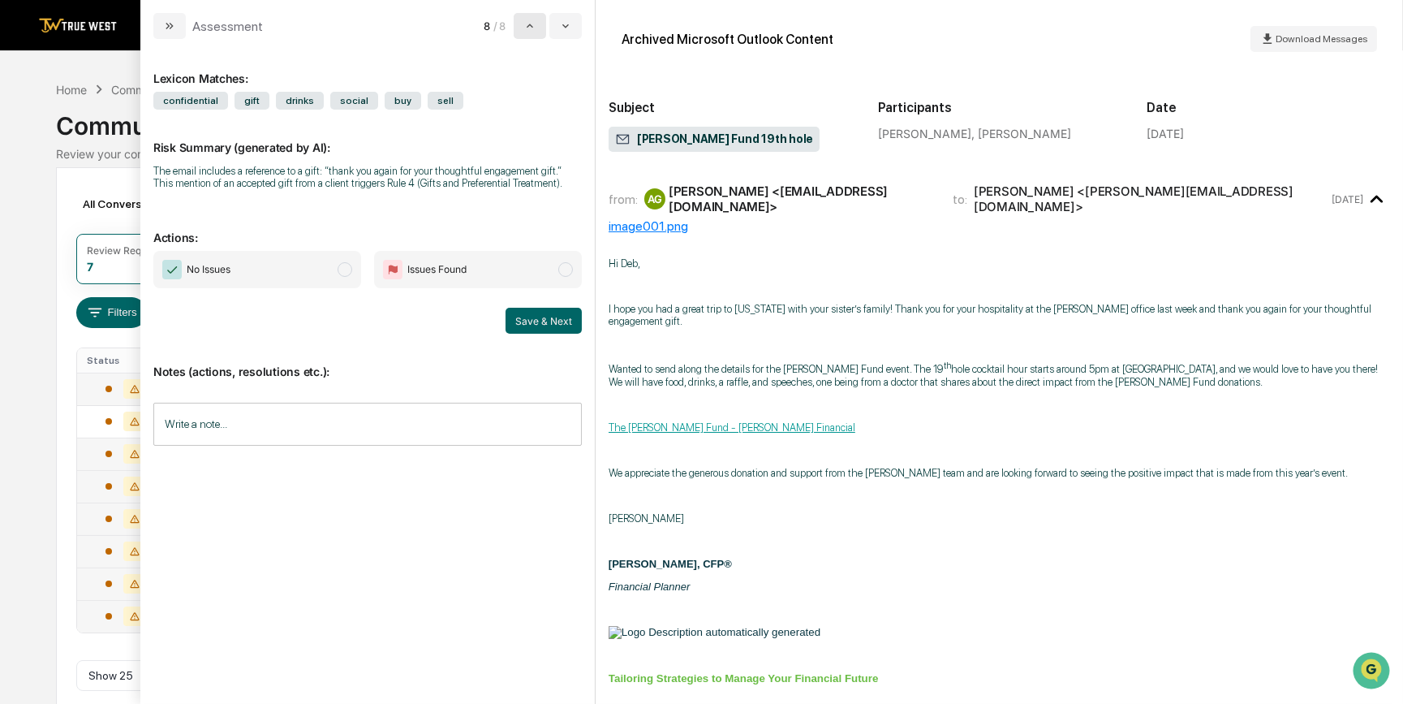
click at [533, 30] on icon "modal" at bounding box center [530, 25] width 13 height 13
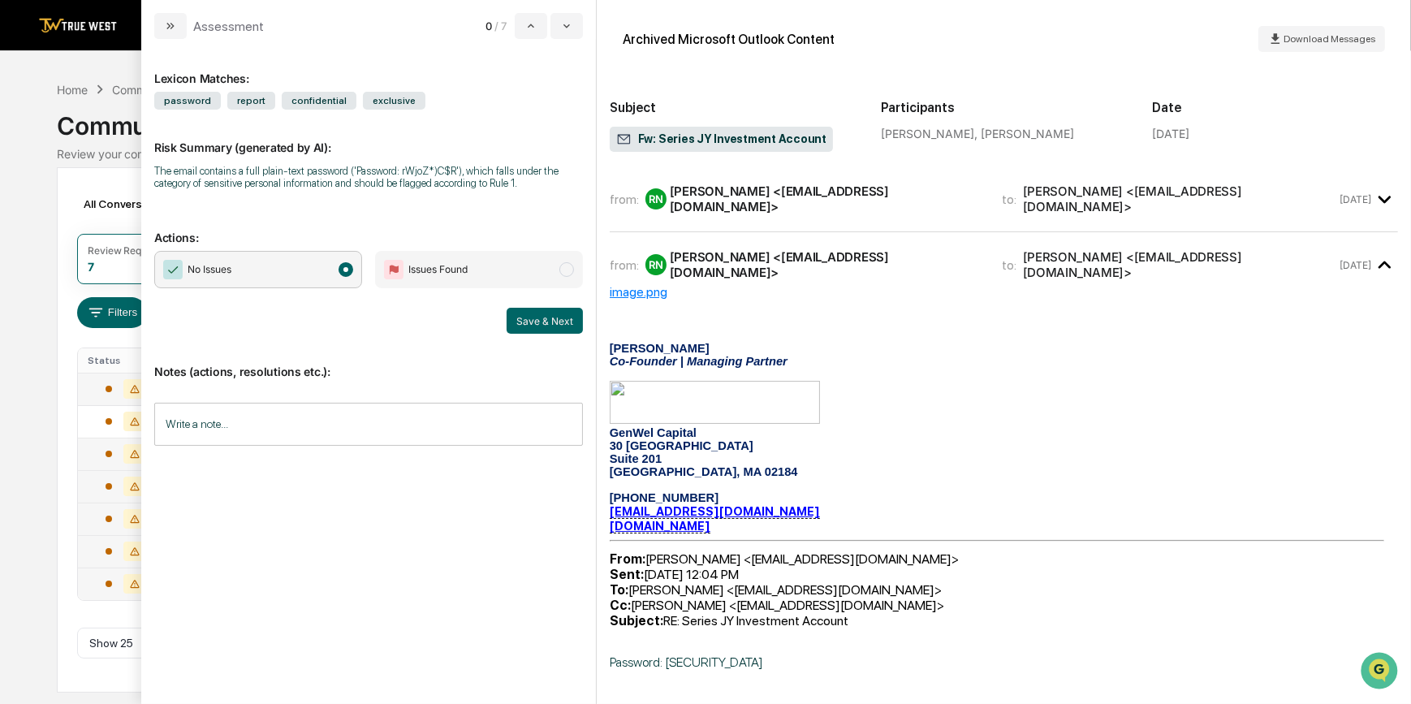
click at [39, 431] on div "Calendar Manage Tasks Reviews Approval Management Company People, Data, Setting…" at bounding box center [705, 352] width 1411 height 704
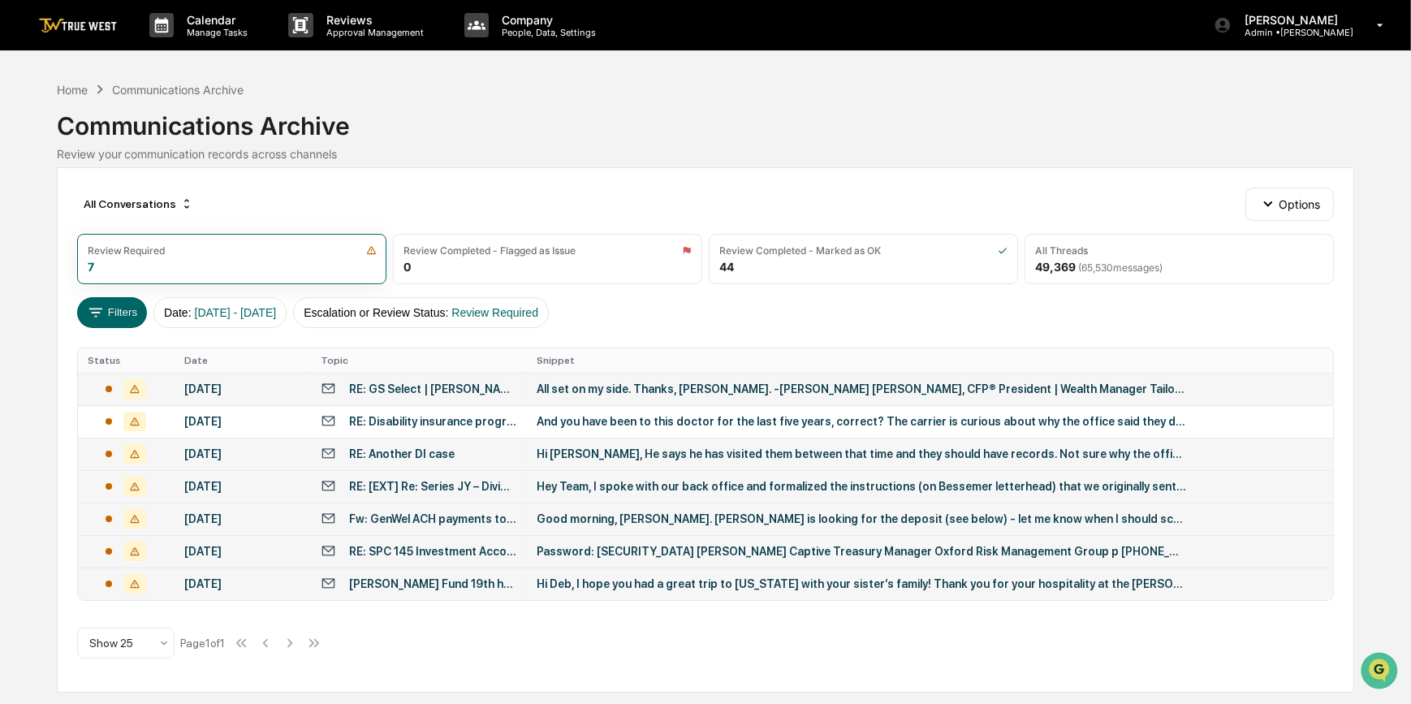
click at [456, 560] on td "RE: SPC 145 Investment Account" at bounding box center [418, 551] width 215 height 32
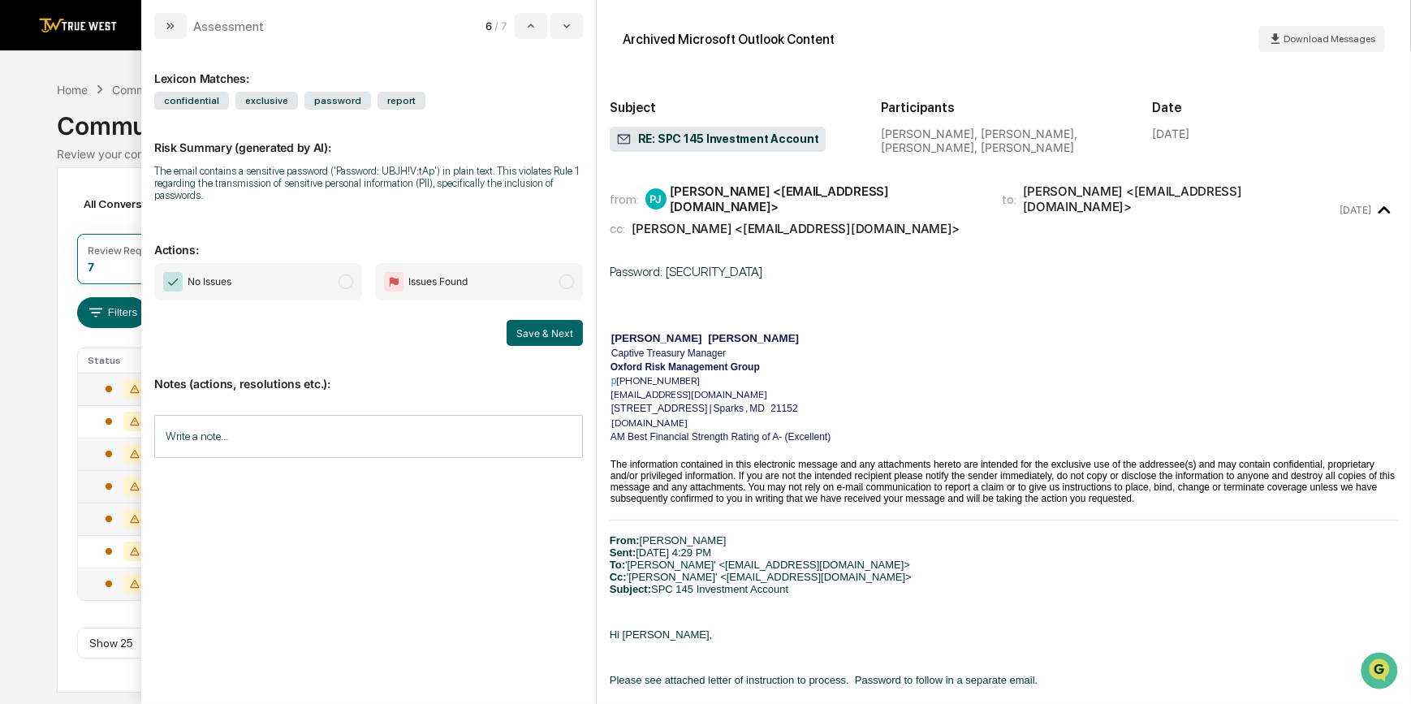
click at [321, 286] on span "No Issues" at bounding box center [258, 281] width 208 height 37
click at [569, 340] on button "Save & Next" at bounding box center [544, 333] width 76 height 26
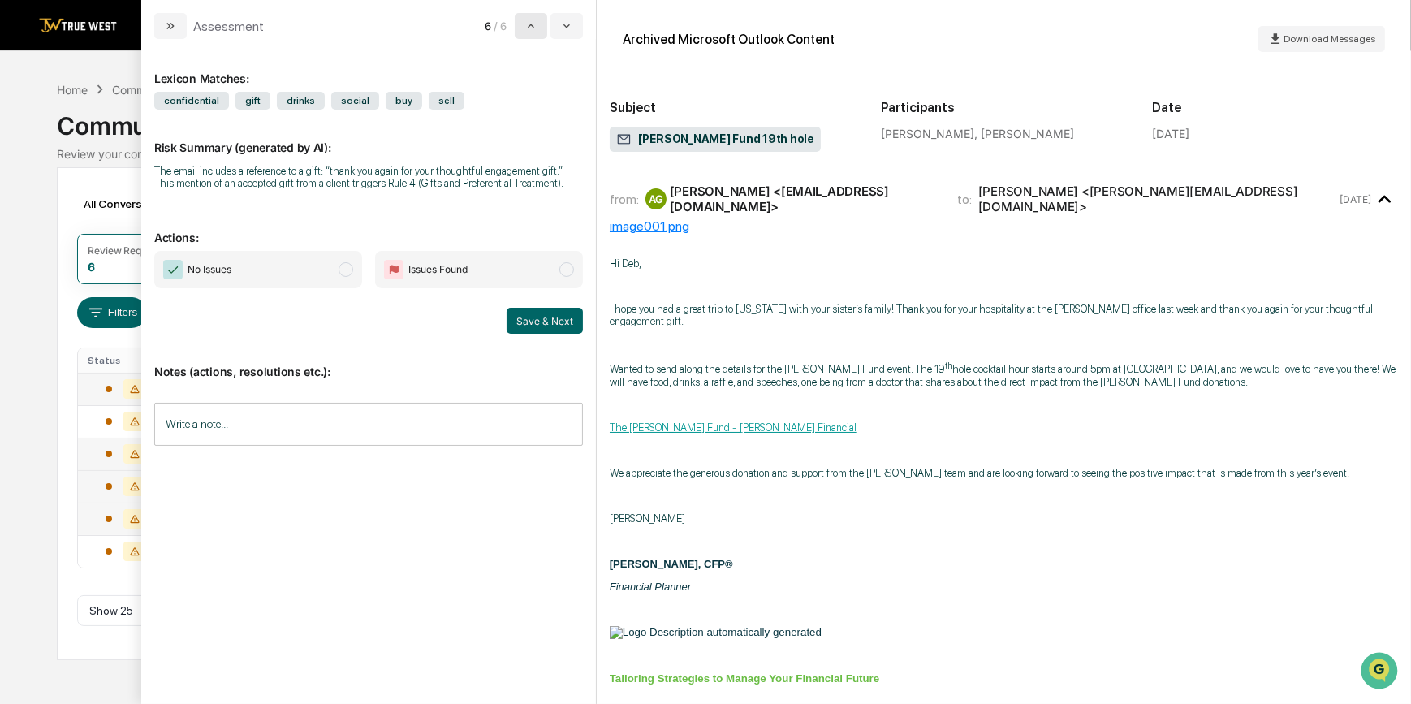
click at [527, 21] on icon "modal" at bounding box center [530, 25] width 13 height 13
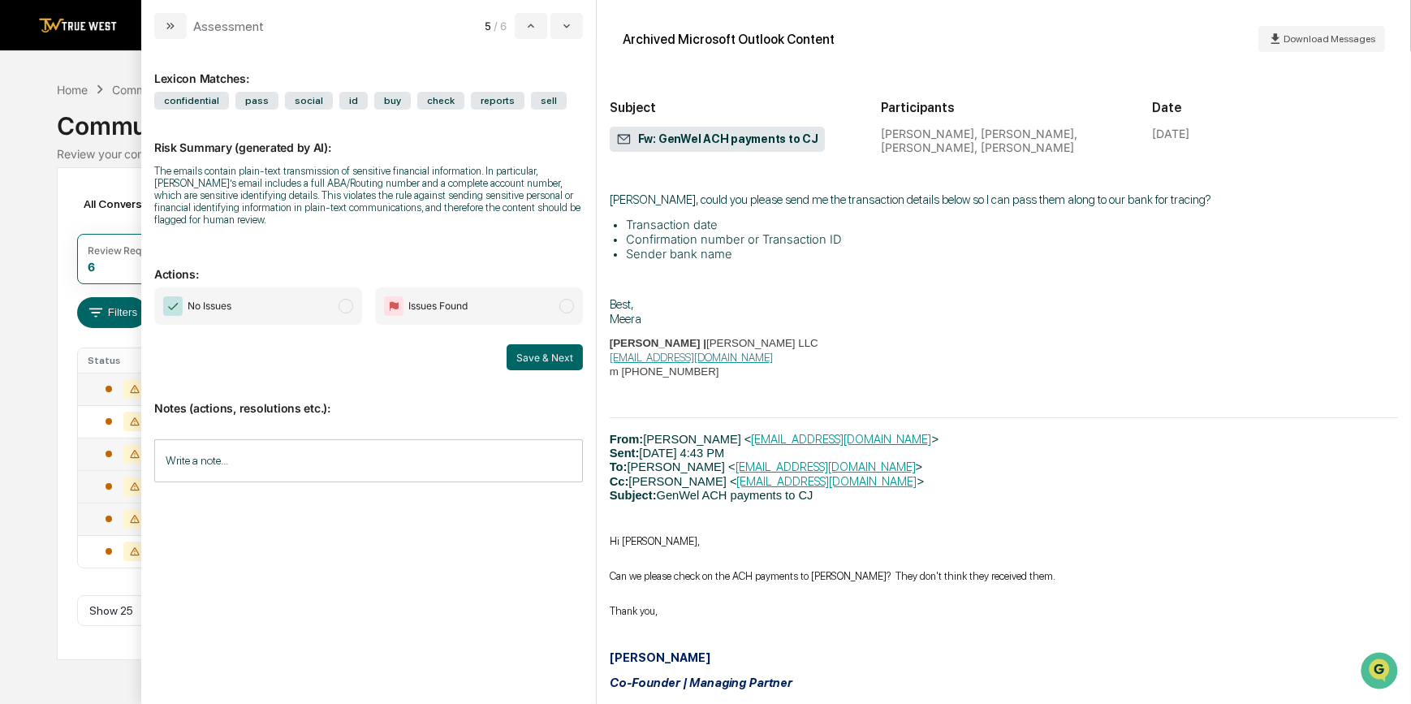
scroll to position [5625, 0]
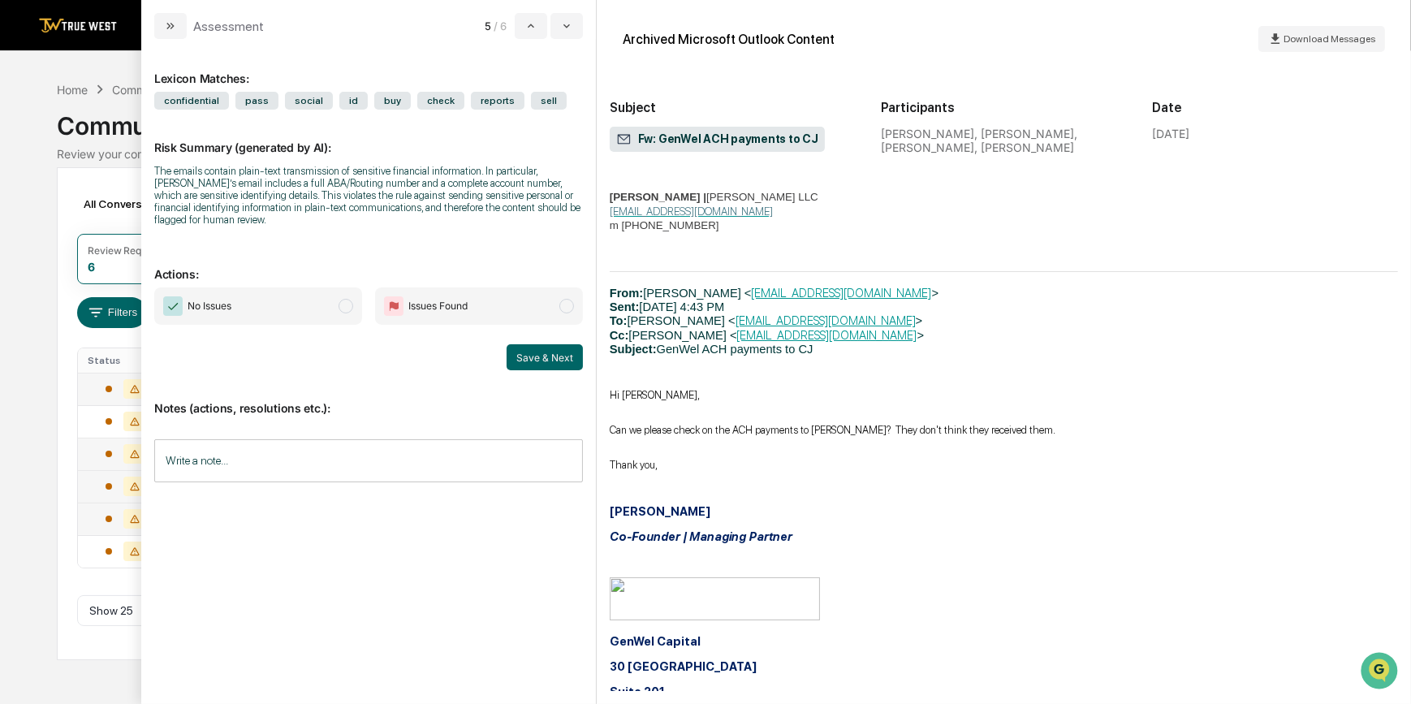
click at [1131, 483] on div "[PERSON_NAME] Co-Founder | Managing Partner GenWel Capital [STREET_ADDRESS] [PH…" at bounding box center [1004, 652] width 788 height 343
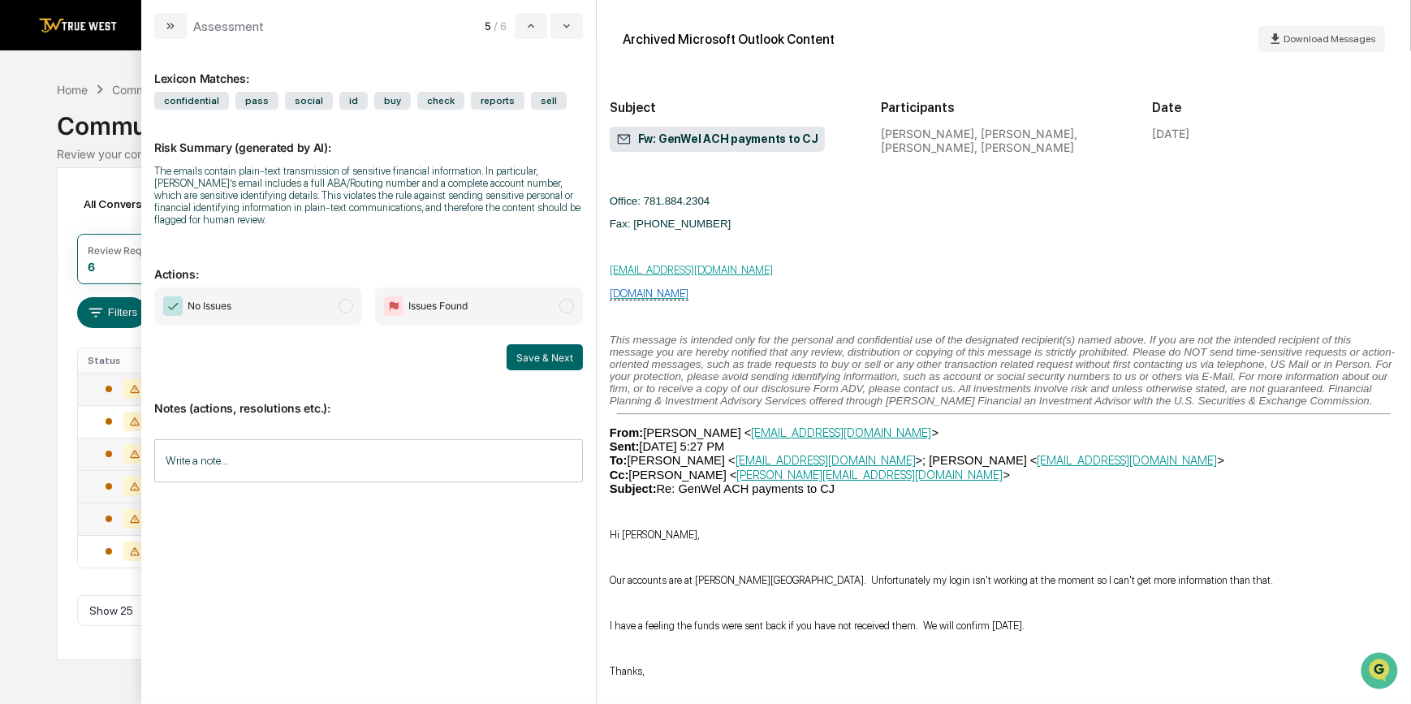
scroll to position [4444, 0]
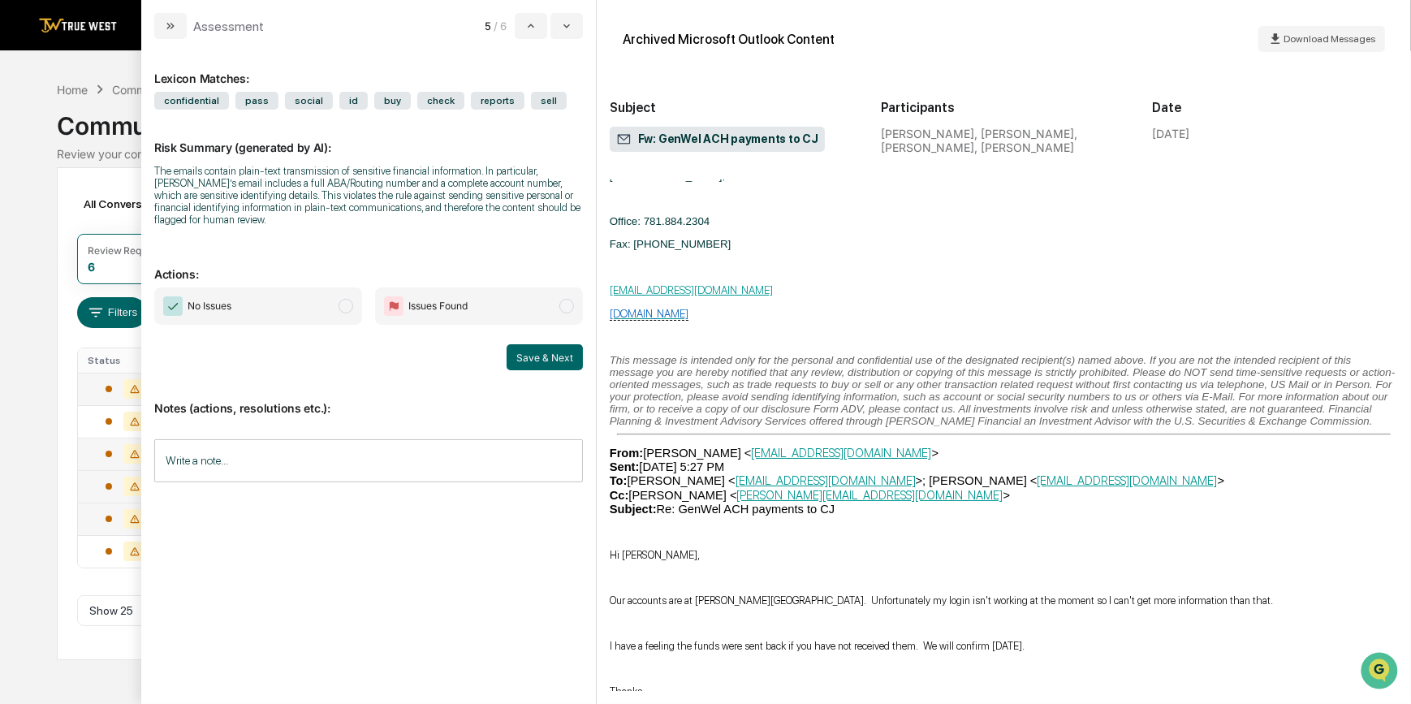
click at [1214, 486] on p "From: [PERSON_NAME] < [EMAIL_ADDRESS][DOMAIN_NAME] > Sent: [DATE] 5:27 PM To: […" at bounding box center [1004, 481] width 788 height 70
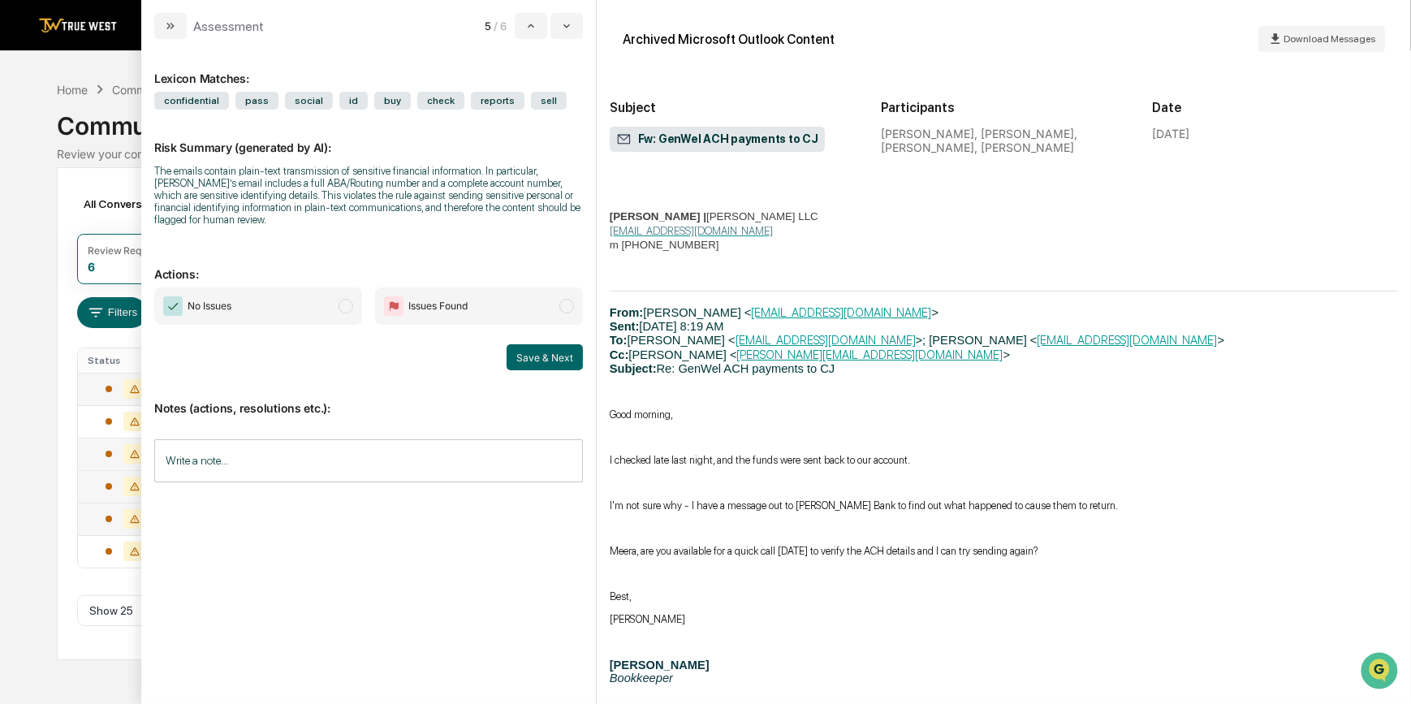
scroll to position [3780, 0]
click at [445, 246] on div "Lexicon Matches: confidential pass social id buy check reports sell Risk Summar…" at bounding box center [368, 365] width 429 height 626
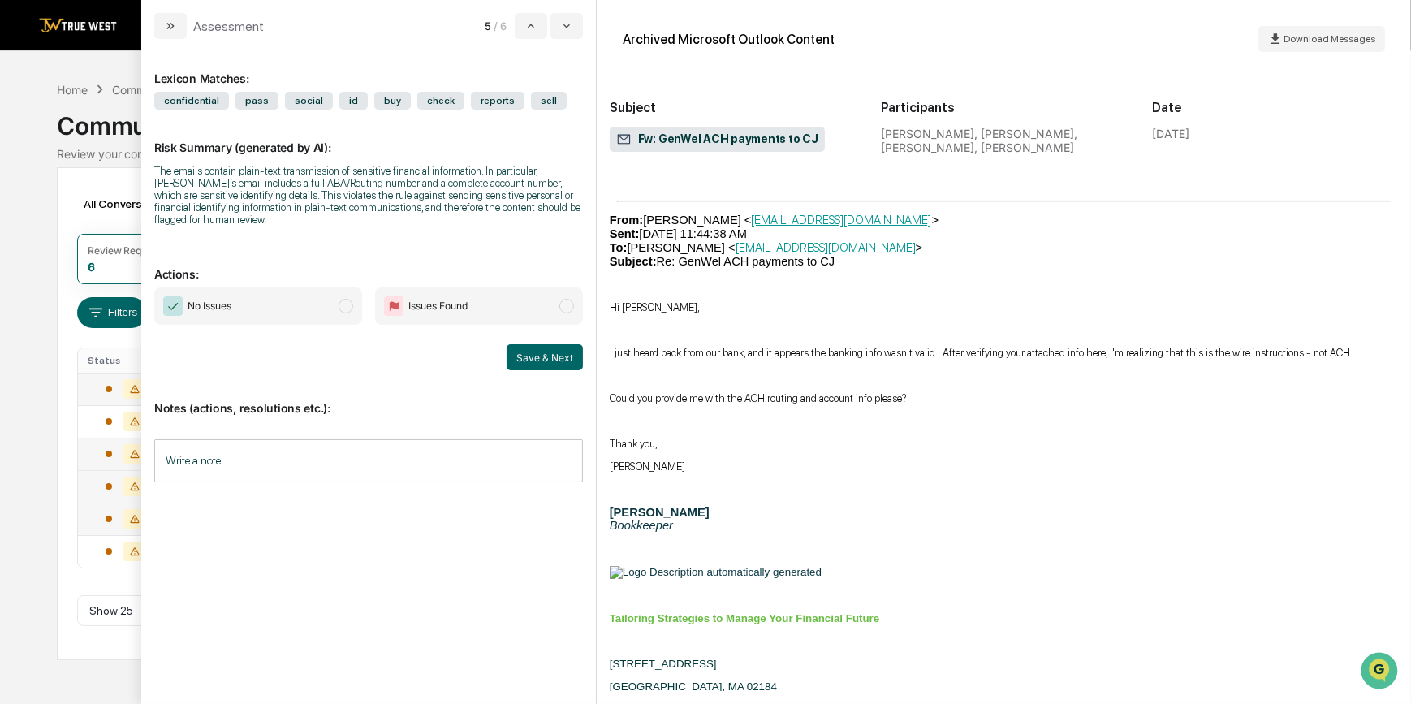
scroll to position [2747, 0]
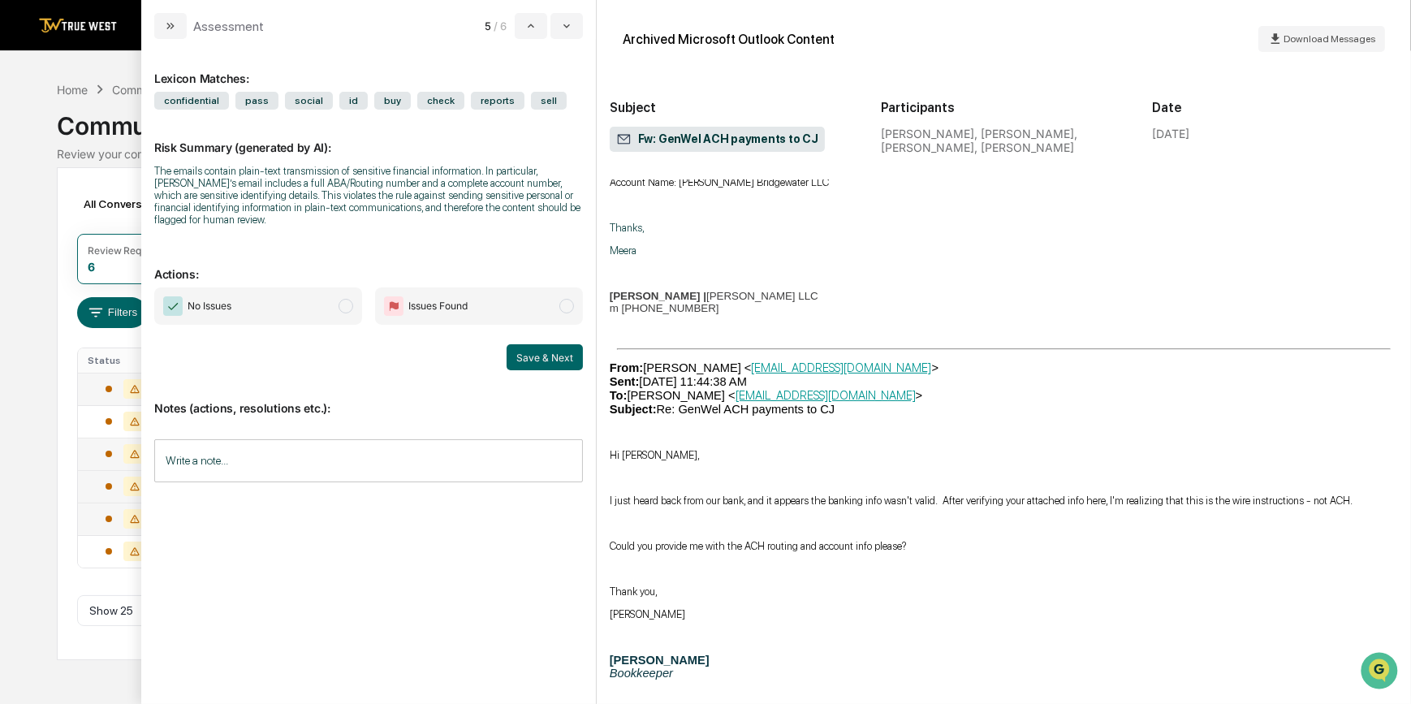
scroll to position [2599, 0]
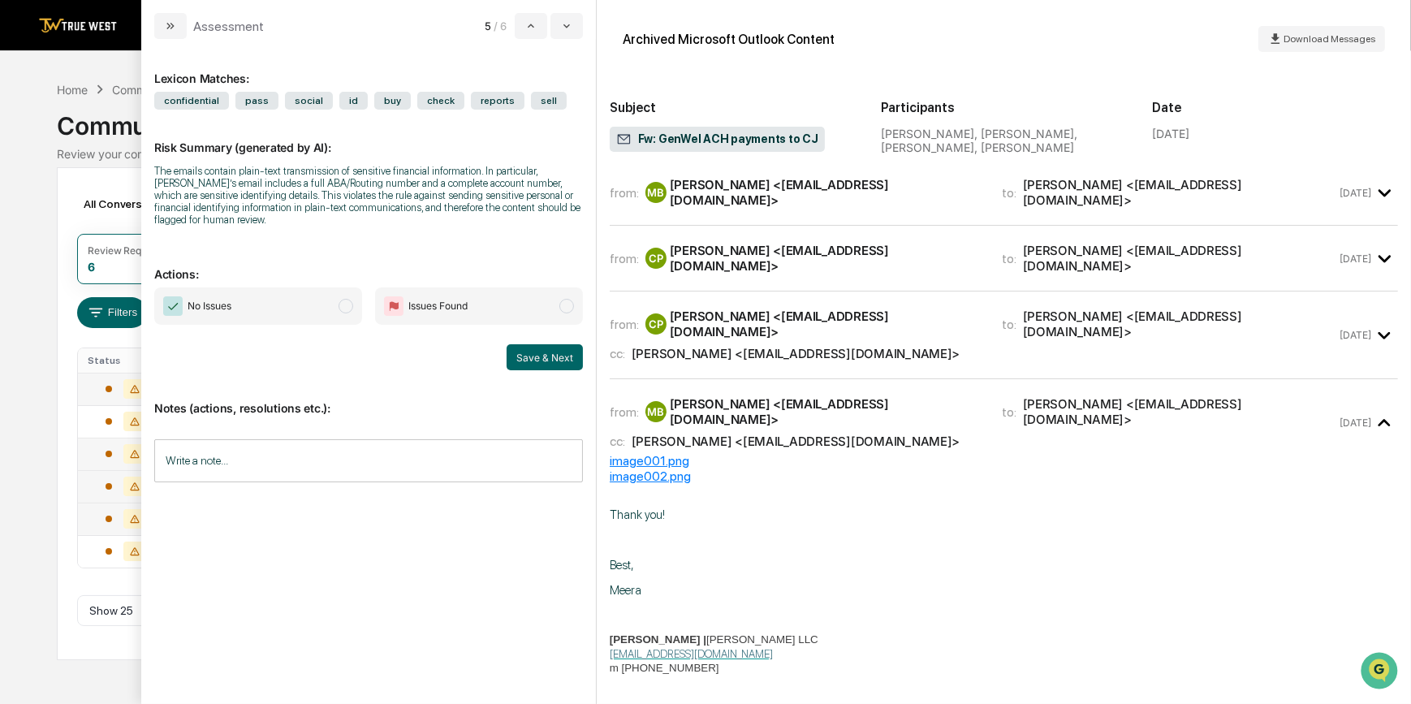
scroll to position [681, 0]
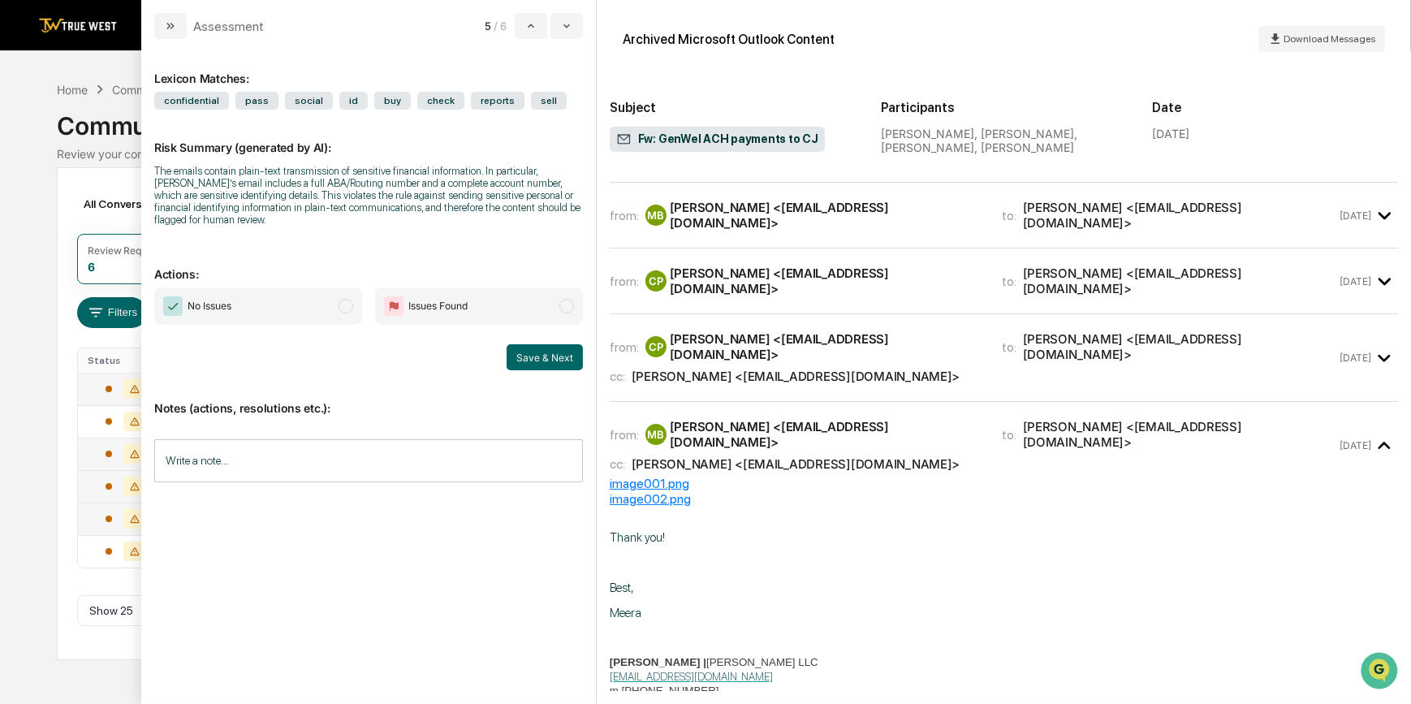
click at [1092, 368] on div "cc: [PERSON_NAME] <[EMAIL_ADDRESS][DOMAIN_NAME]>" at bounding box center [973, 375] width 727 height 15
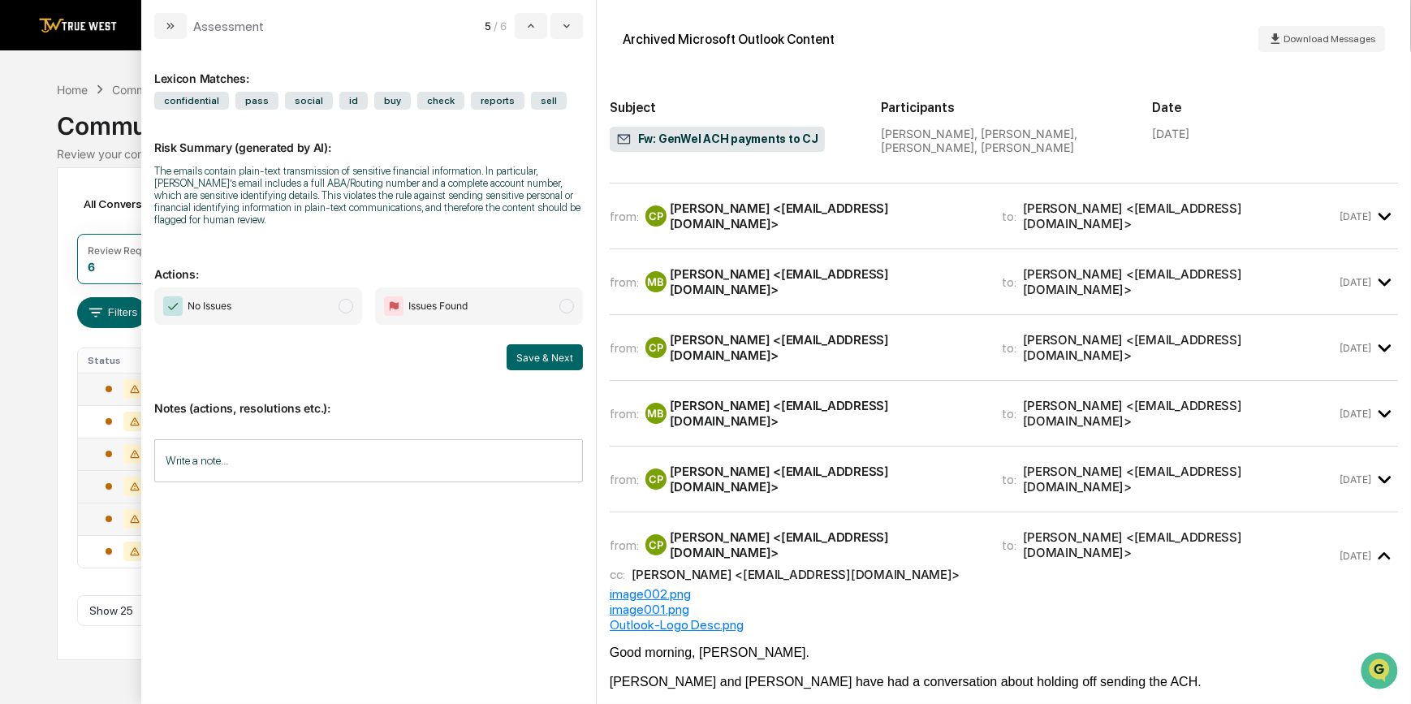
scroll to position [459, 0]
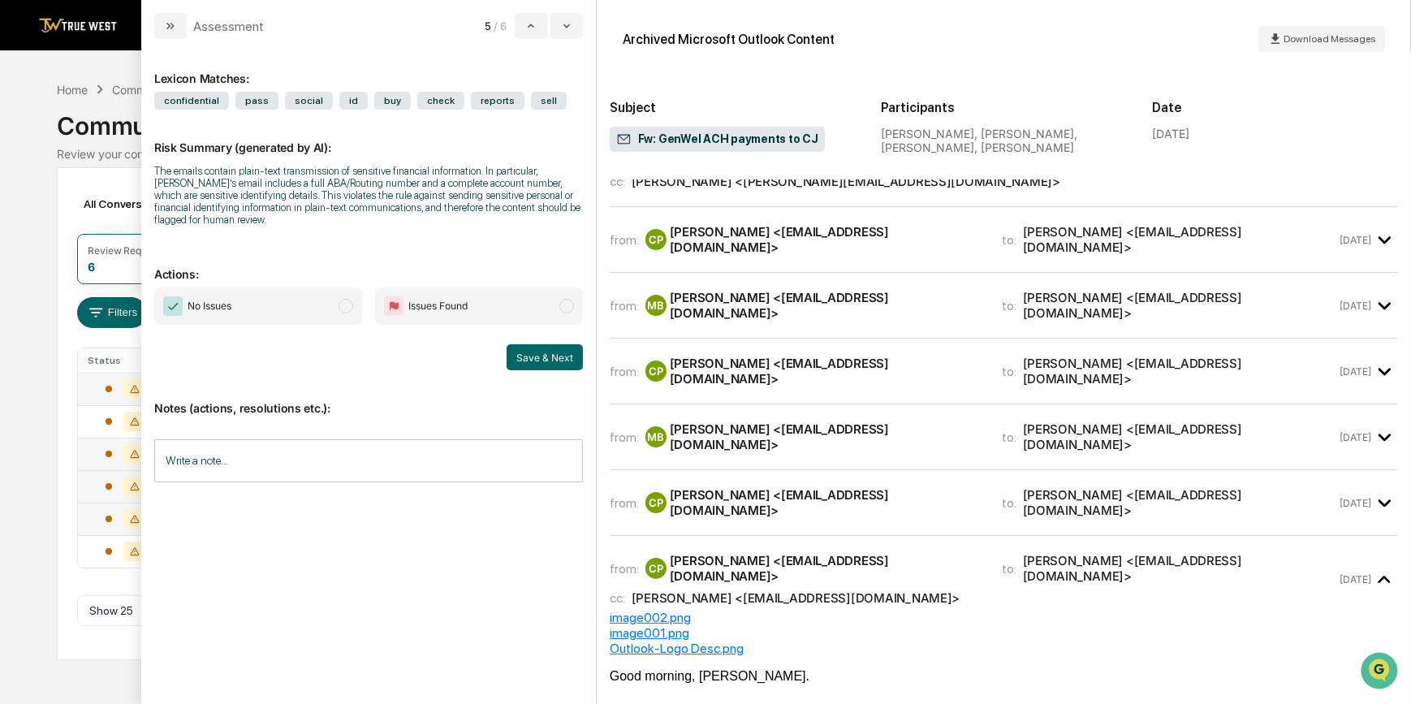
click at [1138, 487] on div "[PERSON_NAME] <[EMAIL_ADDRESS][DOMAIN_NAME]>" at bounding box center [1180, 502] width 314 height 31
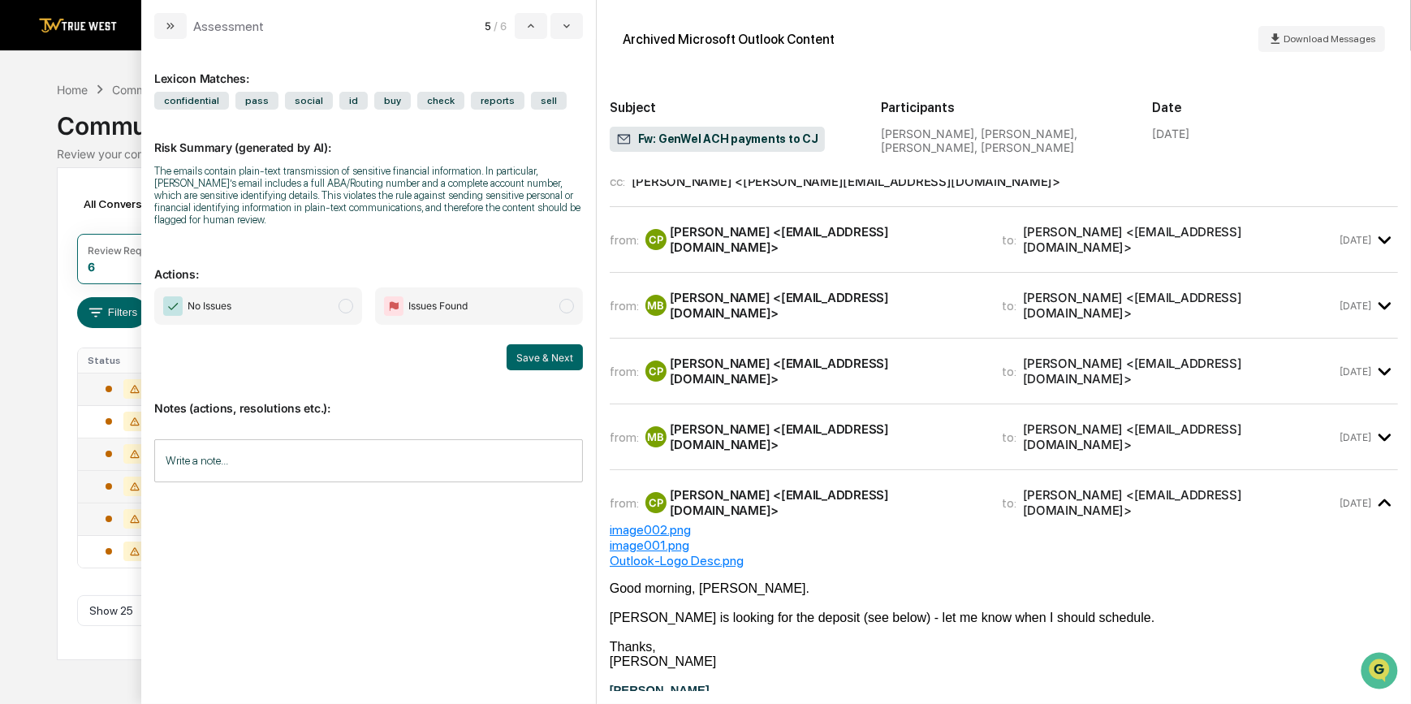
click at [1109, 421] on div "from: MB [PERSON_NAME] <[EMAIL_ADDRESS][DOMAIN_NAME]> to: [PERSON_NAME] <[EMAIL…" at bounding box center [973, 436] width 727 height 31
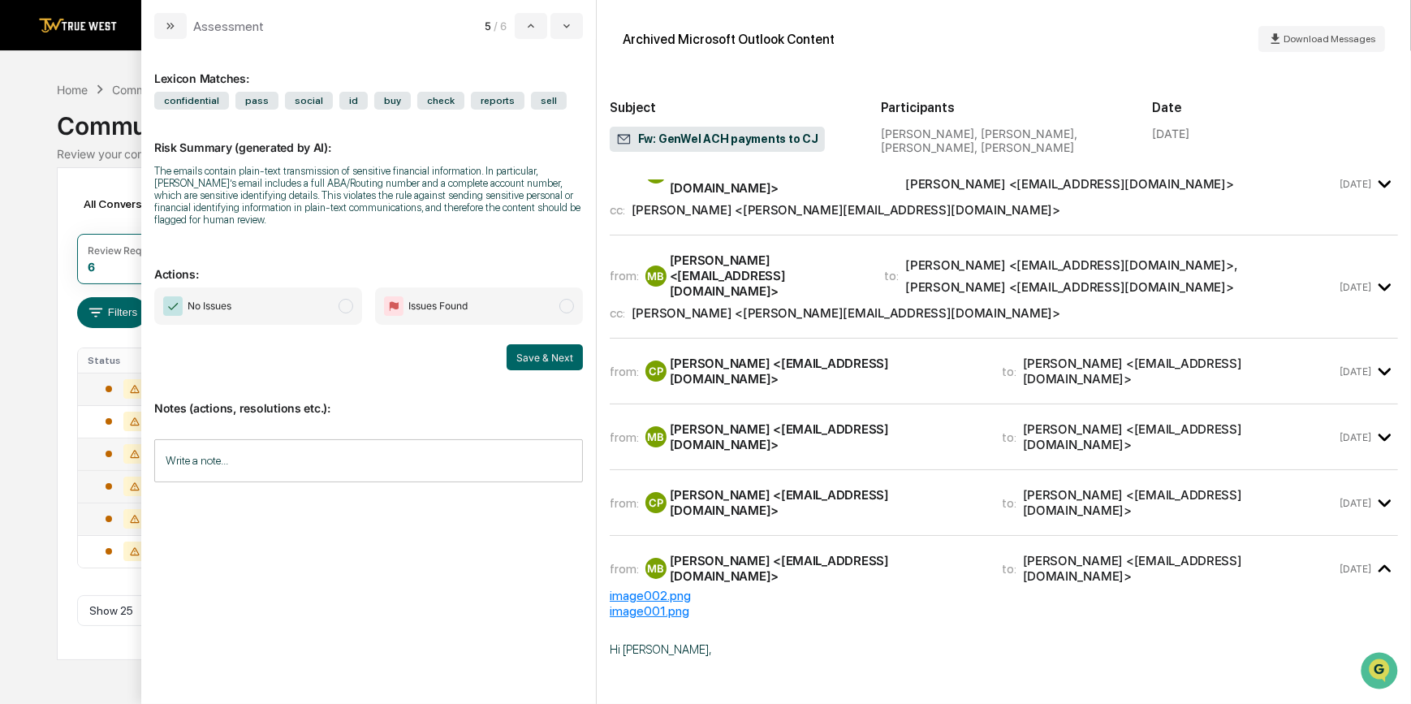
scroll to position [312, 0]
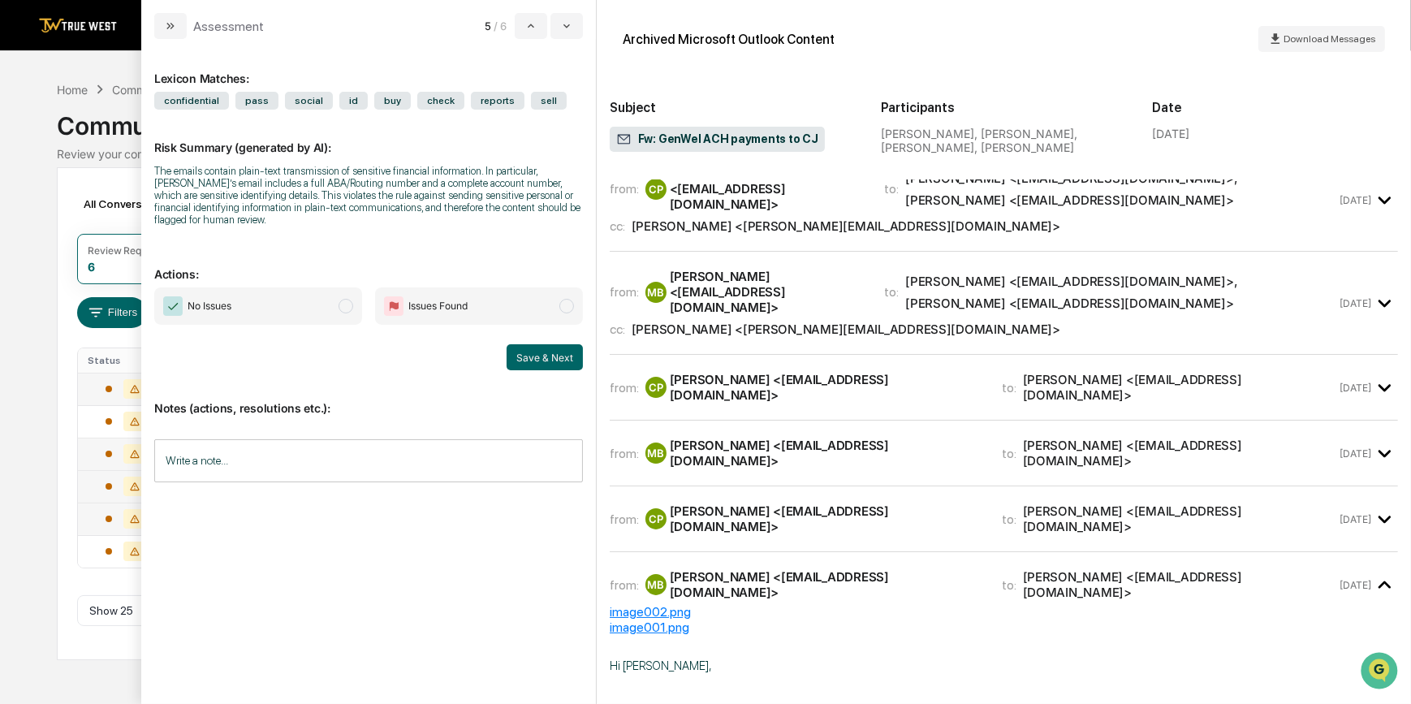
click at [1110, 503] on div "[PERSON_NAME] <[EMAIL_ADDRESS][DOMAIN_NAME]>" at bounding box center [1180, 518] width 314 height 31
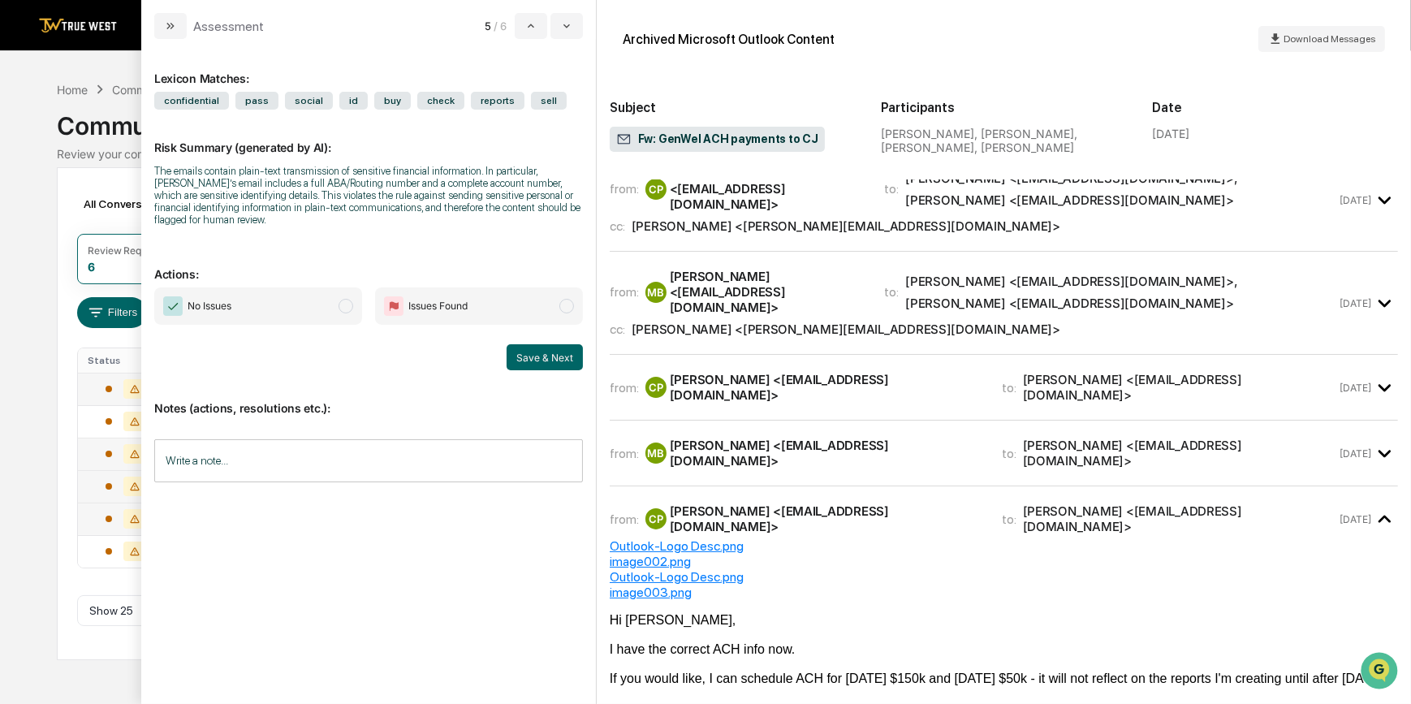
click at [1108, 437] on div "[PERSON_NAME] <[EMAIL_ADDRESS][DOMAIN_NAME]>" at bounding box center [1180, 452] width 314 height 31
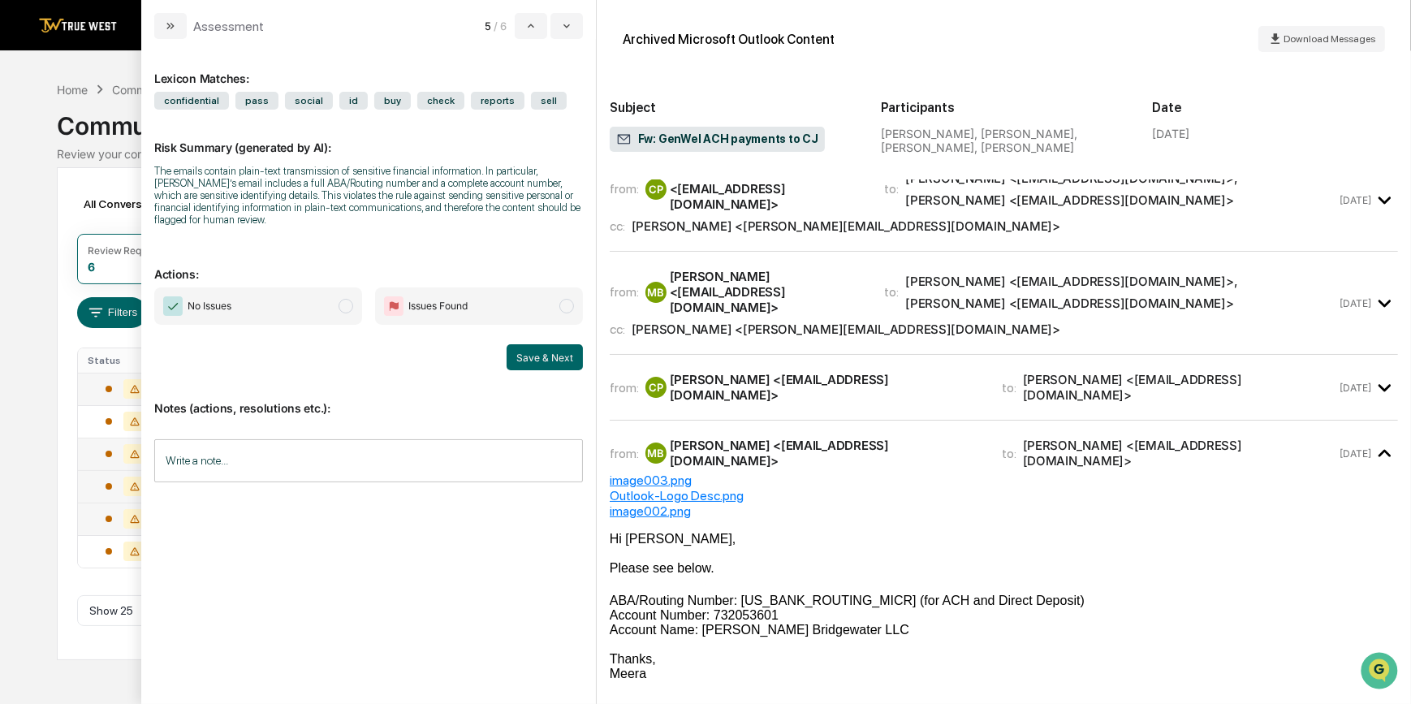
click at [1114, 372] on div "[PERSON_NAME] <[EMAIL_ADDRESS][DOMAIN_NAME]>" at bounding box center [1180, 387] width 314 height 31
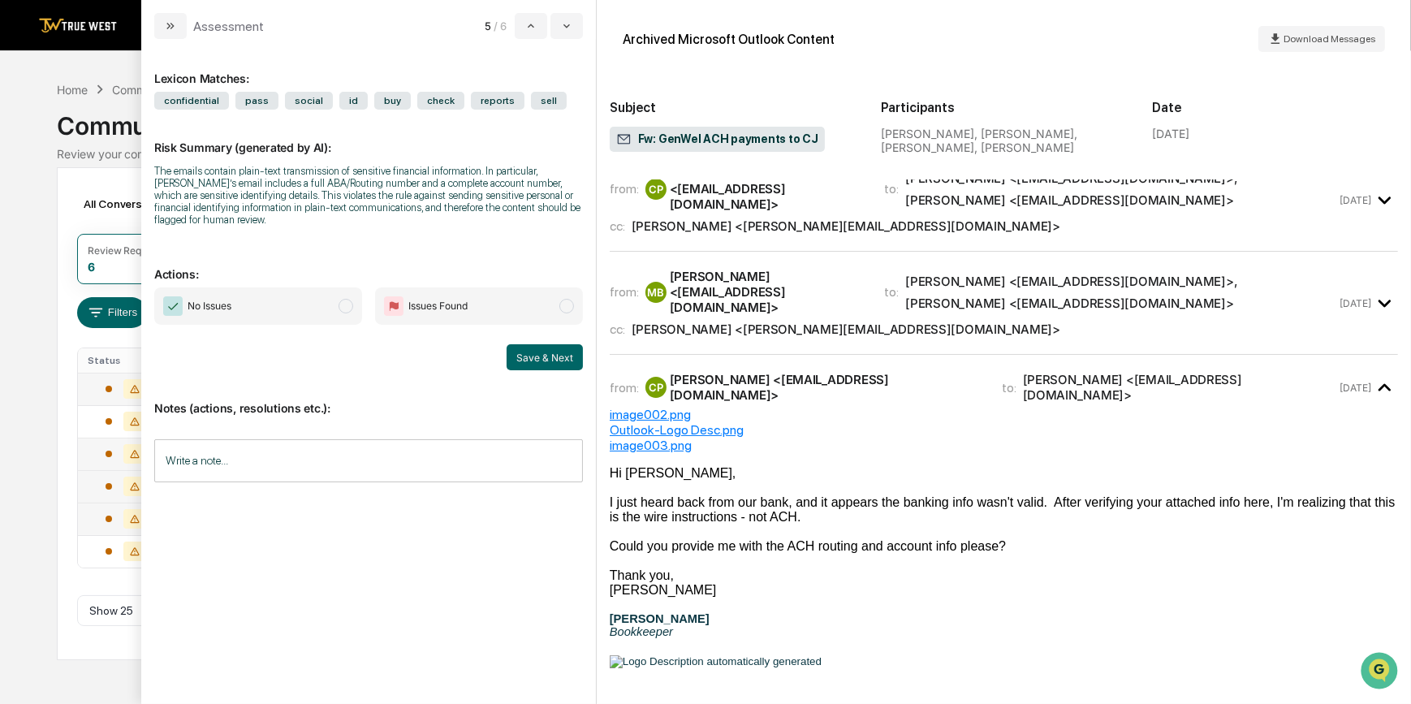
click at [1120, 321] on div "cc: [PERSON_NAME] <[PERSON_NAME][EMAIL_ADDRESS][DOMAIN_NAME]>" at bounding box center [973, 328] width 727 height 15
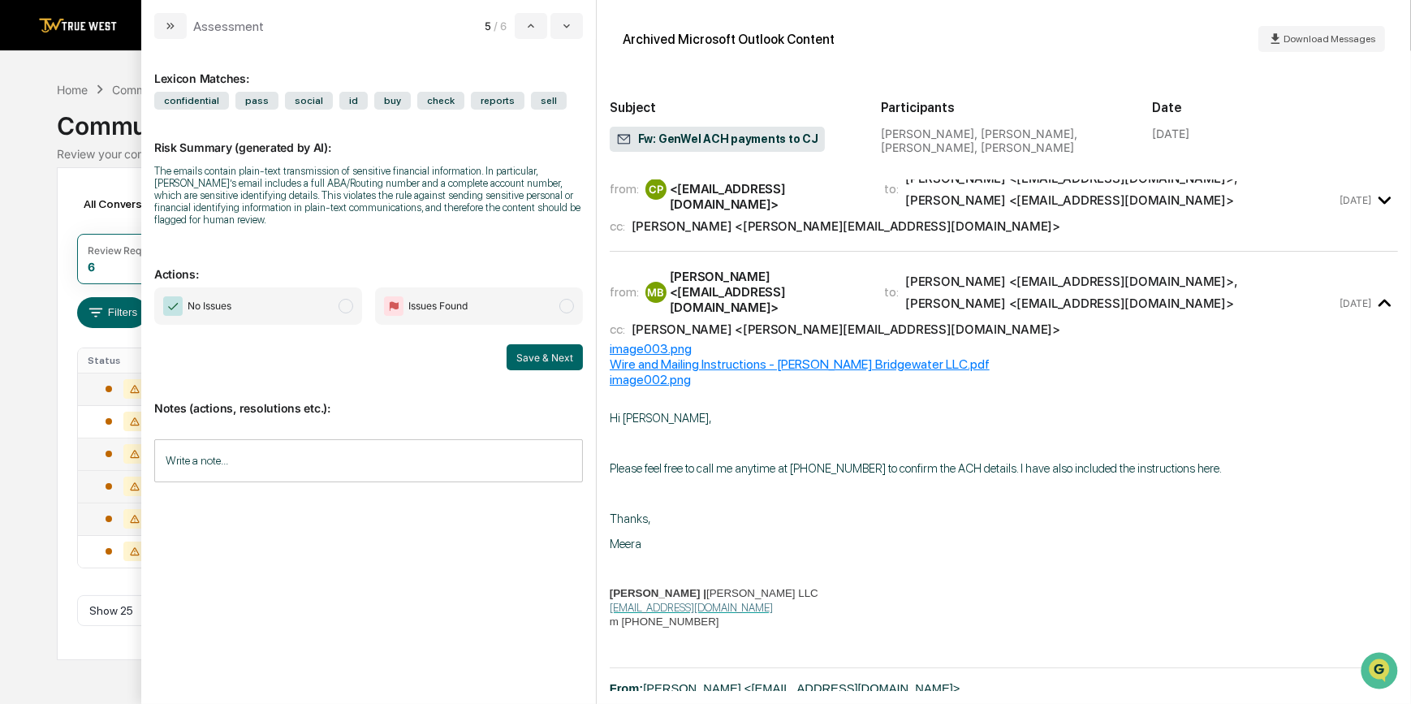
click at [327, 464] on input "Write a note..." at bounding box center [368, 460] width 429 height 43
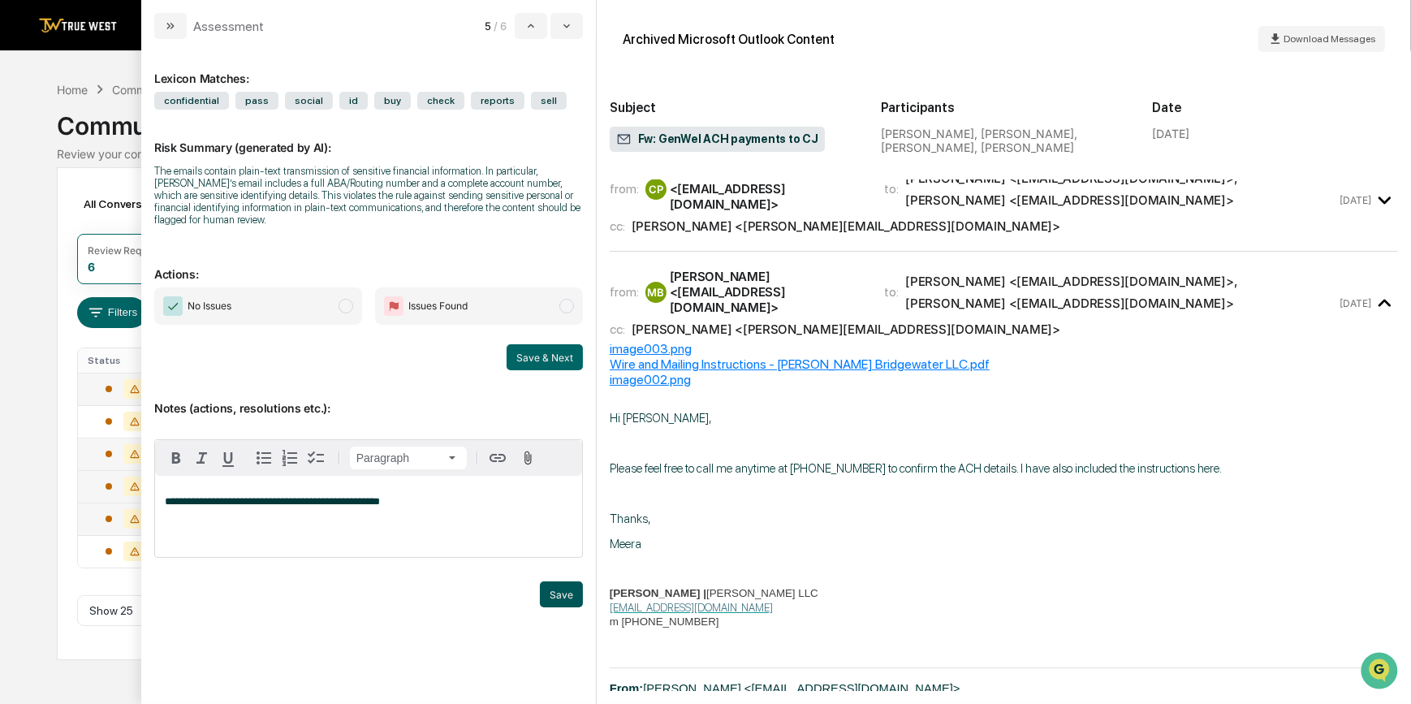
click at [561, 604] on button "Save" at bounding box center [561, 594] width 43 height 26
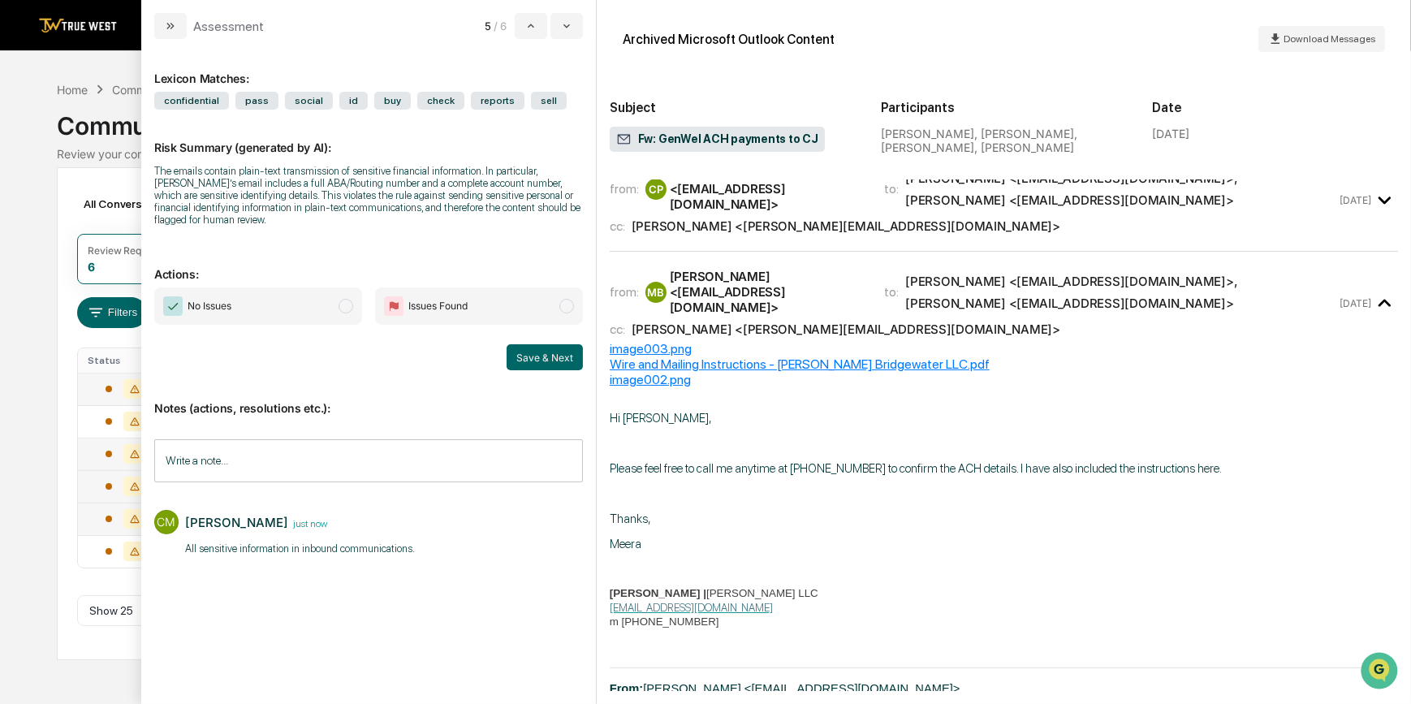
click at [240, 305] on span "No Issues" at bounding box center [258, 305] width 208 height 37
click at [542, 361] on button "Save & Next" at bounding box center [544, 357] width 76 height 26
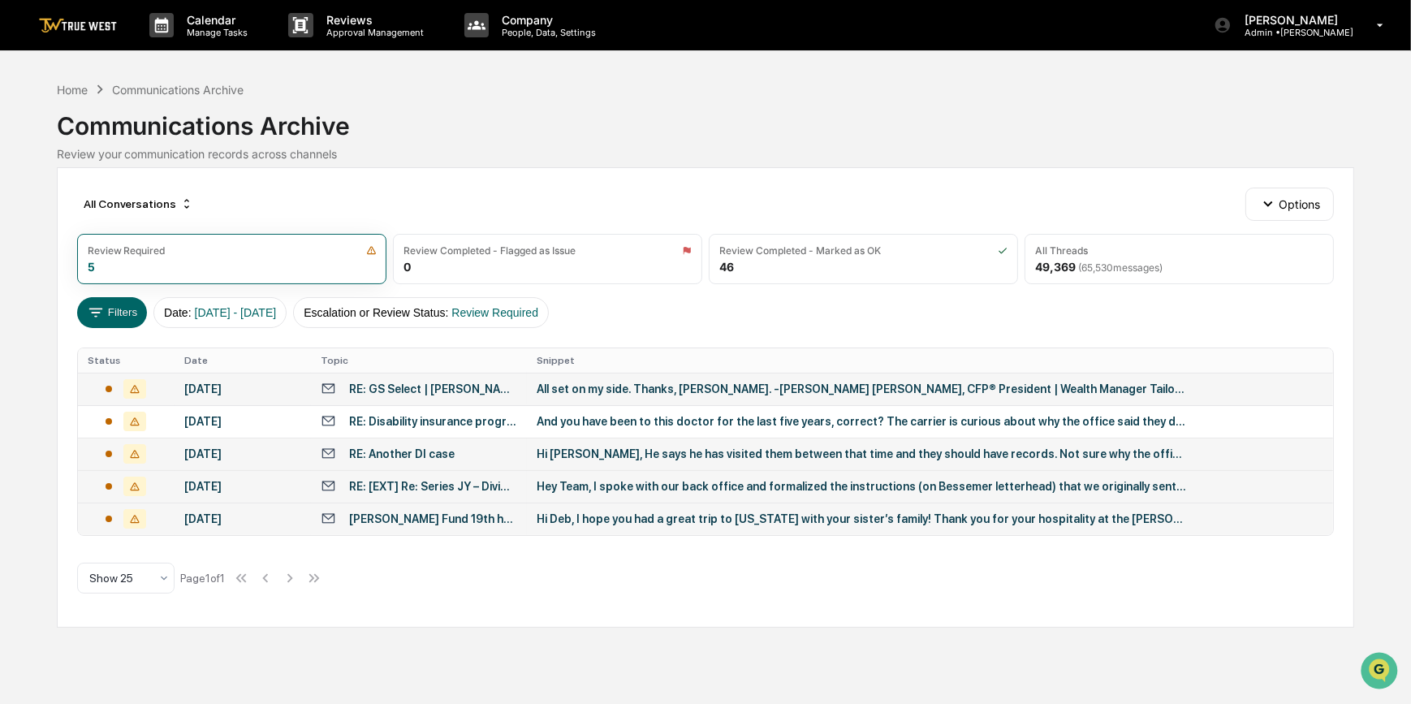
click at [32, 641] on div "Calendar Manage Tasks Reviews Approval Management Company People, Data, Setting…" at bounding box center [705, 352] width 1411 height 704
